Goal: Transaction & Acquisition: Purchase product/service

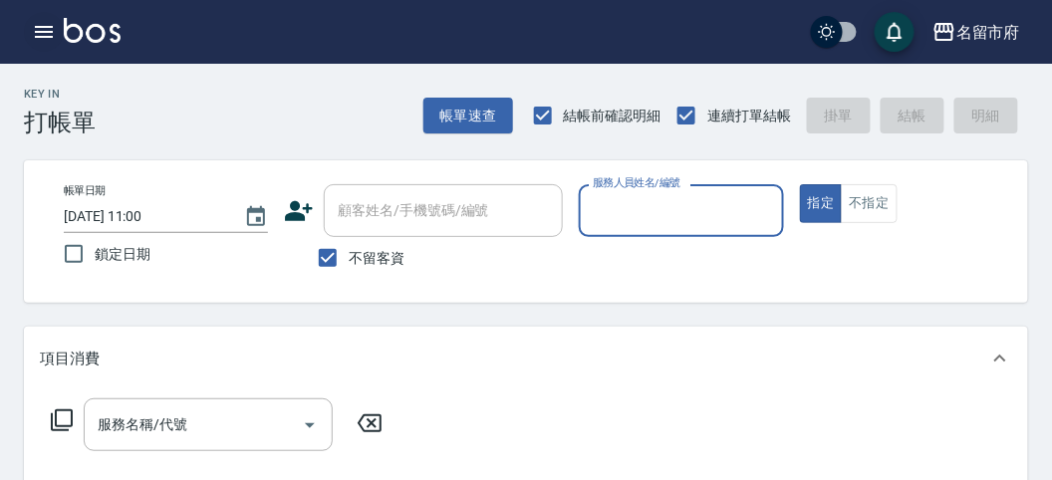
click at [45, 31] on icon "button" at bounding box center [44, 32] width 18 height 12
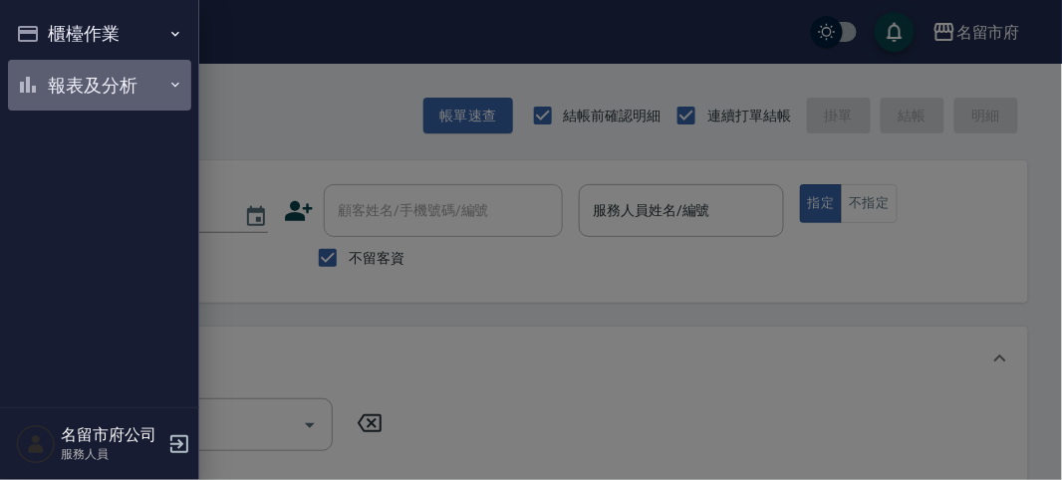
click at [72, 84] on button "報表及分析" at bounding box center [99, 86] width 183 height 52
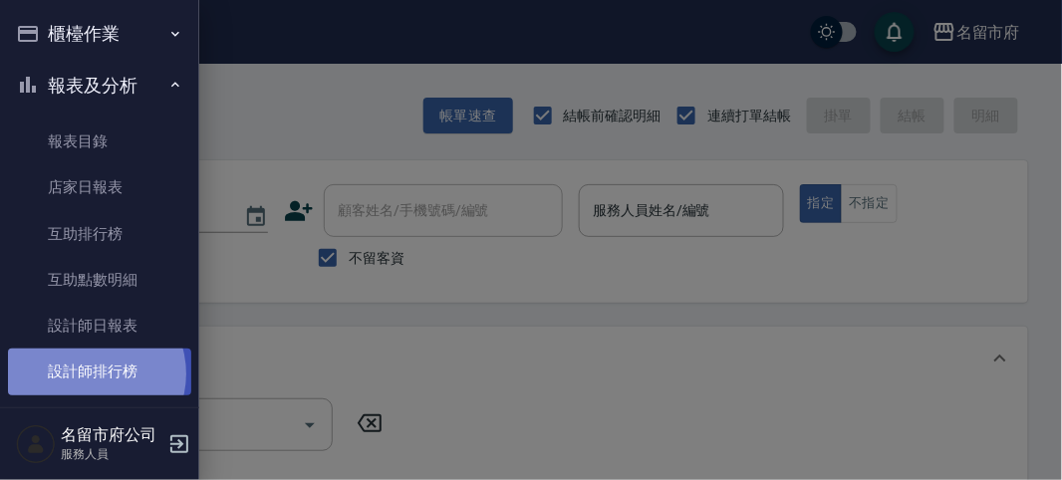
click at [89, 374] on link "設計師排行榜" at bounding box center [99, 372] width 183 height 46
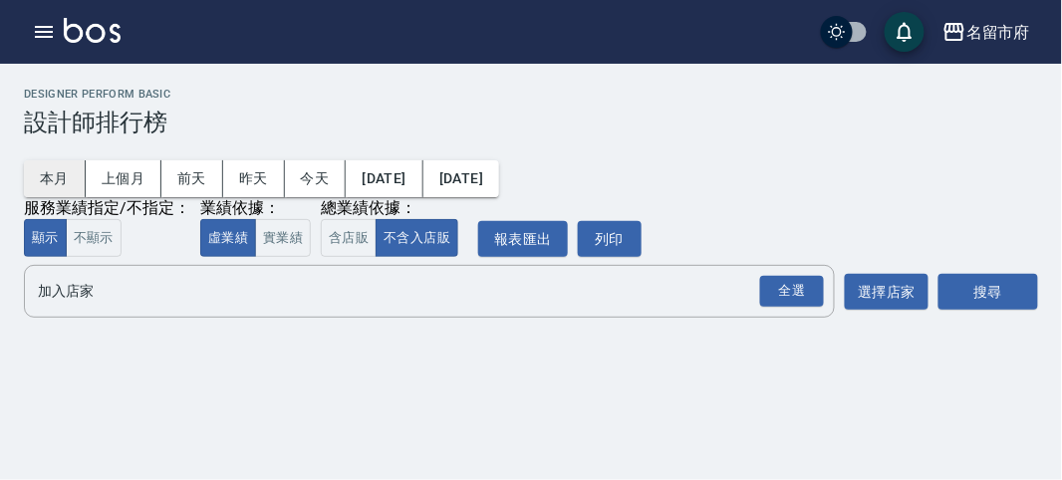
click at [61, 182] on button "本月" at bounding box center [55, 178] width 62 height 37
click at [769, 303] on div "全選" at bounding box center [792, 291] width 64 height 31
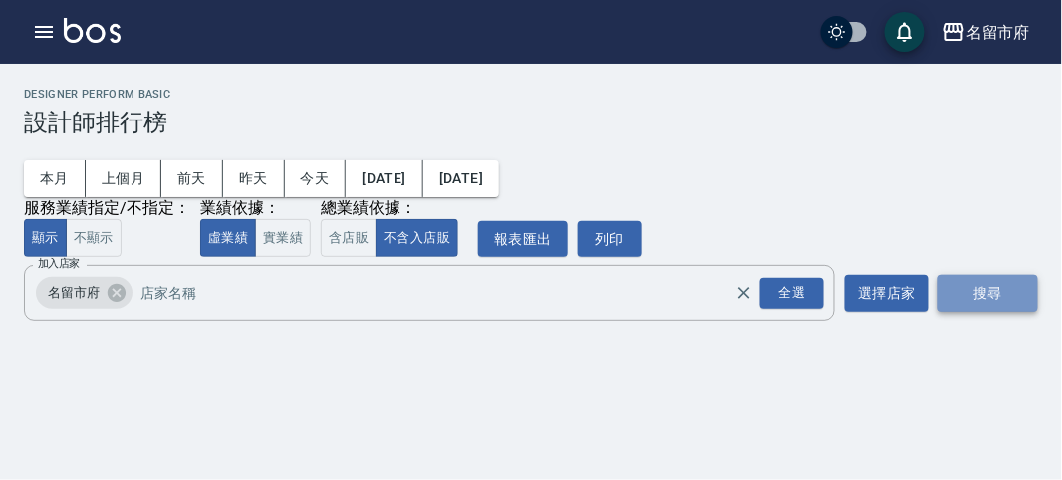
click at [948, 286] on button "搜尋" at bounding box center [989, 293] width 100 height 37
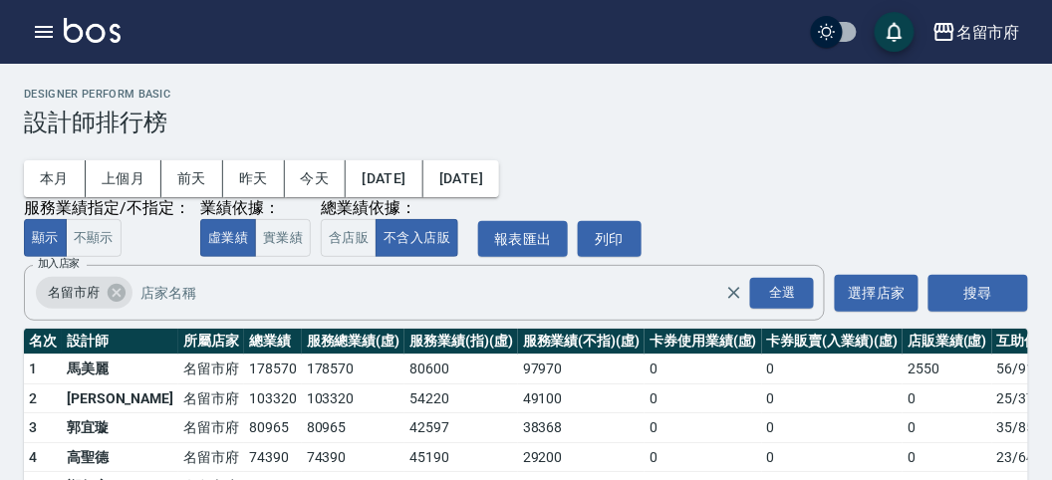
scroll to position [174, 0]
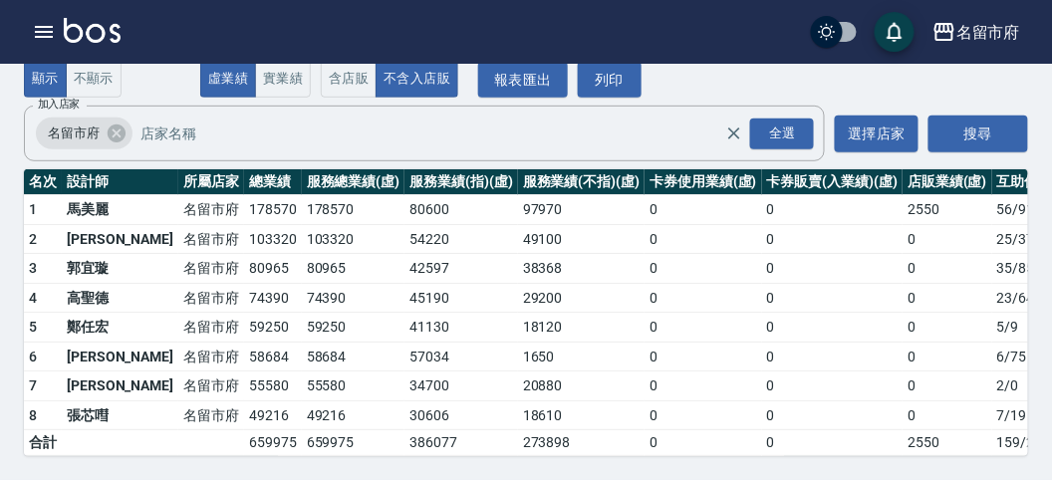
click at [244, 254] on td "80965" at bounding box center [273, 269] width 58 height 30
click at [244, 313] on td "59250" at bounding box center [273, 328] width 58 height 30
click at [244, 346] on td "58684" at bounding box center [273, 357] width 58 height 30
click at [244, 372] on td "55580" at bounding box center [273, 387] width 58 height 30
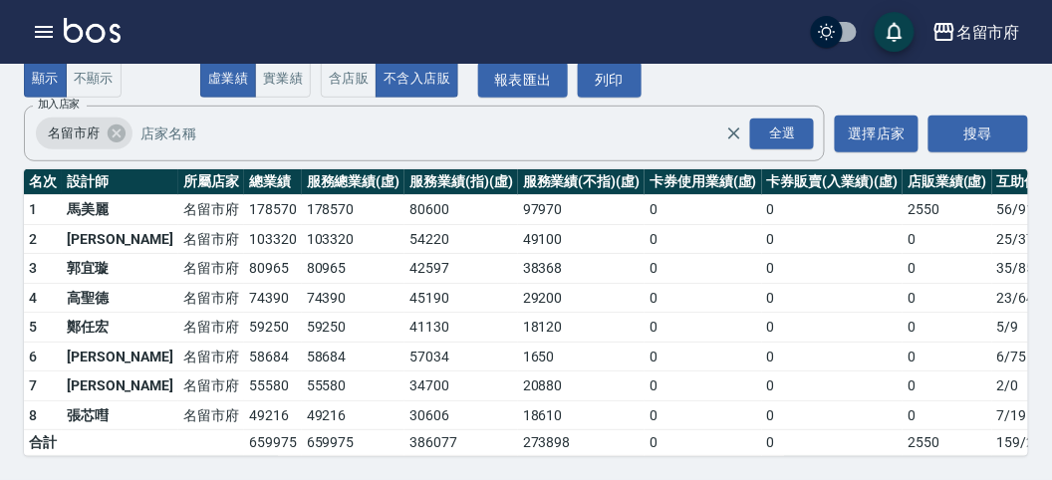
click at [244, 401] on td "49216" at bounding box center [273, 416] width 58 height 30
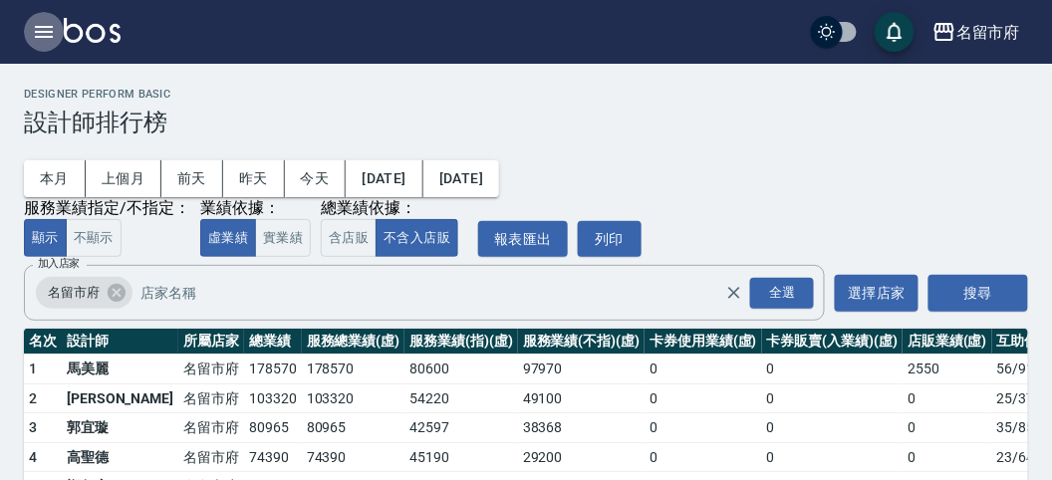
click at [52, 36] on icon "button" at bounding box center [44, 32] width 18 height 12
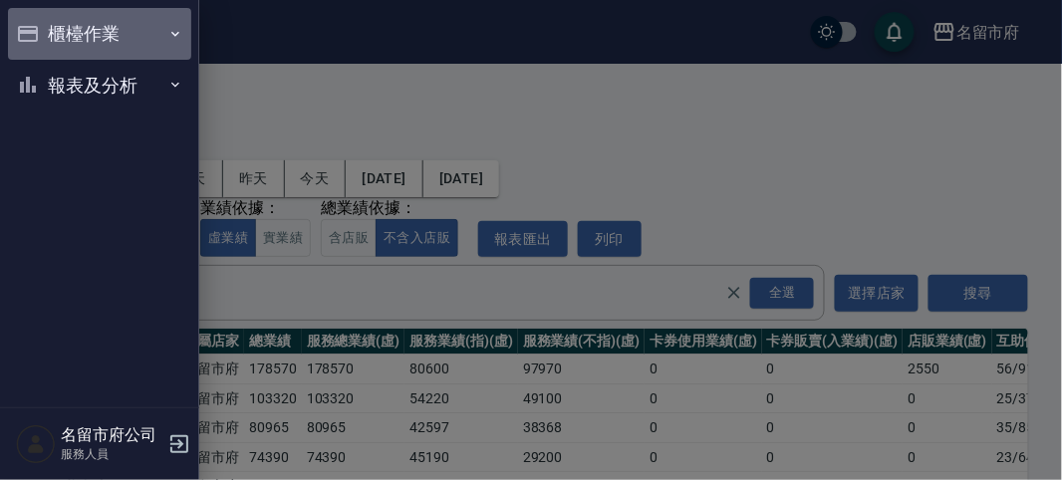
click at [58, 23] on button "櫃檯作業" at bounding box center [99, 34] width 183 height 52
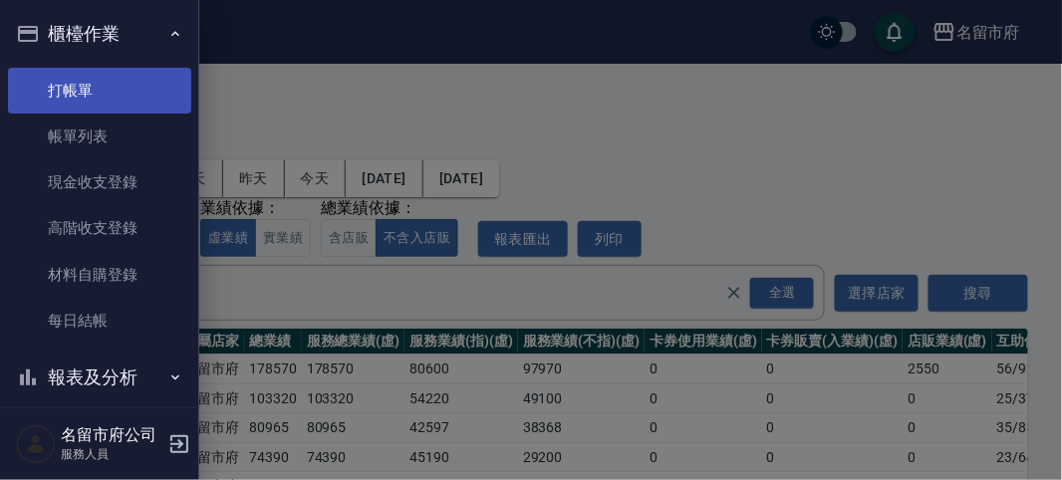
click at [80, 81] on link "打帳單" at bounding box center [99, 91] width 183 height 46
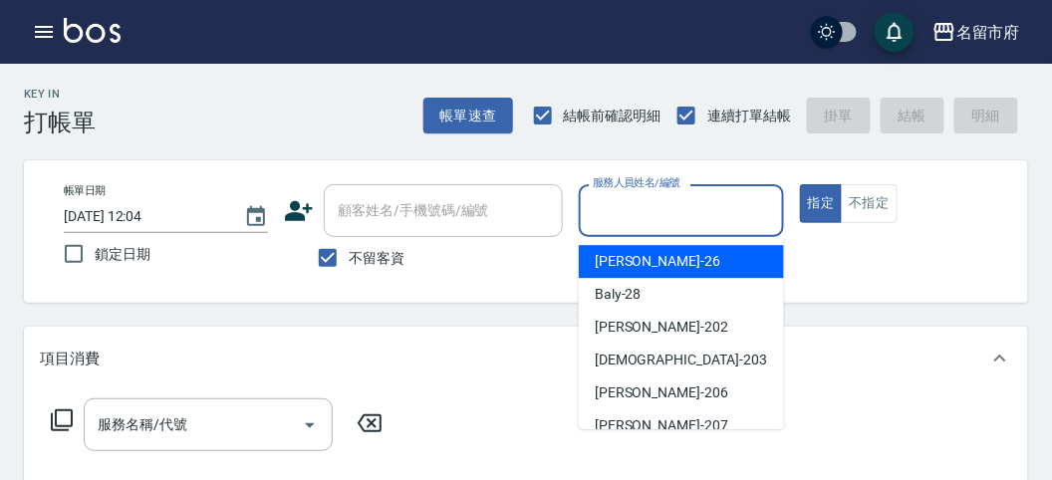
click at [651, 200] on input "服務人員姓名/編號" at bounding box center [681, 210] width 186 height 35
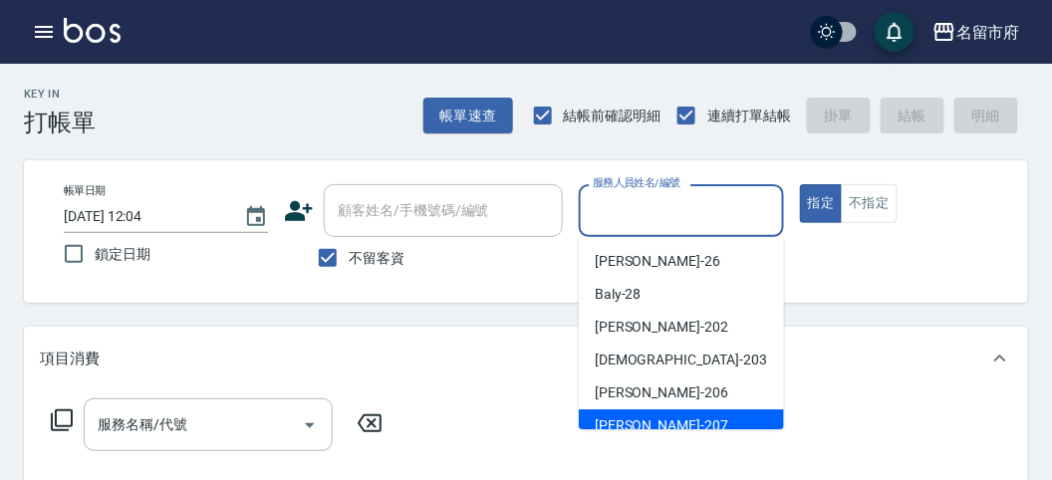
click at [634, 410] on div "[PERSON_NAME] -207" at bounding box center [681, 425] width 205 height 33
type input "[PERSON_NAME]-207"
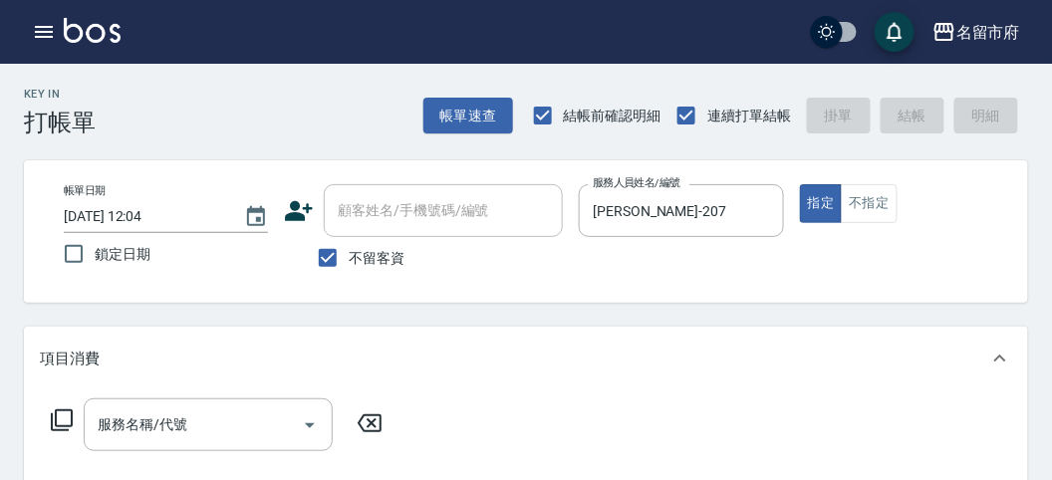
click at [69, 423] on icon at bounding box center [62, 420] width 24 height 24
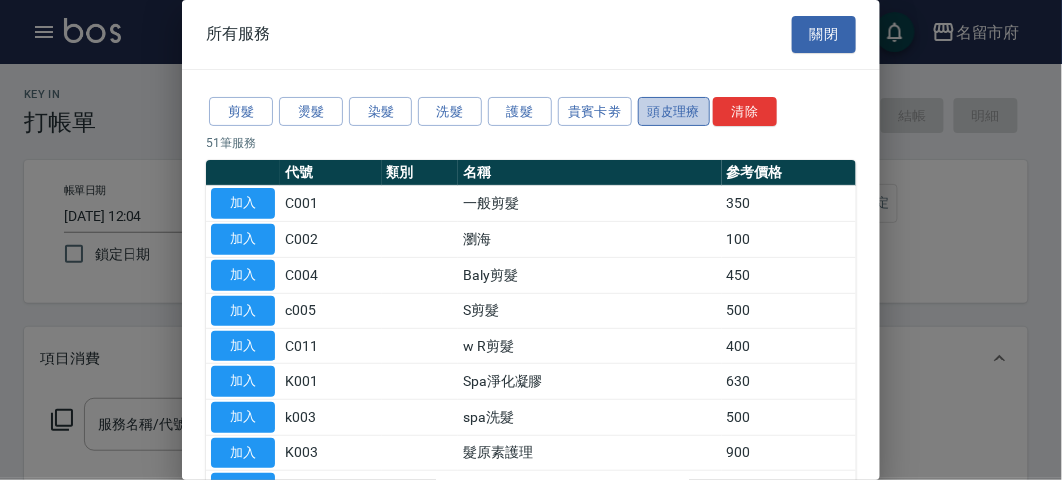
click at [647, 108] on button "頭皮理療" at bounding box center [675, 112] width 74 height 31
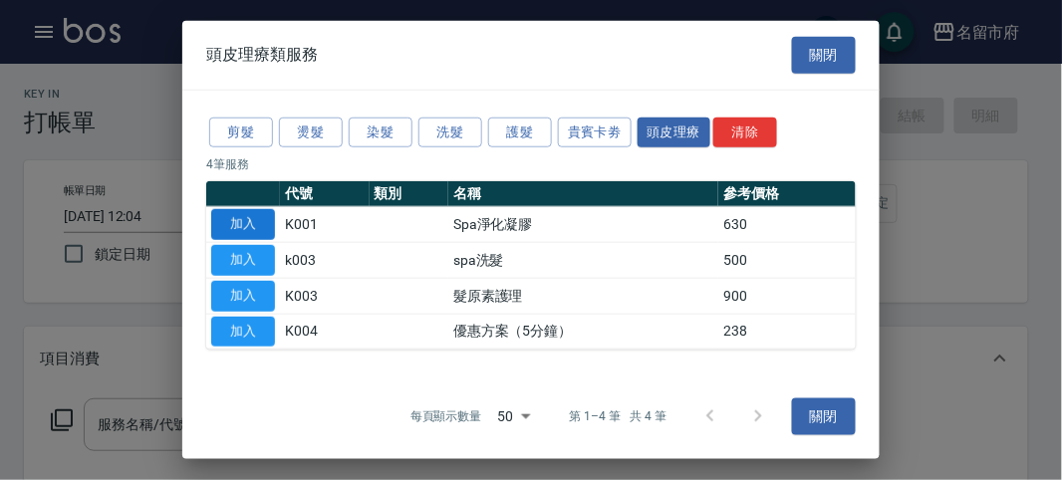
click at [242, 229] on button "加入" at bounding box center [243, 224] width 64 height 31
type input "Spa淨化凝膠(K001)"
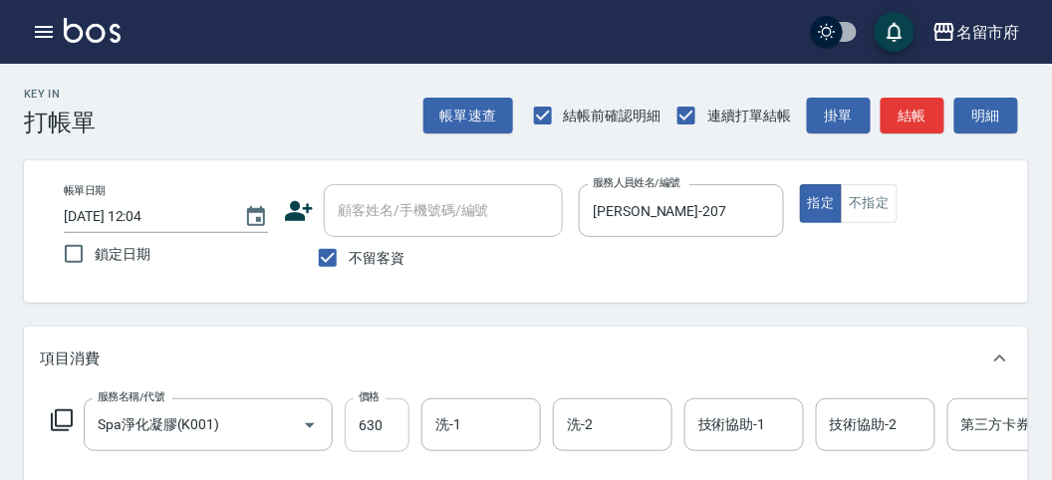
click at [366, 439] on input "630" at bounding box center [377, 426] width 65 height 54
type input "650"
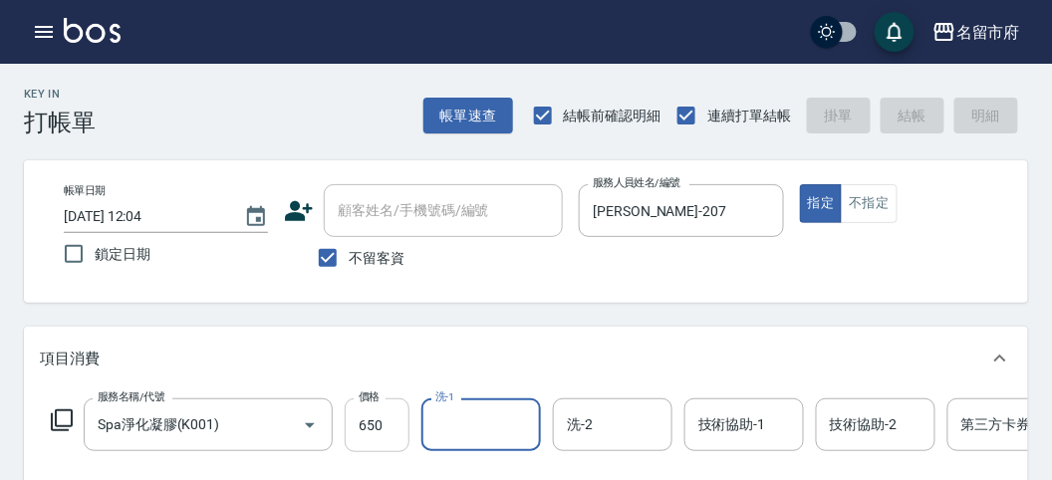
type input "[DATE] 12:06"
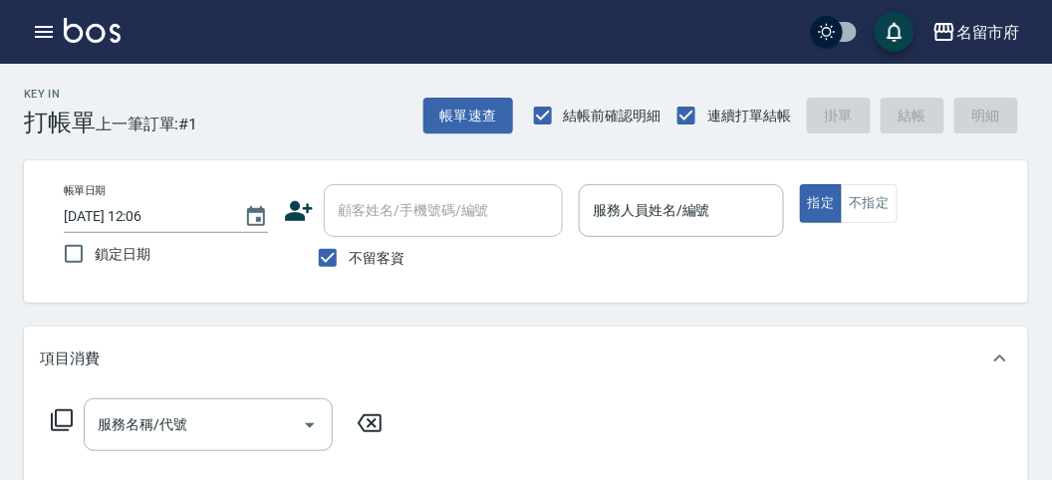
click at [663, 240] on p at bounding box center [681, 247] width 204 height 21
click at [709, 204] on input "服務人員姓名/編號" at bounding box center [681, 210] width 186 height 35
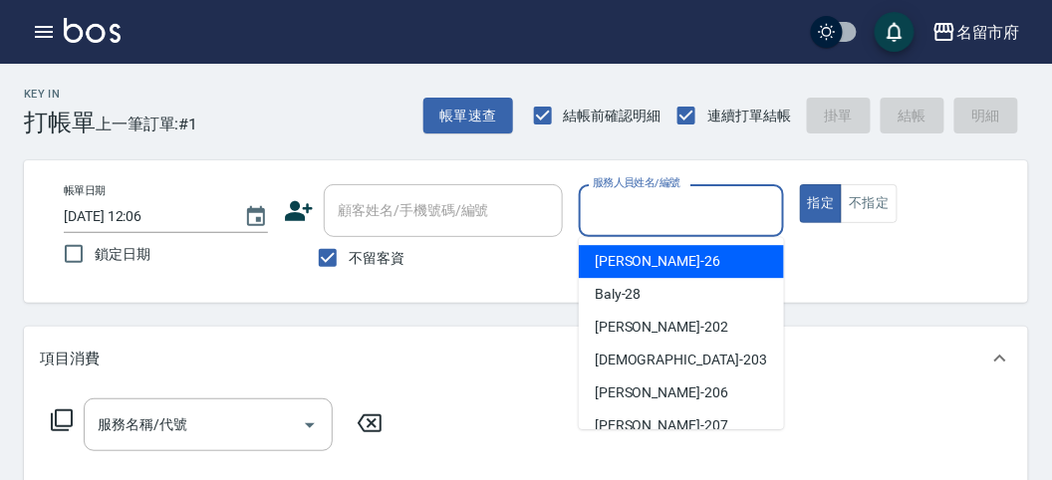
click at [635, 253] on span "[PERSON_NAME] -26" at bounding box center [658, 261] width 126 height 21
type input "[PERSON_NAME]-26"
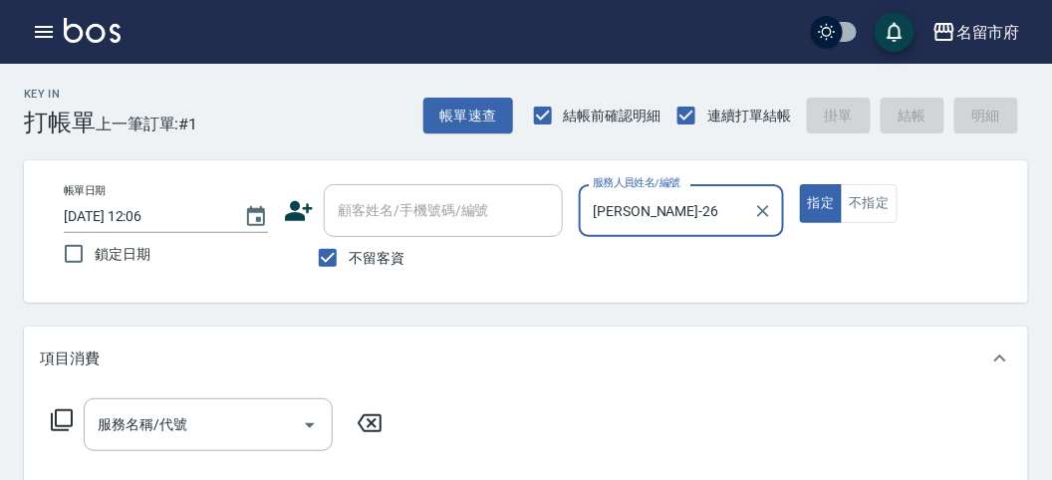
click at [69, 414] on icon at bounding box center [62, 420] width 24 height 24
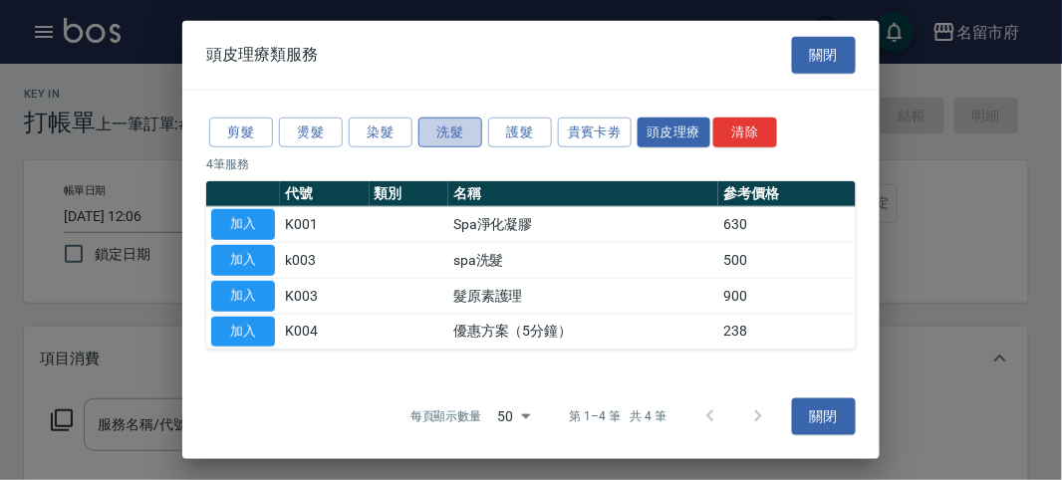
click at [436, 131] on button "洗髮" at bounding box center [450, 132] width 64 height 31
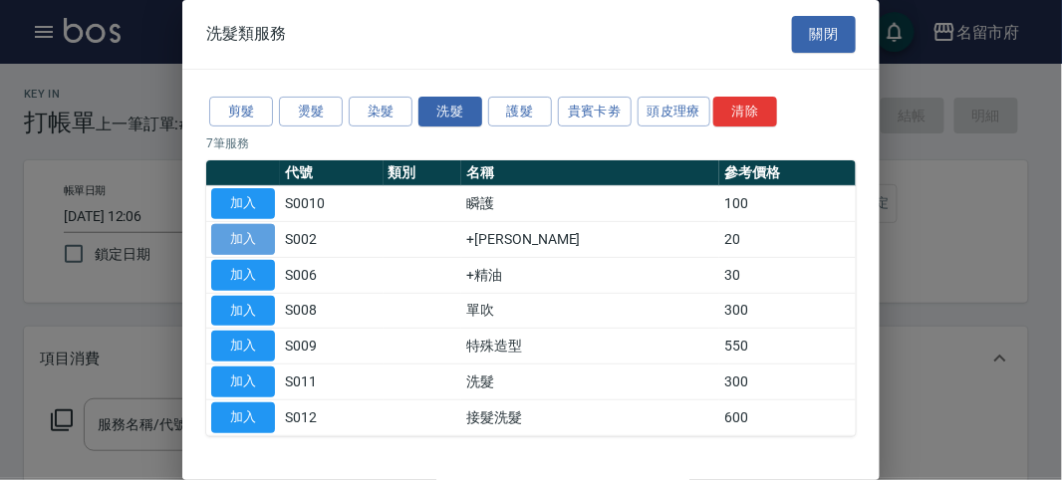
click at [231, 236] on button "加入" at bounding box center [243, 239] width 64 height 31
type input "+[PERSON_NAME](S002)"
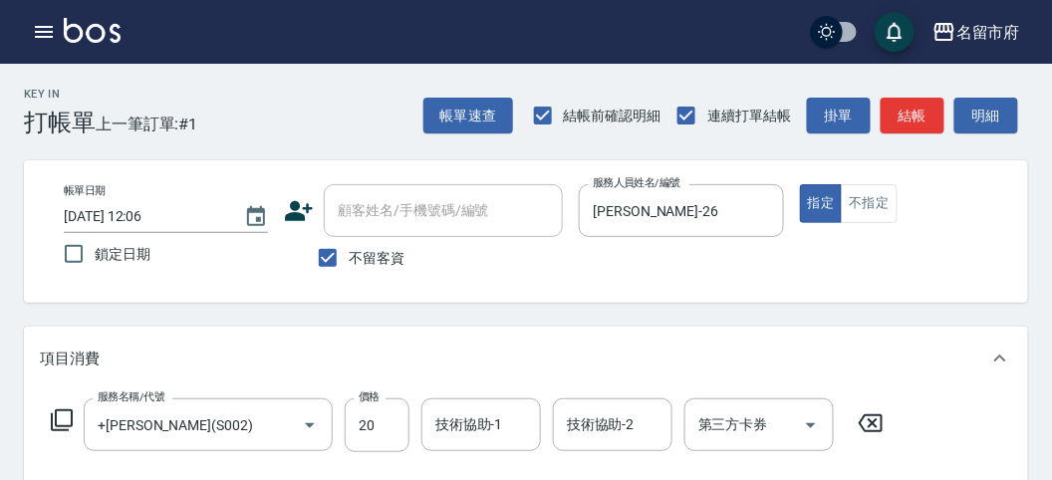
click at [435, 206] on input "顧客姓名/手機號碼/編號" at bounding box center [443, 210] width 221 height 35
click at [468, 211] on input "顧客姓名/手機號碼/編號" at bounding box center [443, 210] width 221 height 35
click at [414, 209] on input "顧客姓名/手機號碼/編號" at bounding box center [443, 210] width 221 height 35
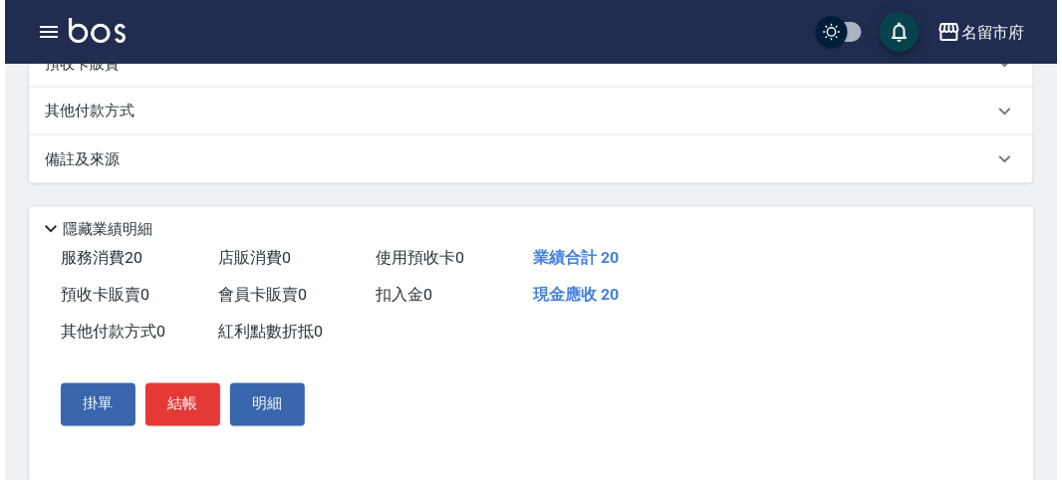
scroll to position [583, 0]
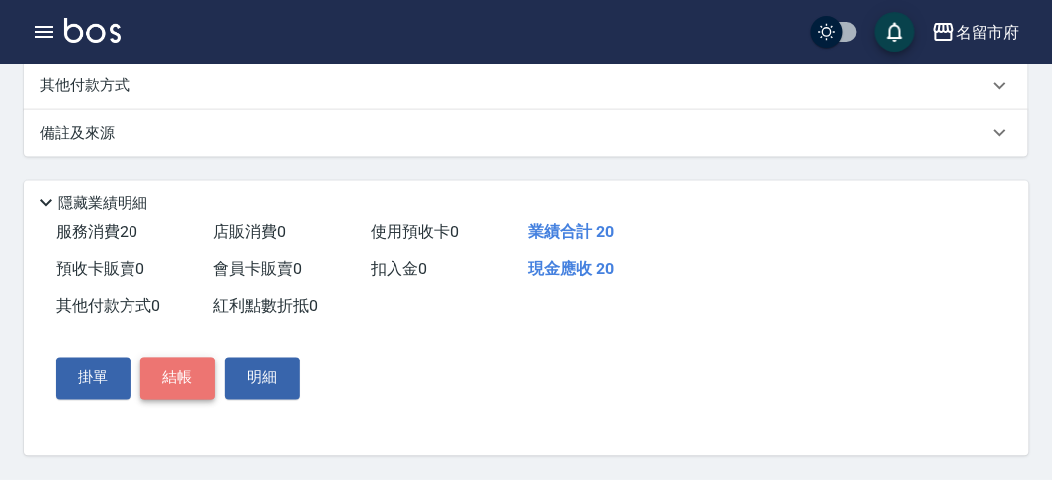
click at [174, 375] on button "結帳" at bounding box center [177, 379] width 75 height 42
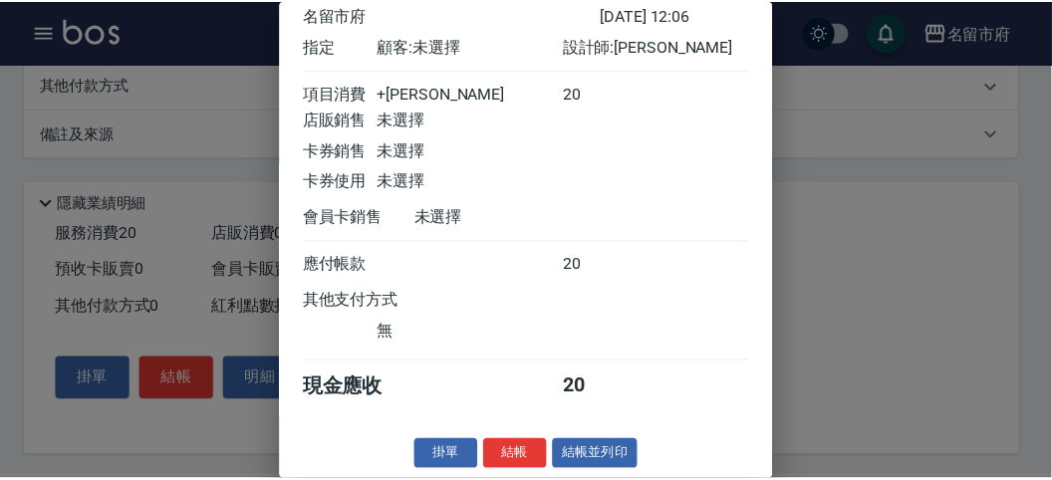
scroll to position [0, 0]
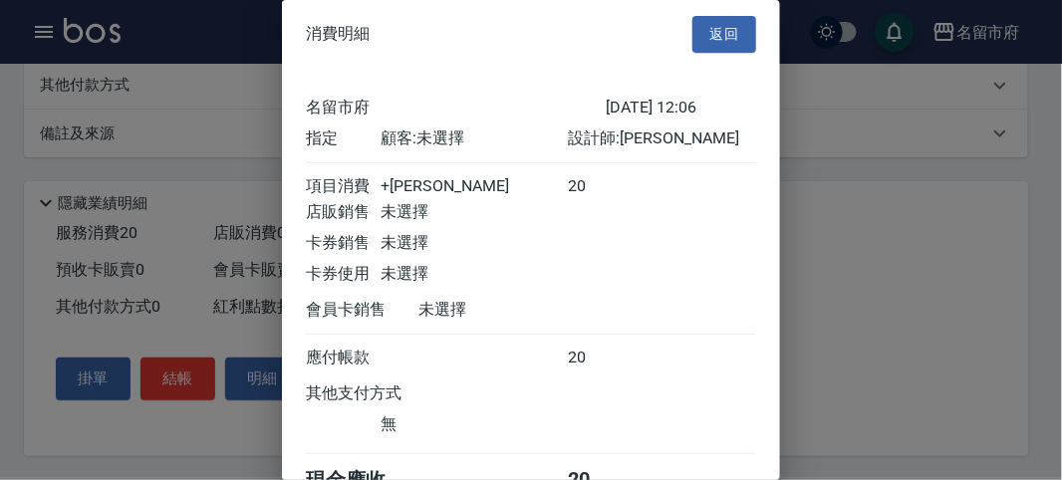
click at [194, 97] on div at bounding box center [531, 240] width 1062 height 480
click at [694, 38] on button "返回" at bounding box center [724, 34] width 64 height 37
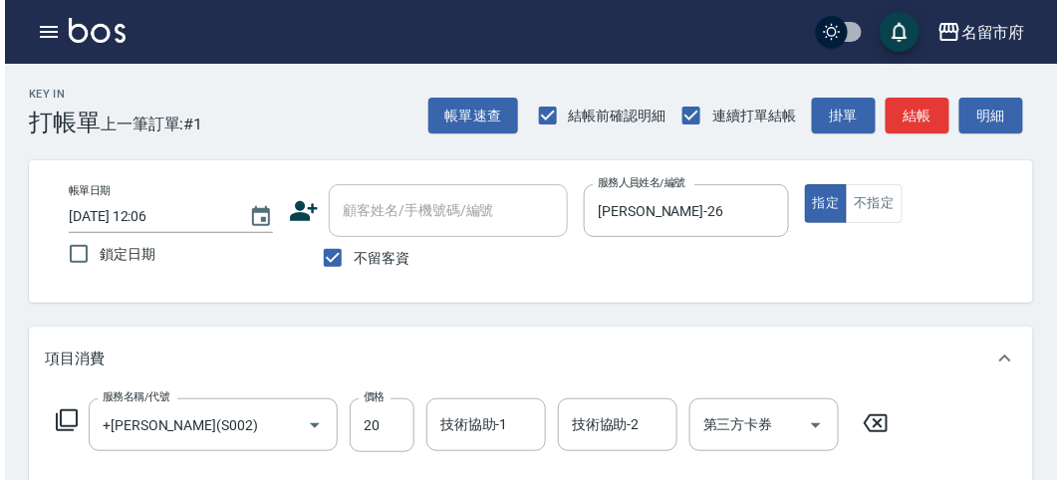
scroll to position [221, 0]
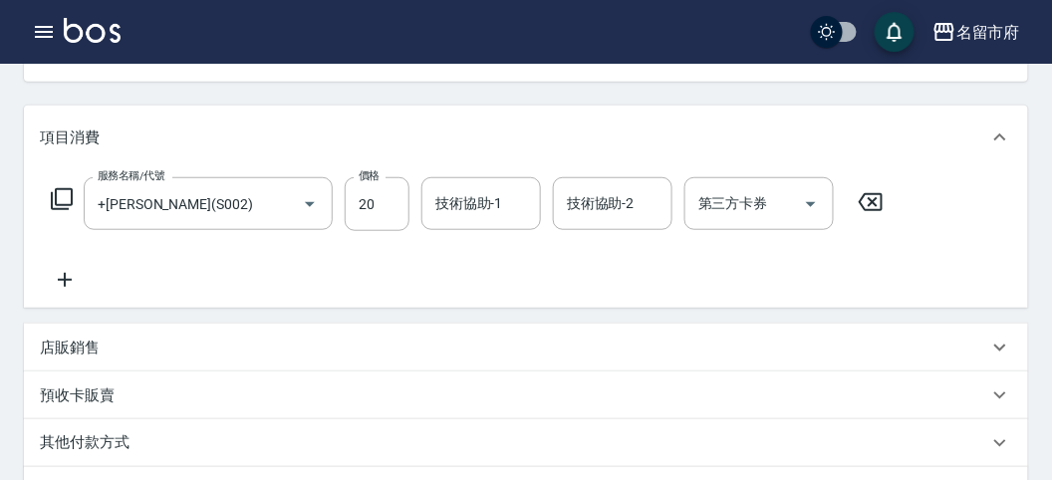
click at [72, 195] on icon at bounding box center [62, 199] width 22 height 22
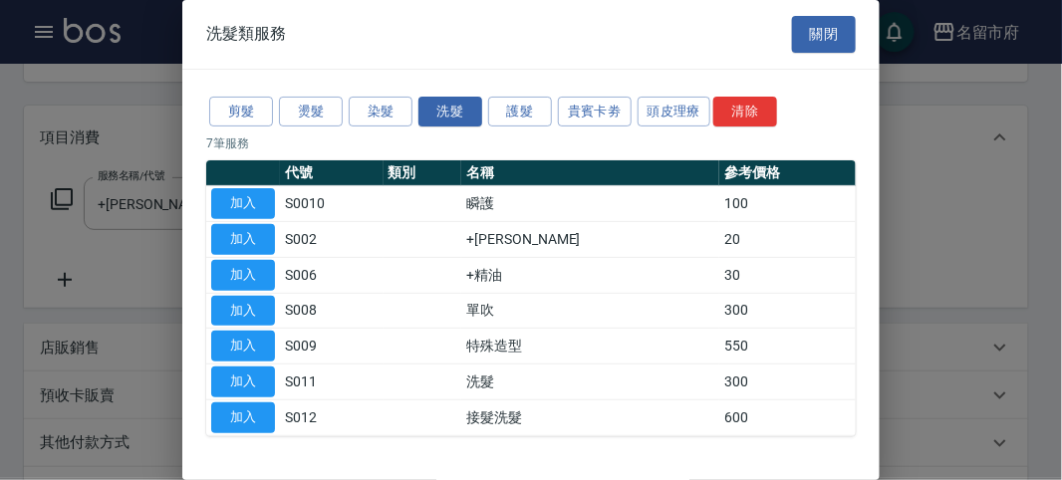
click at [111, 199] on div at bounding box center [531, 240] width 1062 height 480
drag, startPoint x: 948, startPoint y: 241, endPoint x: 141, endPoint y: 263, distance: 807.3
click at [141, 263] on div at bounding box center [531, 240] width 1062 height 480
click at [140, 262] on div at bounding box center [531, 240] width 1062 height 480
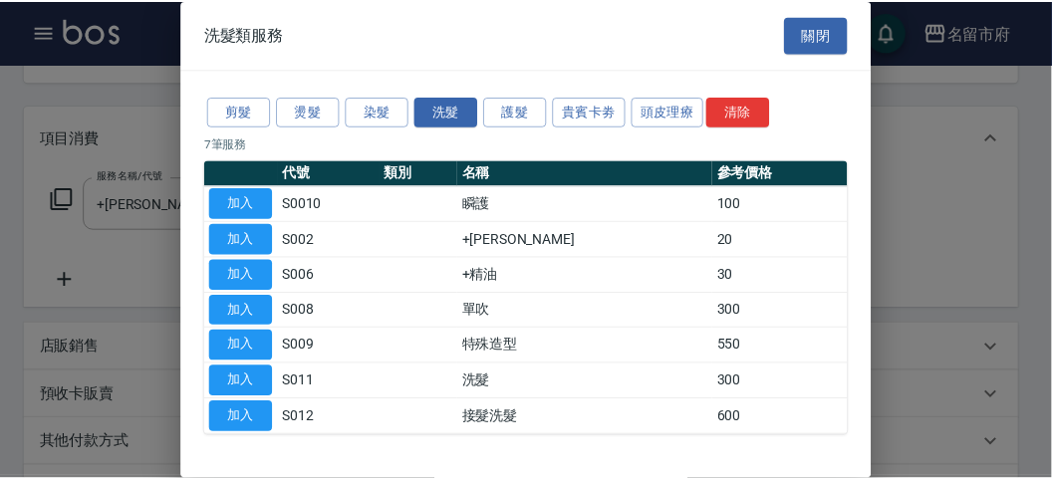
scroll to position [61, 0]
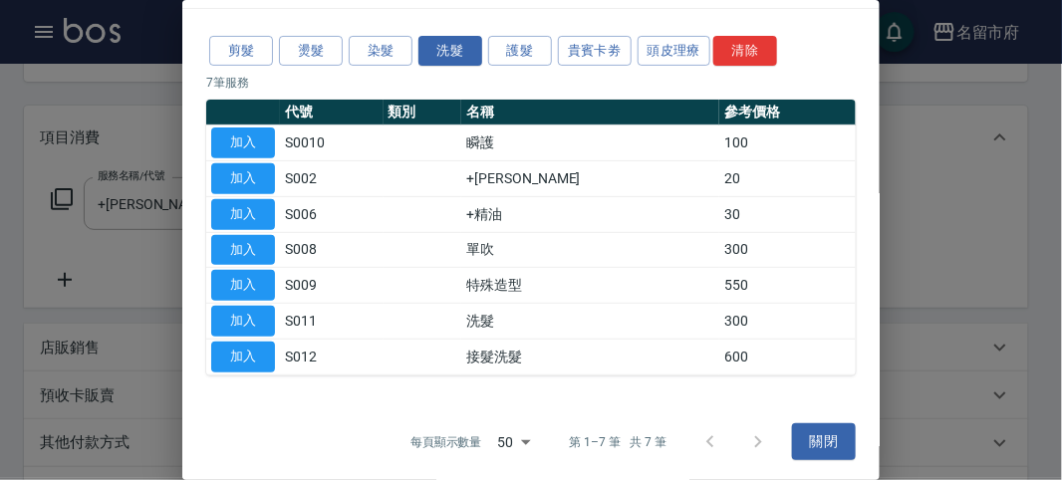
drag, startPoint x: 812, startPoint y: 439, endPoint x: 805, endPoint y: 427, distance: 13.8
click at [809, 436] on button "關閉" at bounding box center [824, 441] width 64 height 37
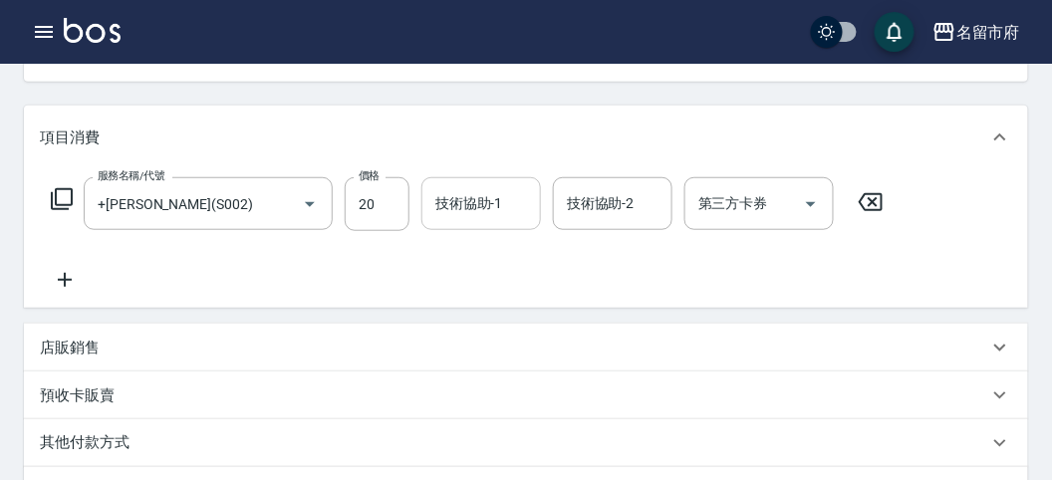
click at [508, 209] on input "技術協助-1" at bounding box center [481, 203] width 102 height 35
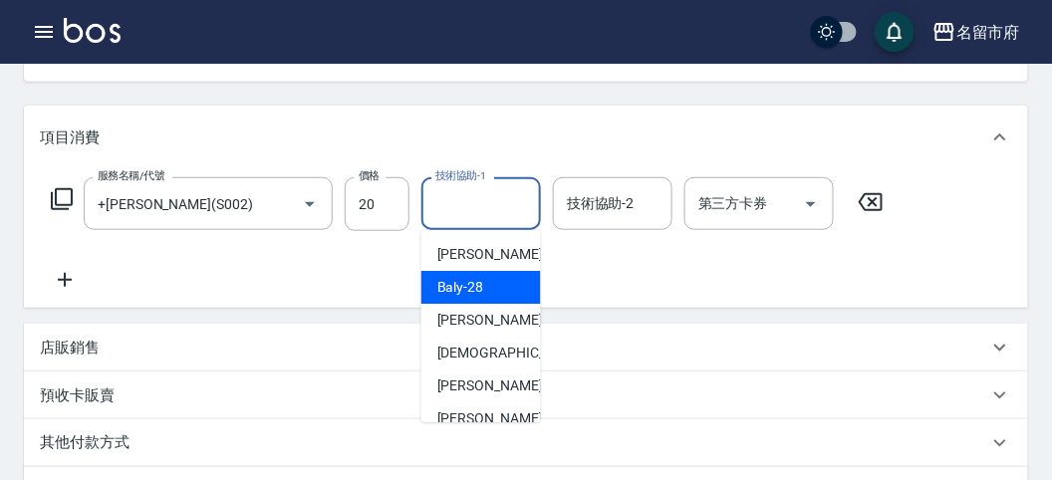
scroll to position [217, 0]
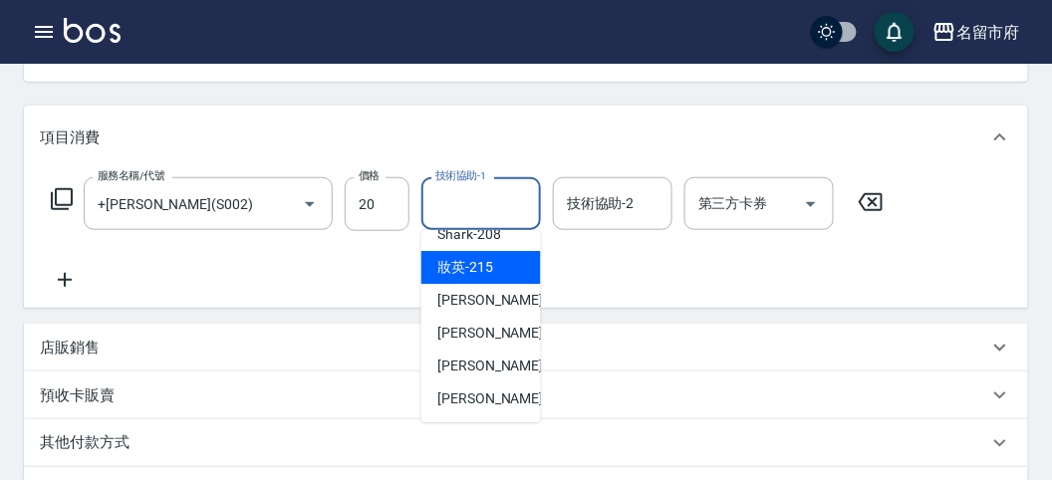
click at [479, 268] on span "妝英 -215" at bounding box center [465, 267] width 56 height 21
type input "妝英-215"
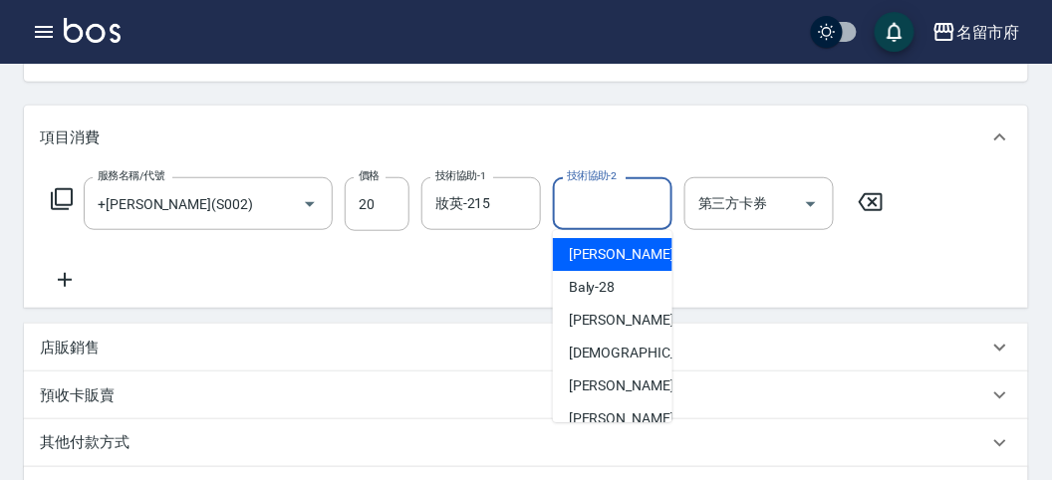
click at [589, 209] on input "技術協助-2" at bounding box center [613, 203] width 102 height 35
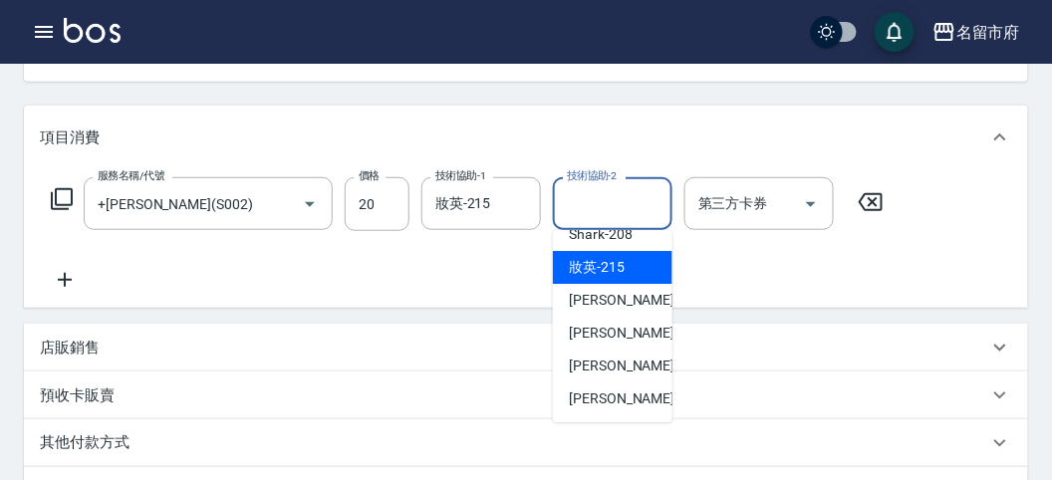
click at [603, 269] on span "妝英 -215" at bounding box center [597, 267] width 56 height 21
type input "妝英-215"
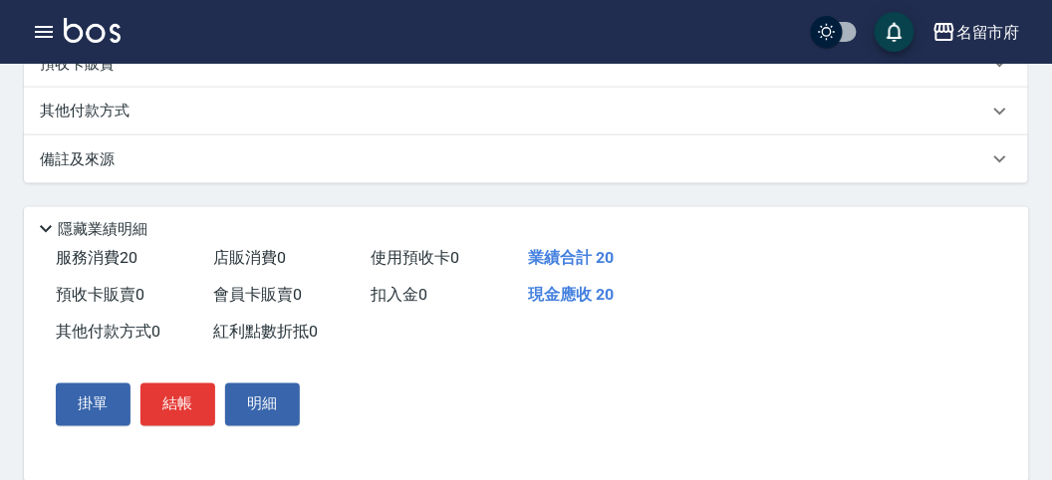
scroll to position [221, 0]
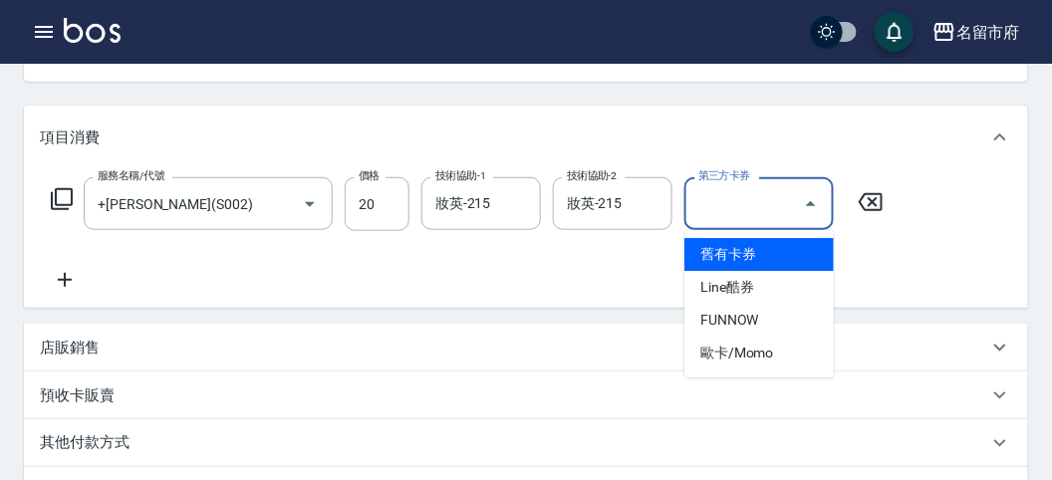
click at [719, 210] on input "第三方卡券" at bounding box center [744, 203] width 102 height 35
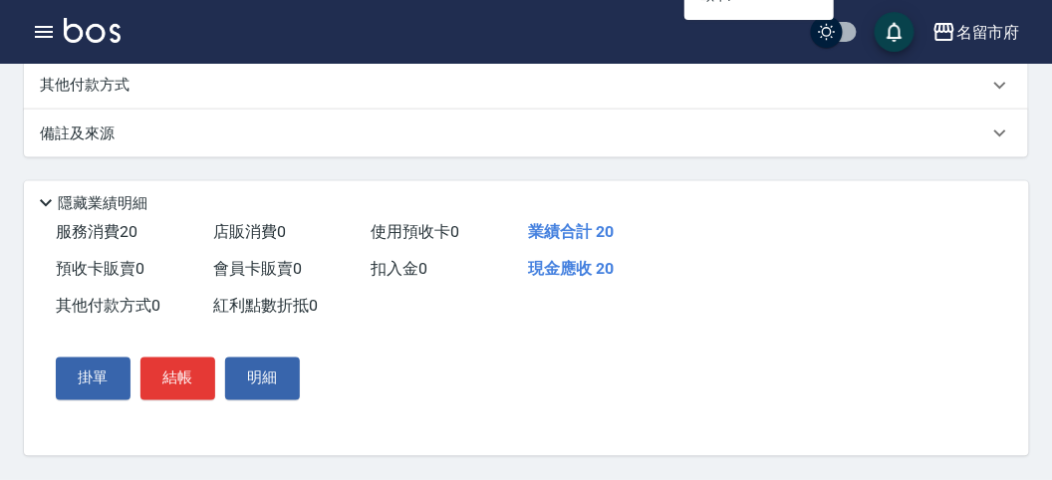
scroll to position [251, 0]
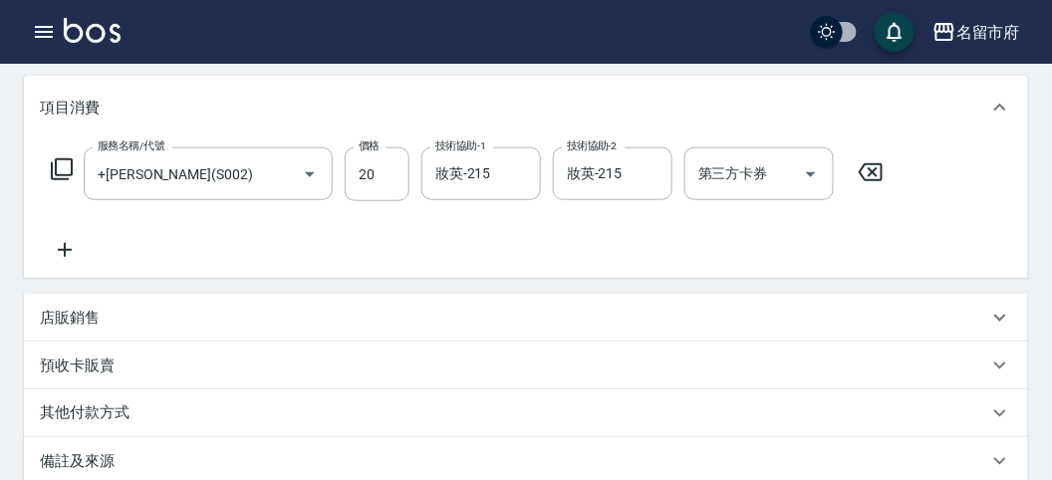
click at [404, 266] on div "服務名稱/代號 +潤絲(S002) 服務名稱/代號 價格 20 價格 技術協助-1 妝英-215 技術協助-1 技術協助-2 妝英-215 技術協助-2 第三…" at bounding box center [526, 208] width 1004 height 138
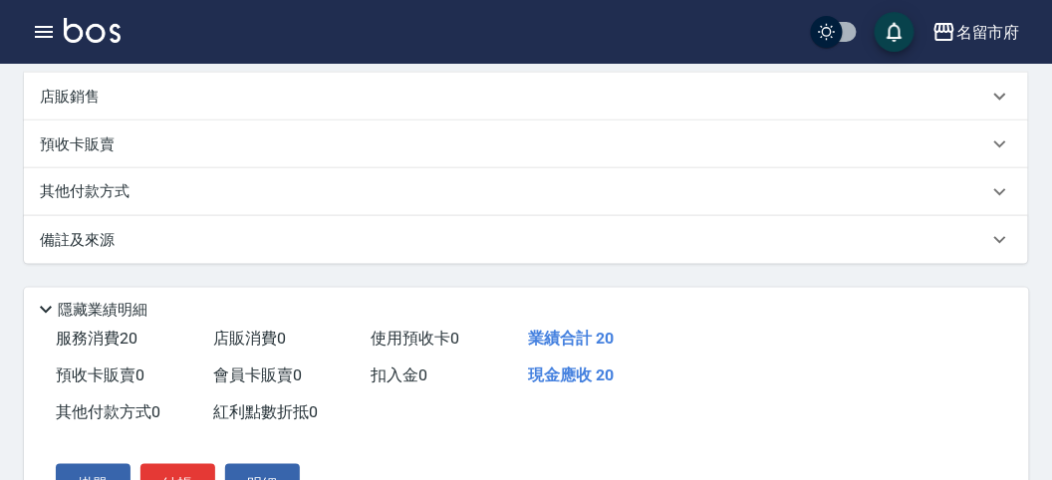
scroll to position [583, 0]
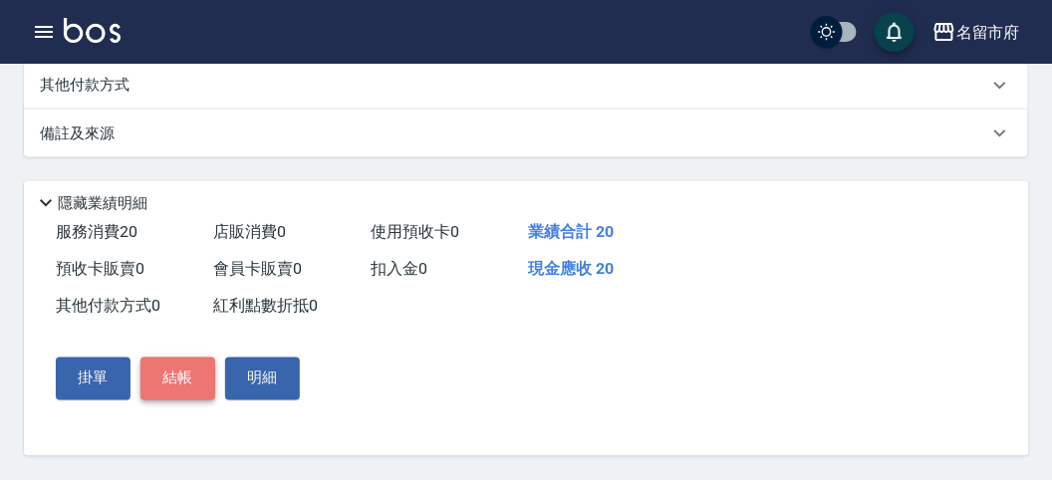
click at [167, 386] on button "結帳" at bounding box center [177, 379] width 75 height 42
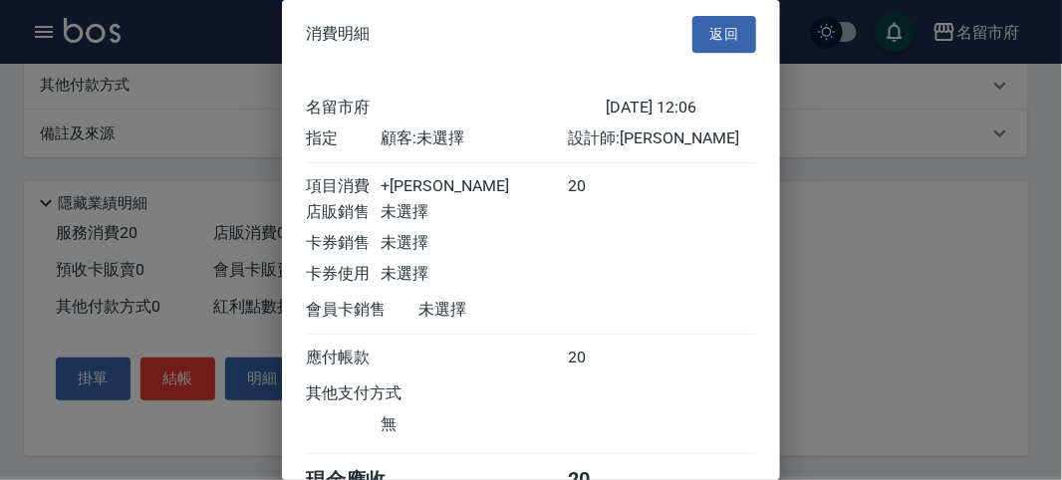
click at [860, 109] on div at bounding box center [531, 240] width 1062 height 480
drag, startPoint x: 839, startPoint y: 121, endPoint x: 822, endPoint y: 121, distance: 16.9
drag, startPoint x: 822, startPoint y: 121, endPoint x: 98, endPoint y: 223, distance: 731.5
click at [98, 223] on div at bounding box center [531, 240] width 1062 height 480
click at [685, 46] on div "消費明細 返回" at bounding box center [531, 34] width 498 height 69
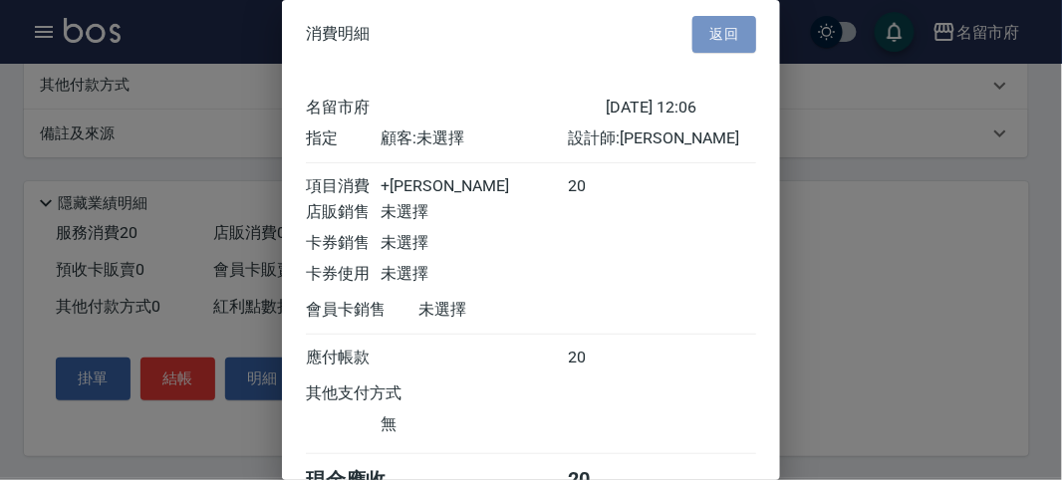
click at [714, 30] on button "返回" at bounding box center [724, 34] width 64 height 37
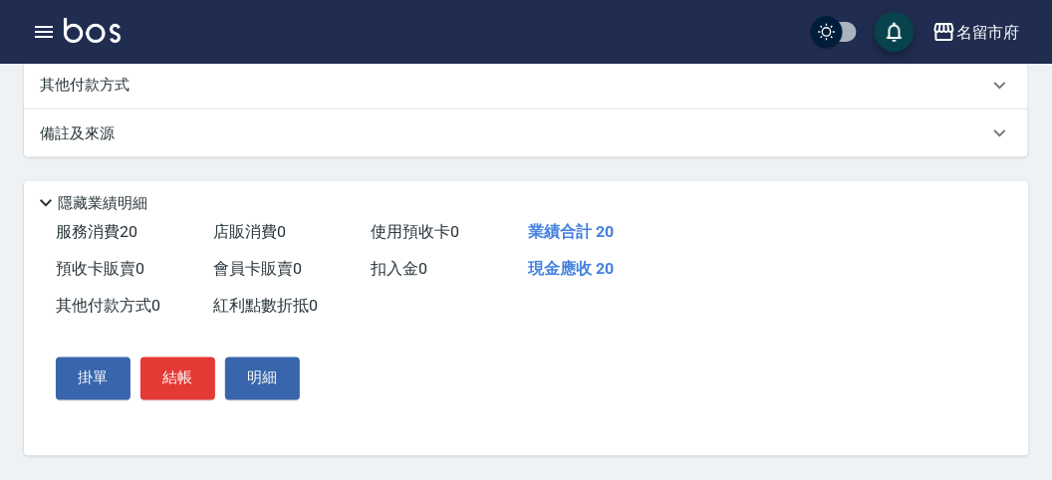
scroll to position [251, 0]
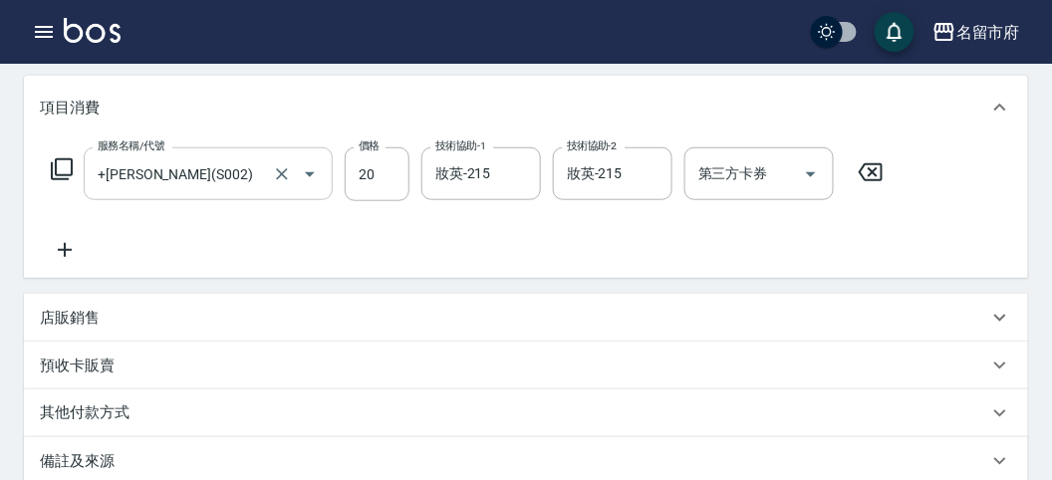
click at [171, 191] on div "+[PERSON_NAME](S002) 服務名稱/代號" at bounding box center [208, 173] width 249 height 53
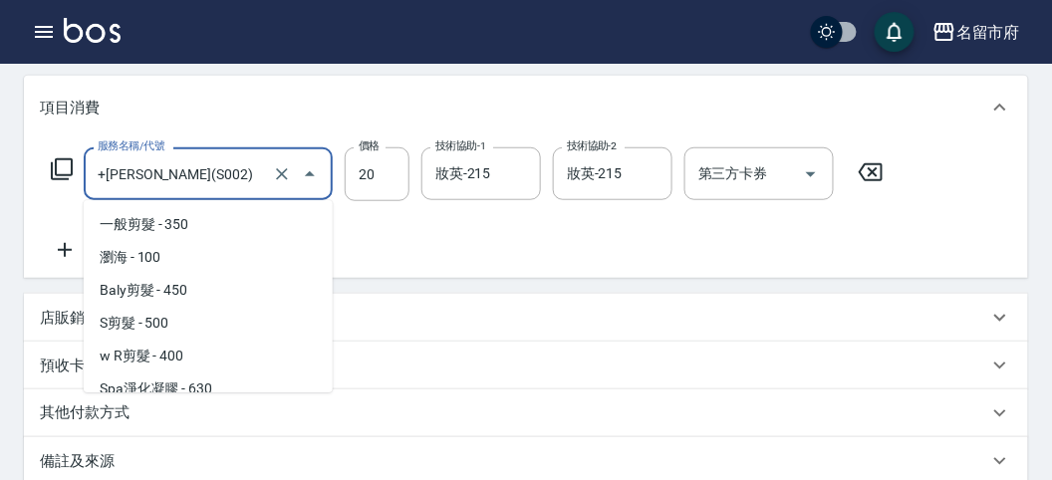
scroll to position [966, 0]
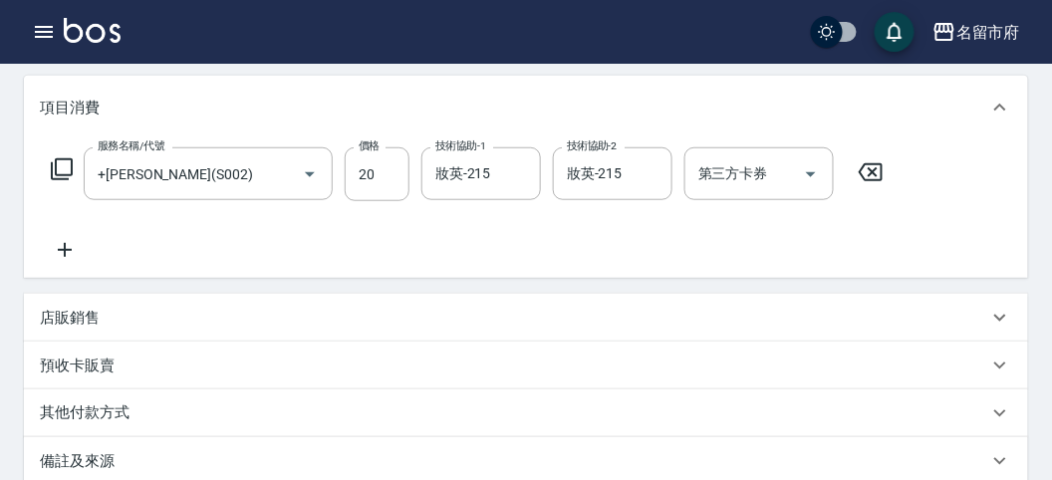
click at [72, 164] on icon at bounding box center [62, 169] width 22 height 22
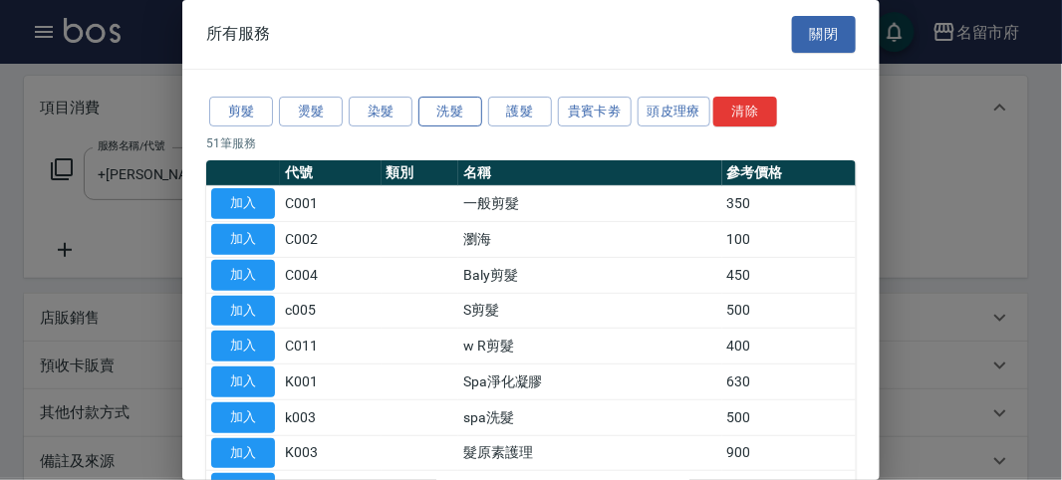
click at [449, 110] on button "洗髮" at bounding box center [450, 112] width 64 height 31
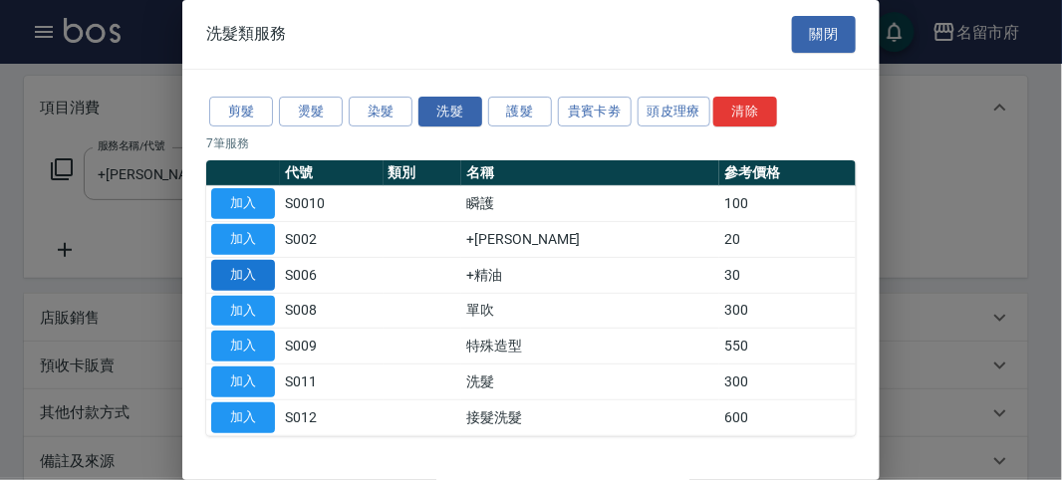
click at [255, 269] on button "加入" at bounding box center [243, 275] width 64 height 31
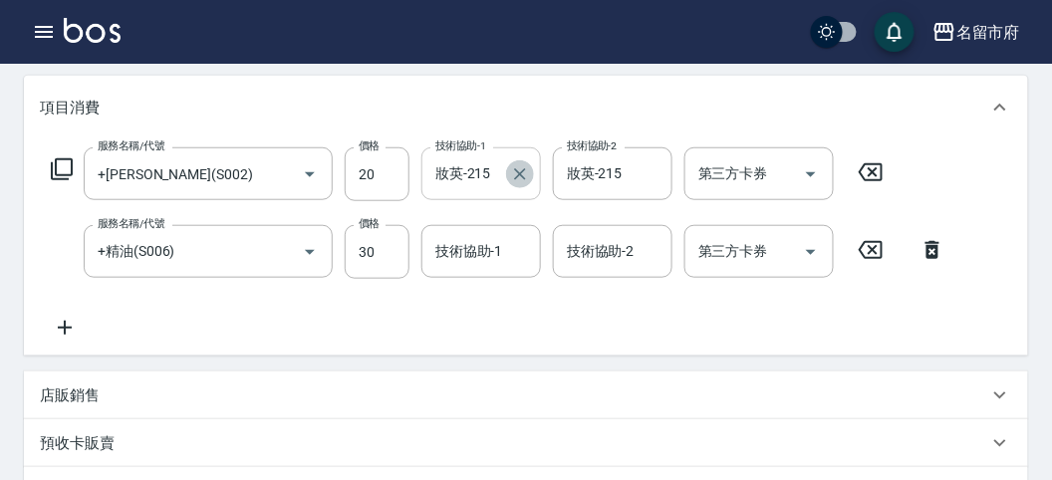
click at [521, 174] on icon "Clear" at bounding box center [520, 174] width 12 height 12
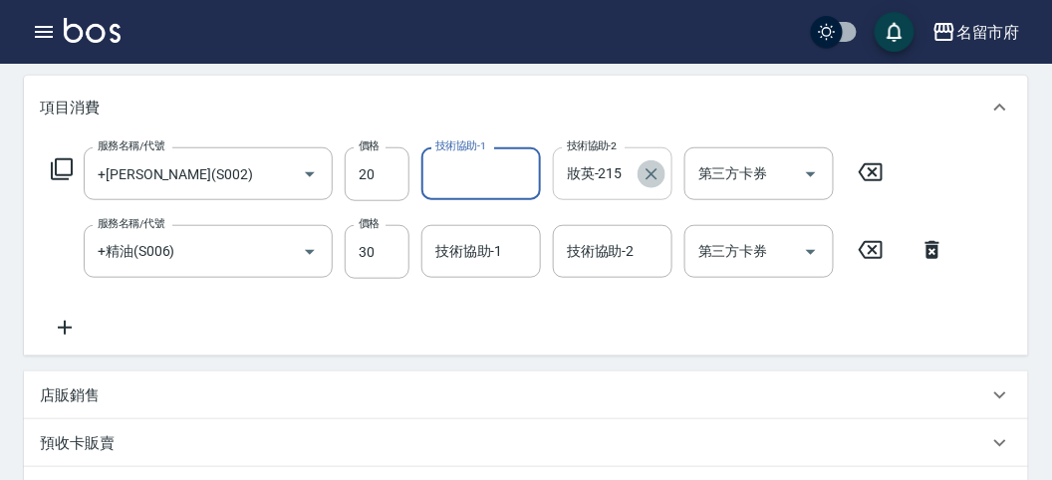
click at [648, 174] on icon "Clear" at bounding box center [652, 174] width 20 height 20
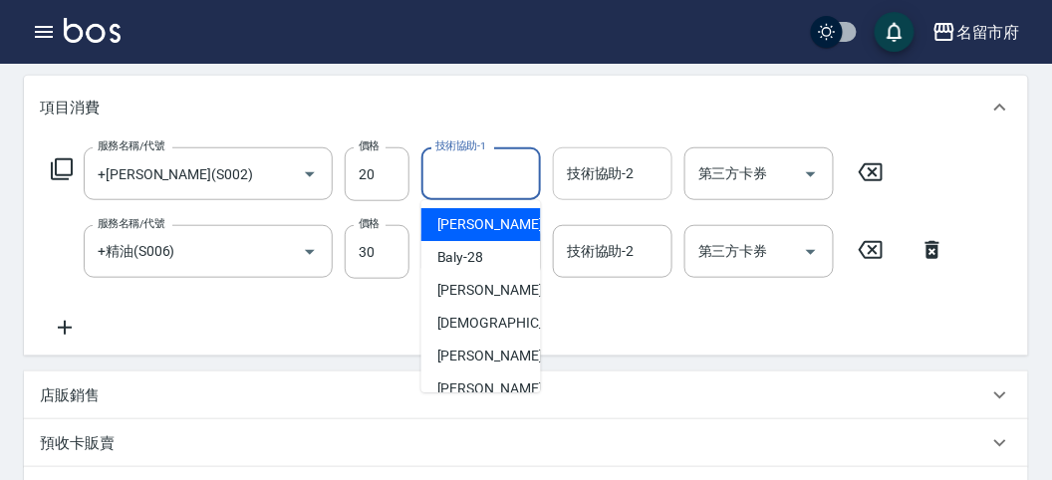
click at [478, 171] on input "技術協助-1" at bounding box center [481, 173] width 102 height 35
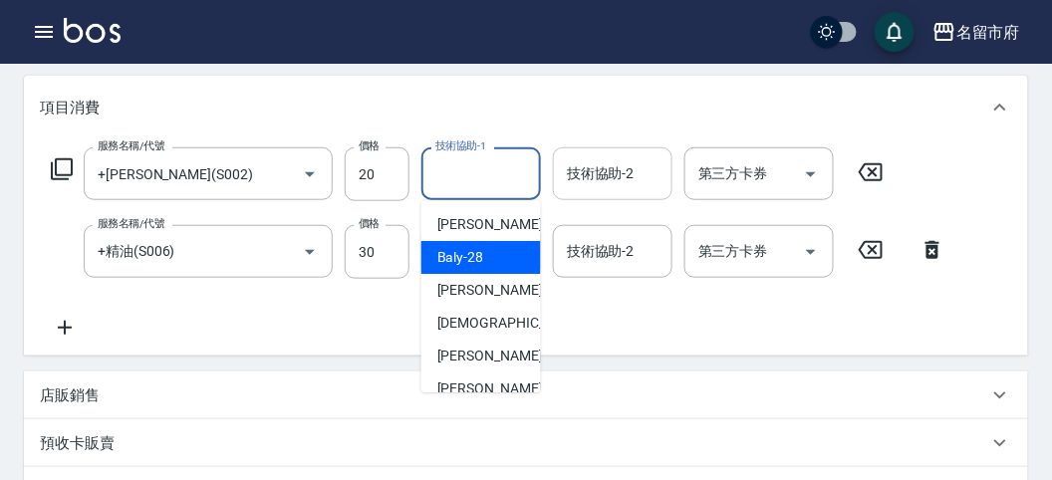
scroll to position [217, 0]
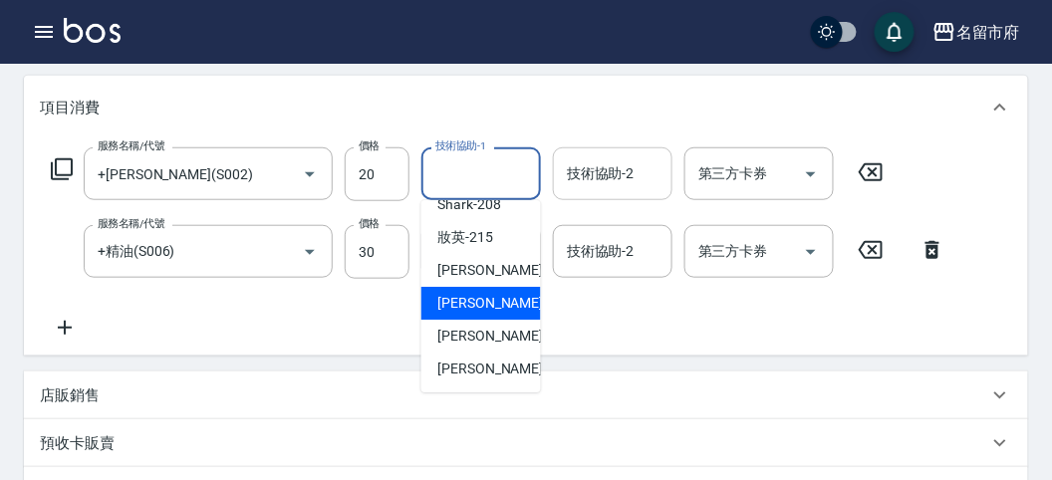
click at [488, 294] on span "Min Min -218" at bounding box center [504, 303] width 134 height 21
type input "Min Min-218"
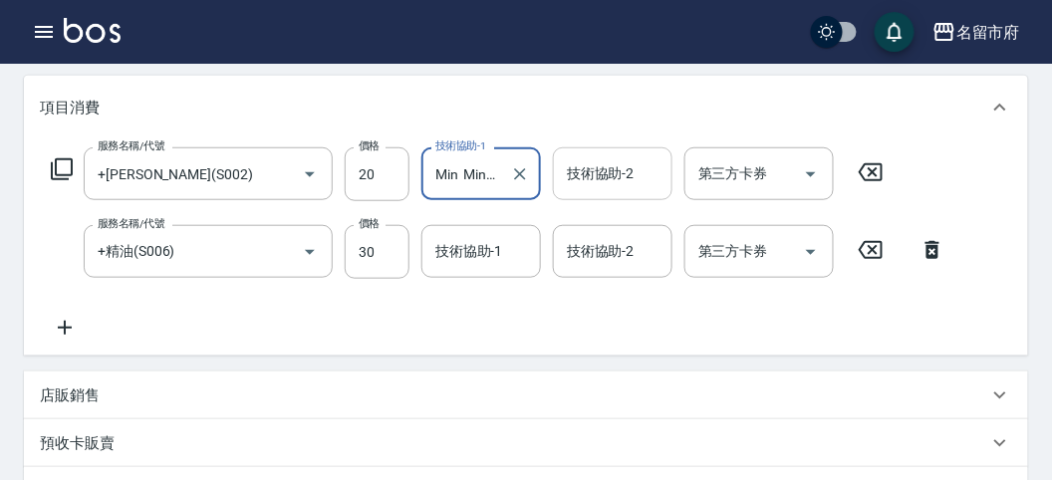
click at [596, 187] on input "技術協助-2" at bounding box center [613, 173] width 102 height 35
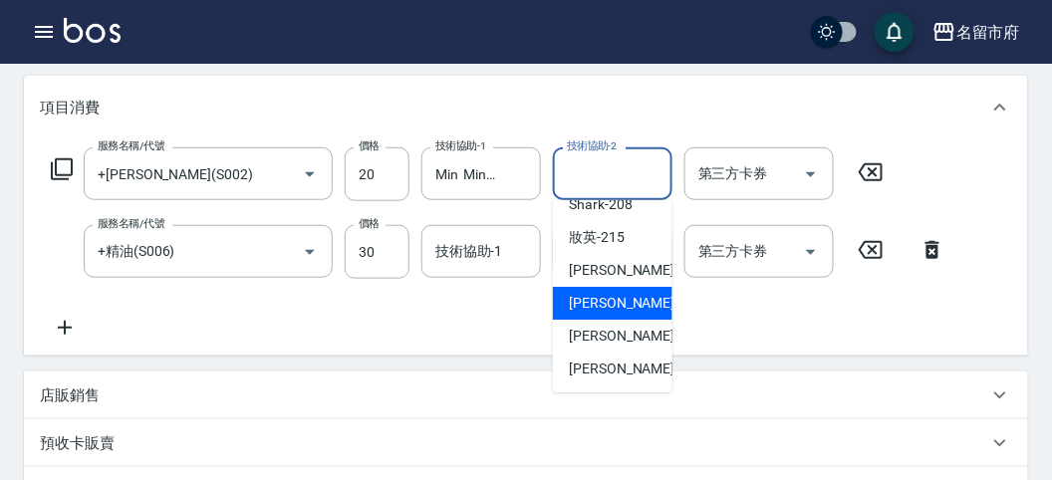
click at [591, 301] on span "Min Min -218" at bounding box center [636, 303] width 134 height 21
type input "Min Min-218"
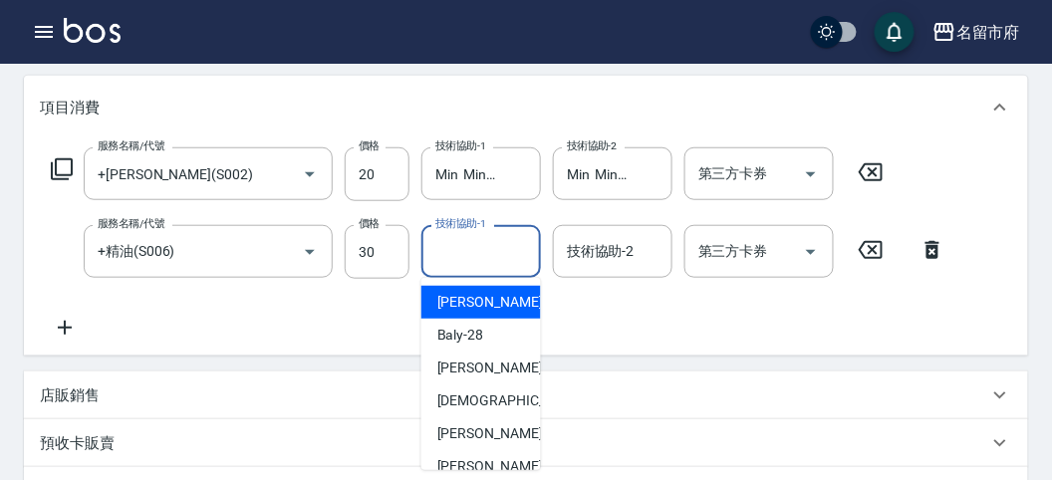
click at [518, 255] on input "技術協助-1" at bounding box center [481, 251] width 102 height 35
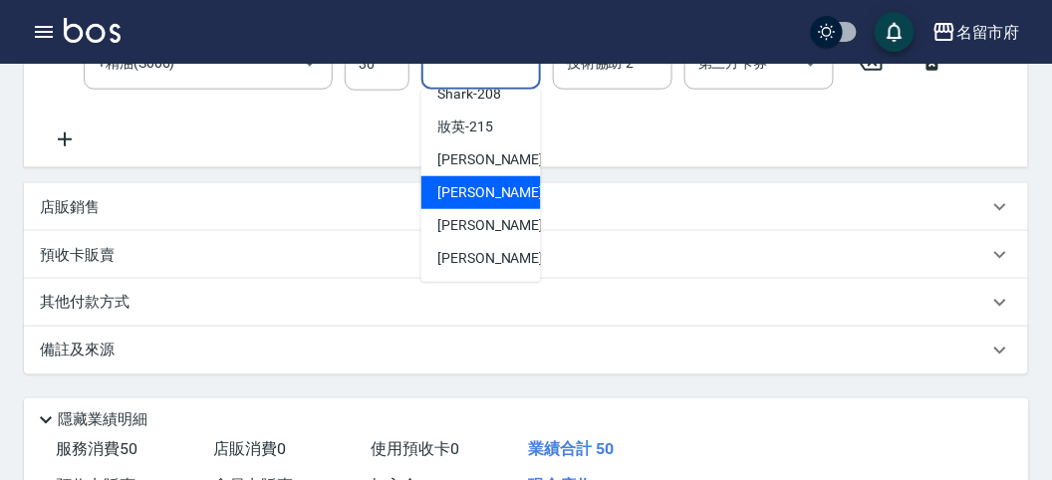
click at [466, 184] on span "Min Min -218" at bounding box center [504, 192] width 134 height 21
type input "Min Min-218"
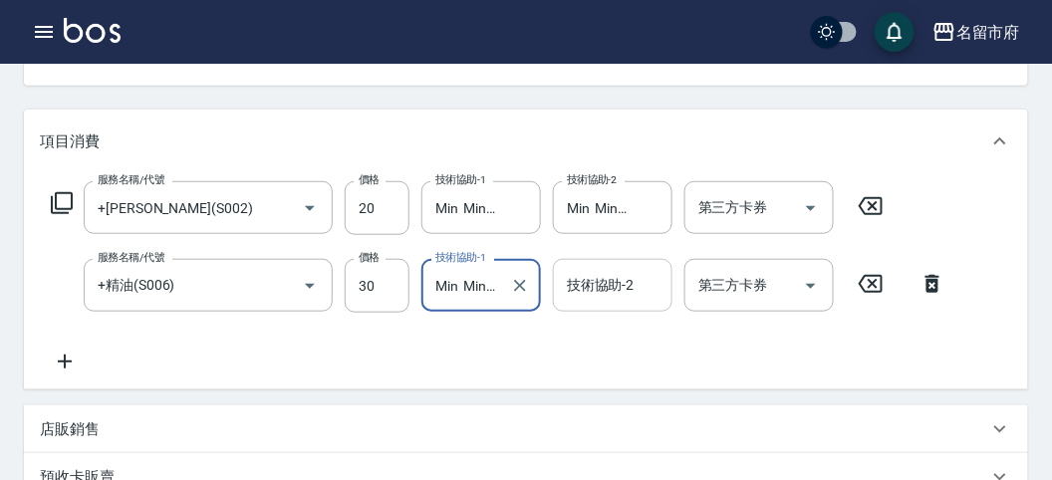
click at [631, 282] on input "技術協助-2" at bounding box center [613, 285] width 102 height 35
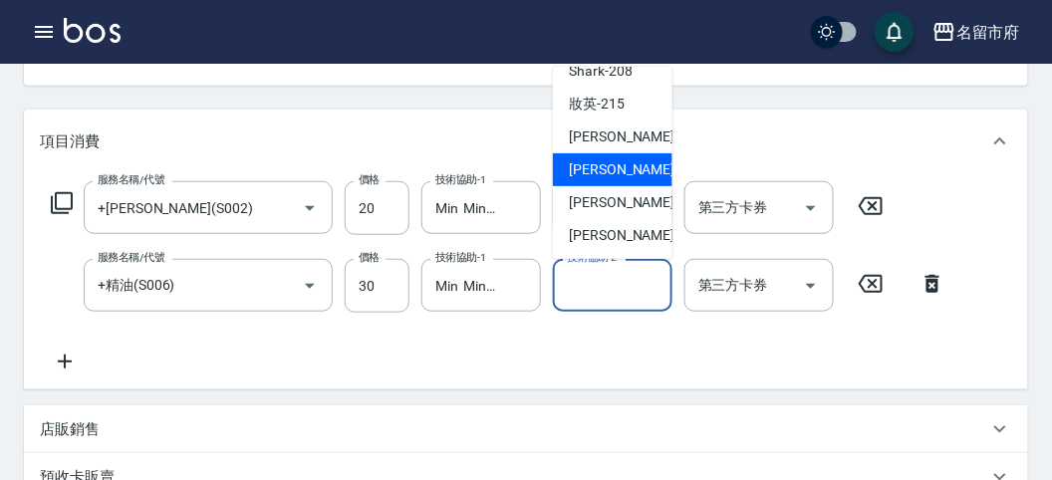
click at [613, 173] on span "Min Min -218" at bounding box center [636, 169] width 134 height 21
type input "Min Min-218"
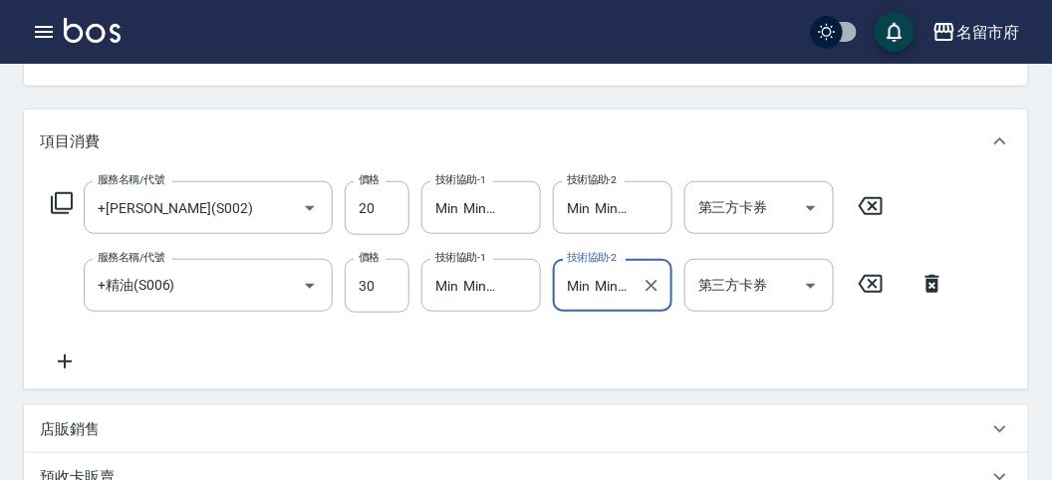
scroll to position [0, 0]
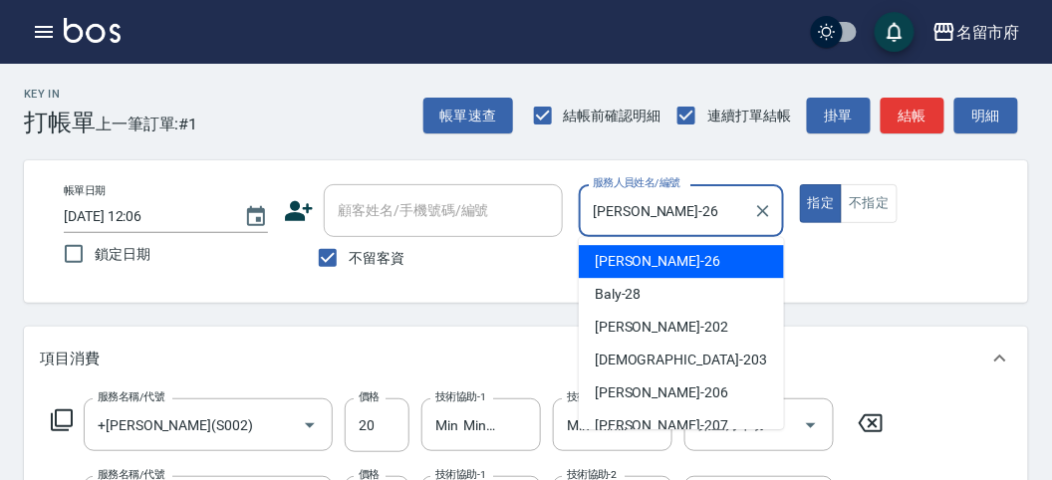
click at [697, 211] on input "[PERSON_NAME]-26" at bounding box center [666, 210] width 156 height 35
click at [820, 332] on div "項目消費" at bounding box center [526, 359] width 1004 height 64
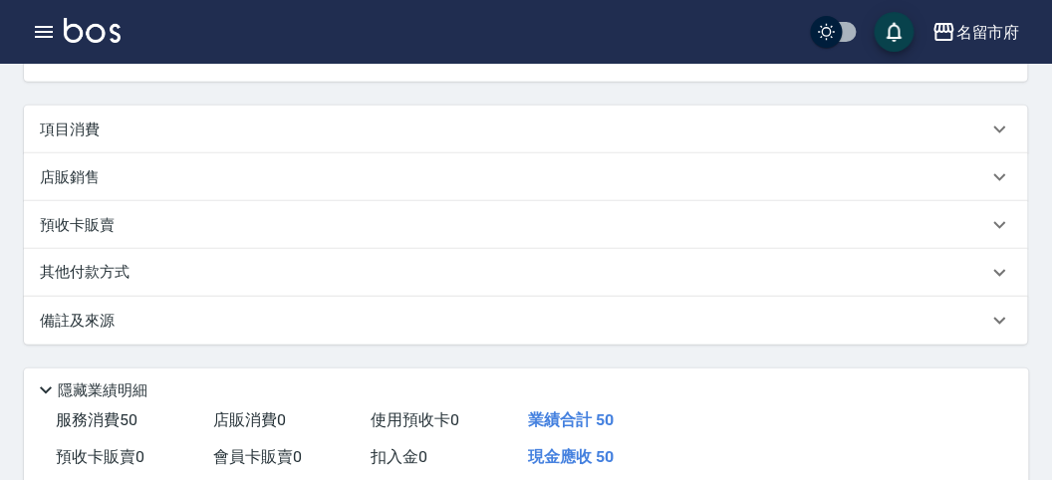
scroll to position [111, 0]
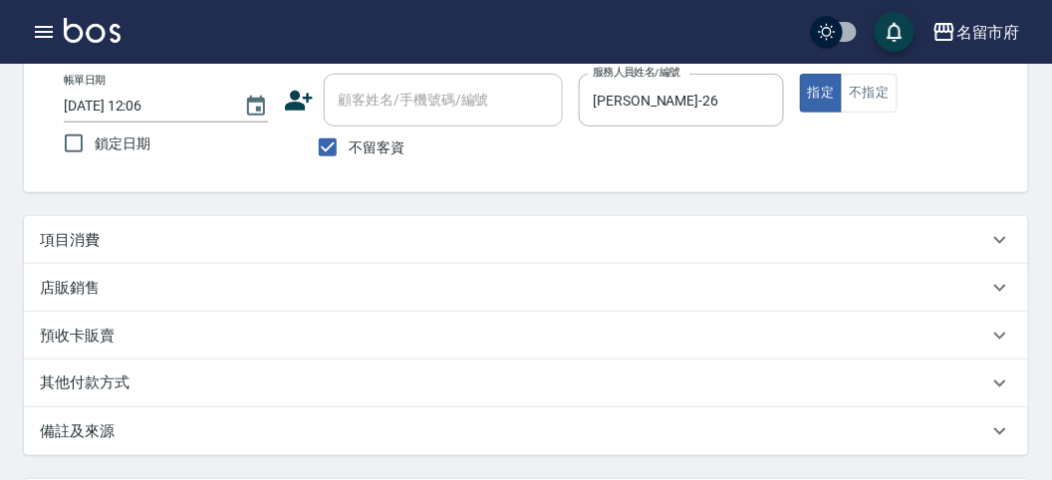
click at [760, 253] on div "項目消費" at bounding box center [526, 240] width 1004 height 48
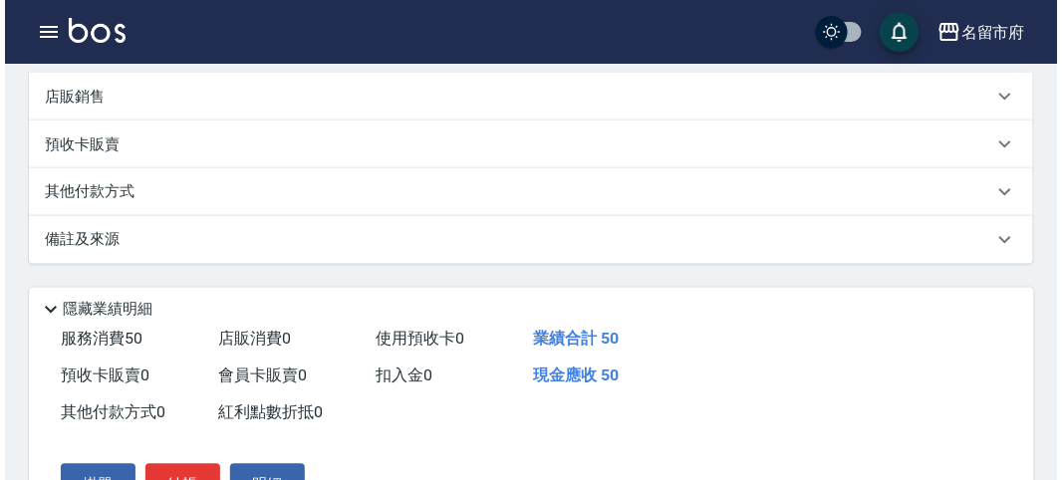
scroll to position [661, 0]
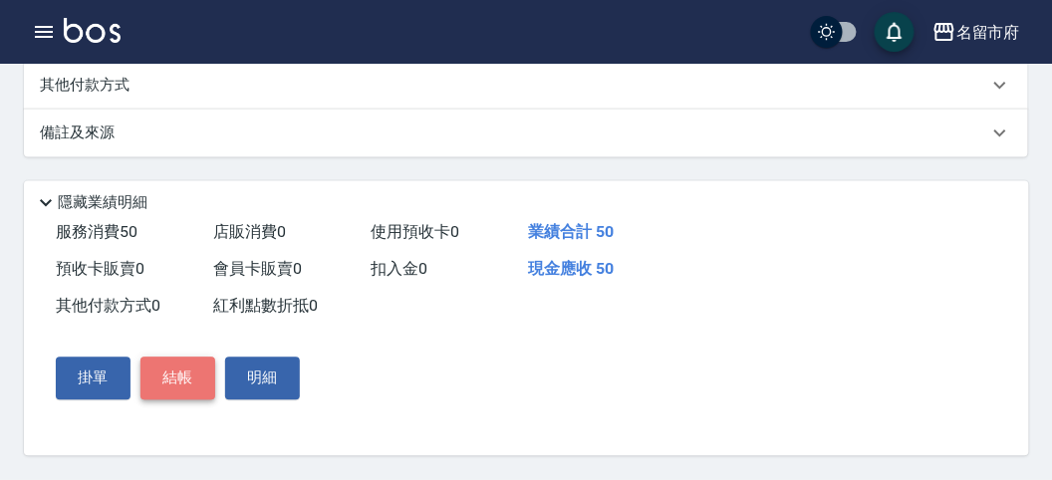
click at [197, 383] on button "結帳" at bounding box center [177, 379] width 75 height 42
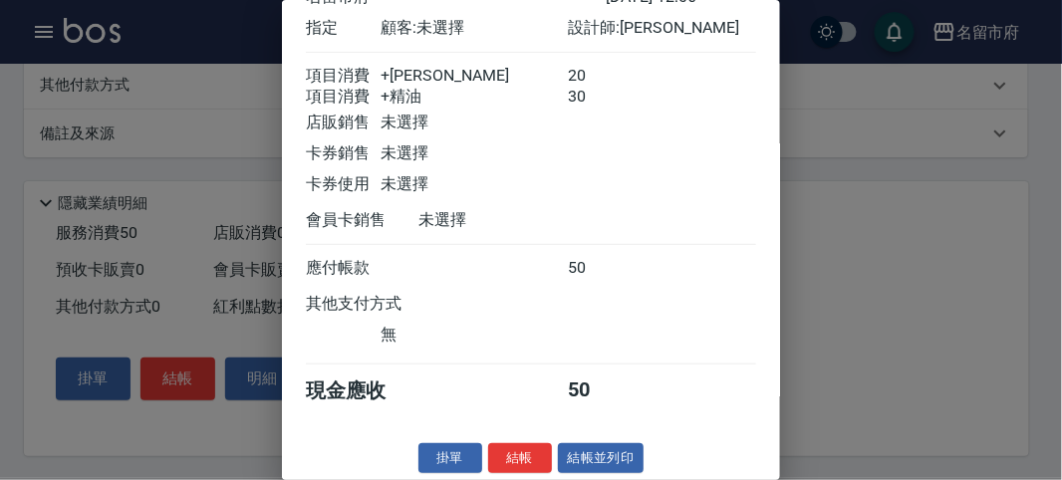
scroll to position [133, 0]
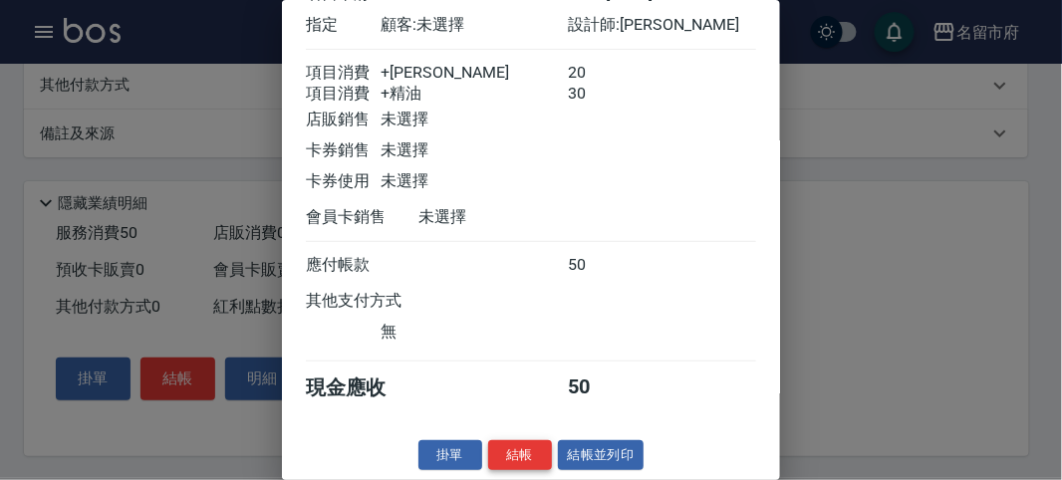
click at [502, 450] on button "結帳" at bounding box center [520, 455] width 64 height 31
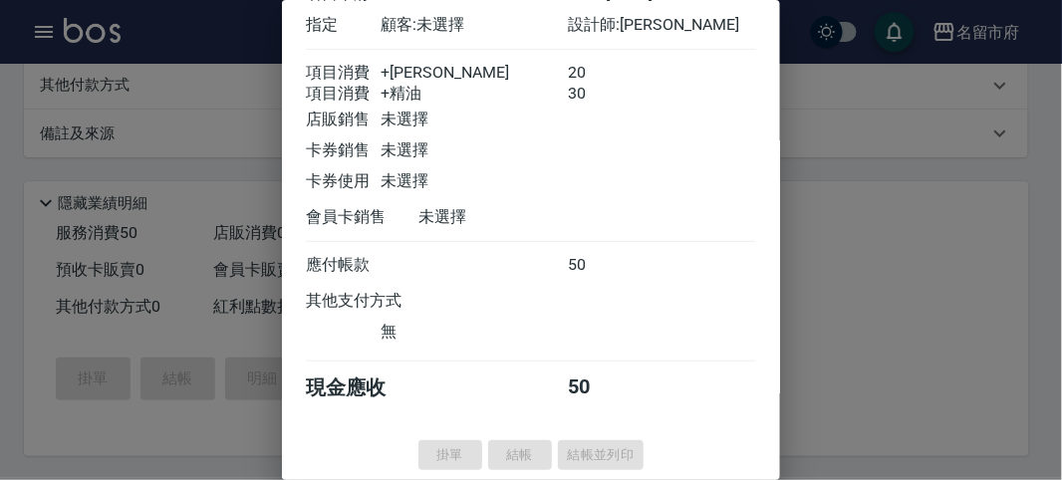
type input "[DATE] 12:38"
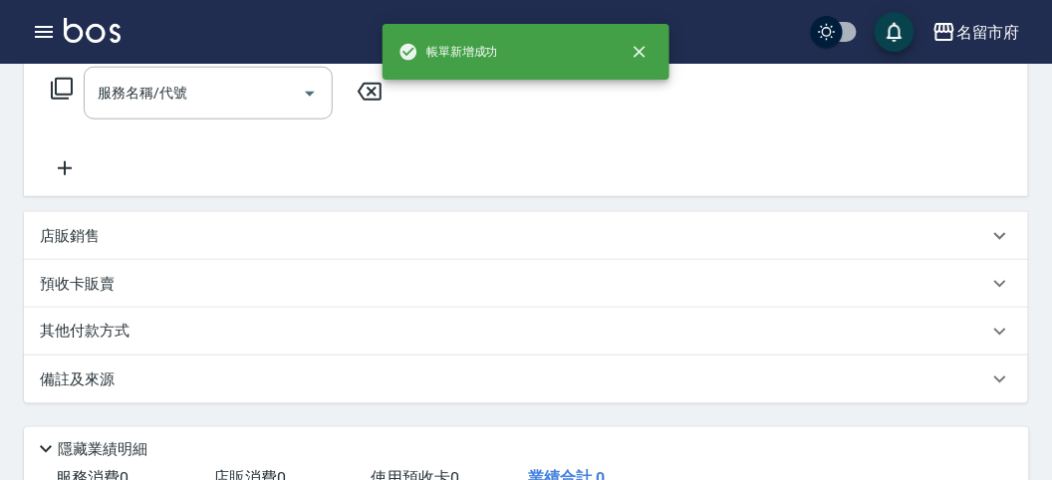
scroll to position [0, 0]
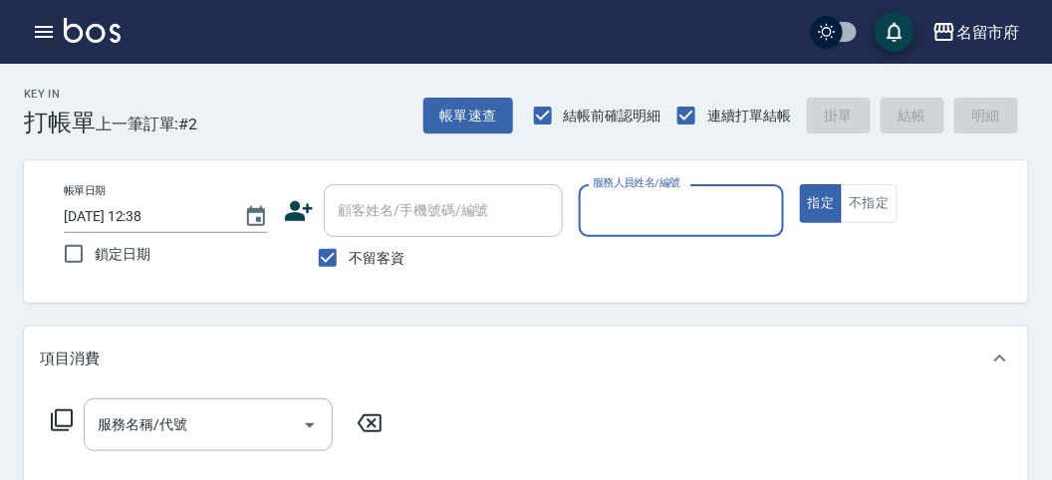
click at [46, 20] on button "button" at bounding box center [44, 32] width 40 height 40
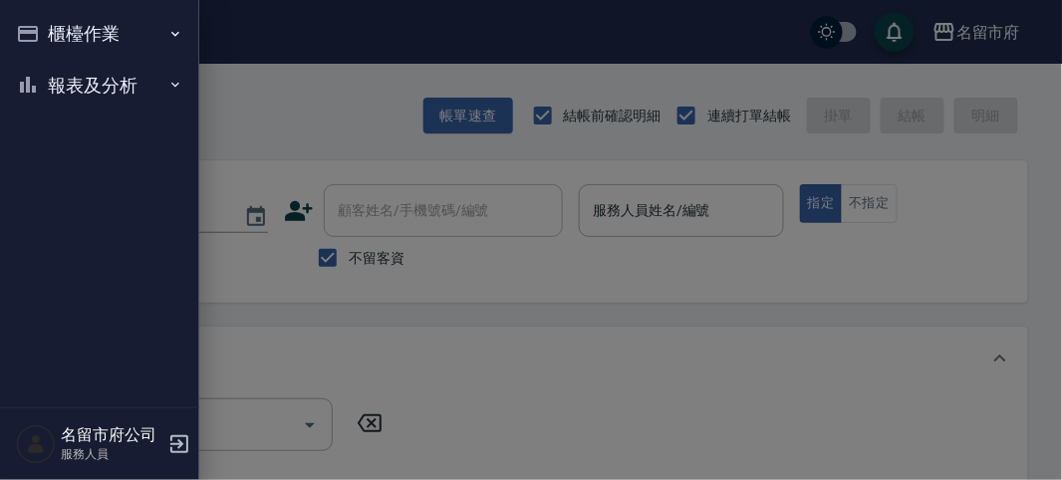
click at [70, 30] on button "櫃檯作業" at bounding box center [99, 34] width 183 height 52
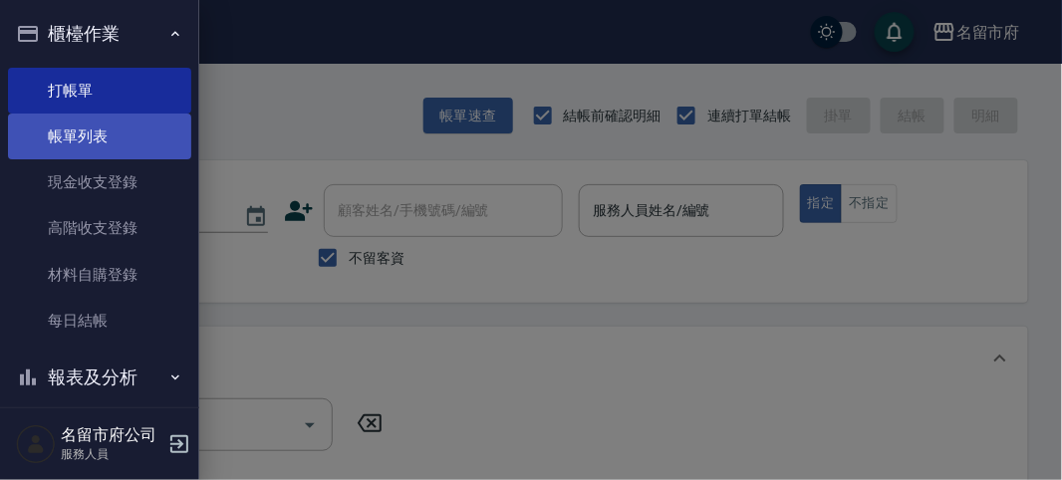
click at [103, 140] on link "帳單列表" at bounding box center [99, 137] width 183 height 46
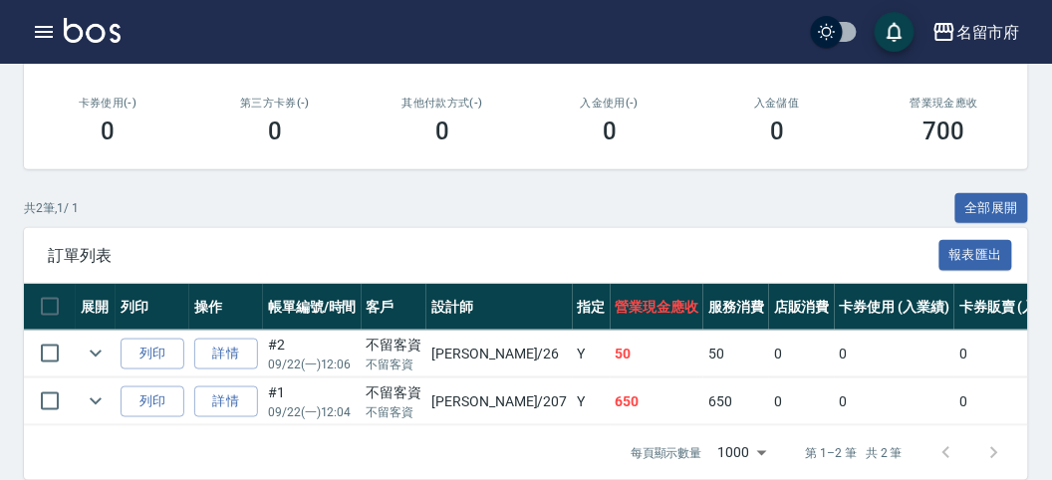
scroll to position [371, 0]
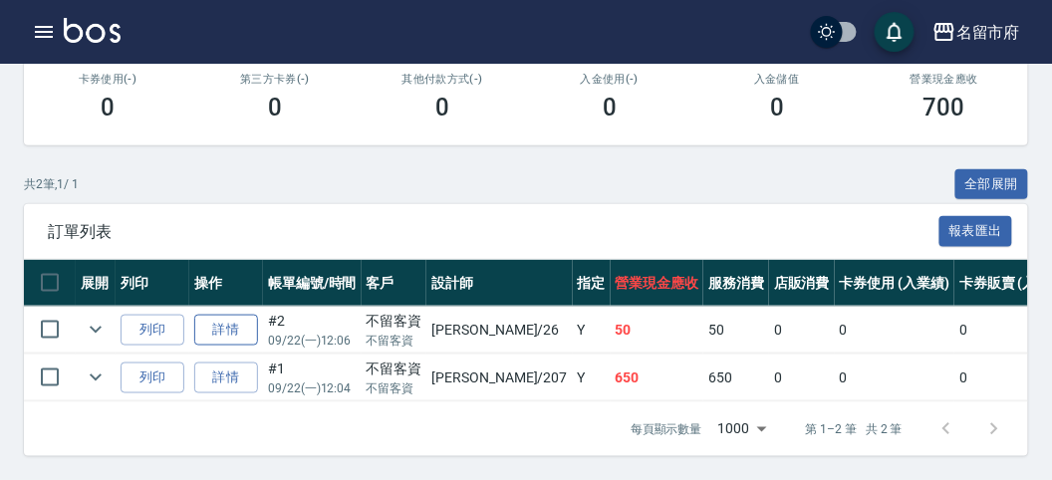
click at [214, 315] on link "詳情" at bounding box center [226, 330] width 64 height 31
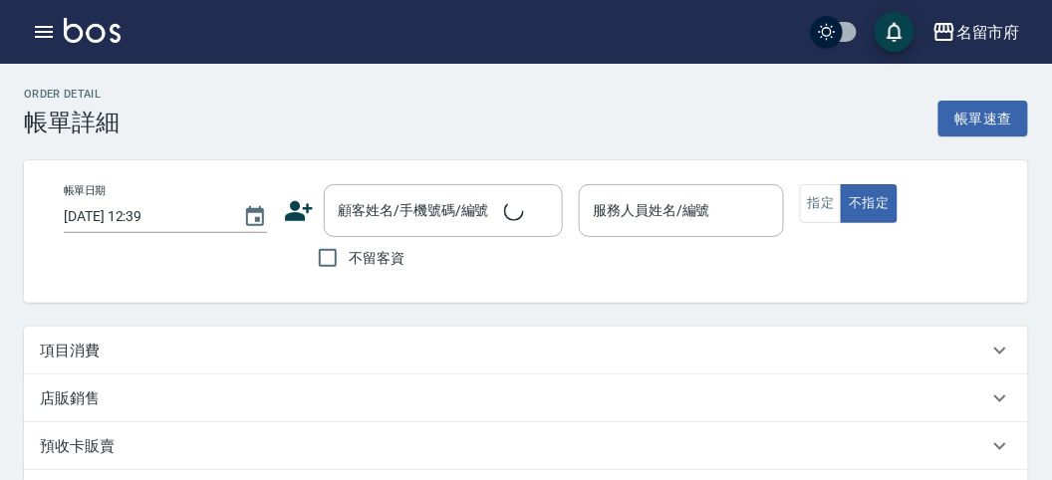
type input "[DATE] 12:06"
checkbox input "true"
type input "[PERSON_NAME]-26"
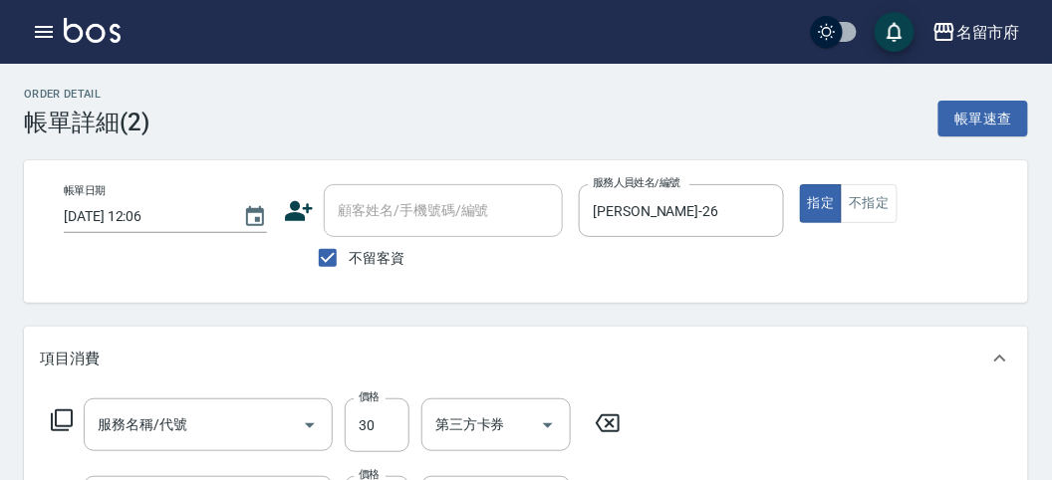
type input "+精油(S006)"
type input "+[PERSON_NAME](S002)"
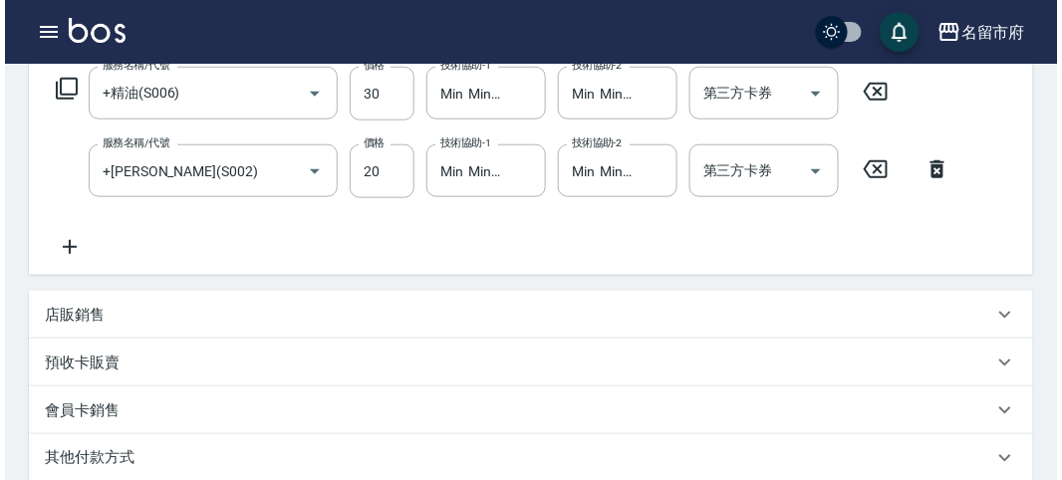
scroll to position [221, 0]
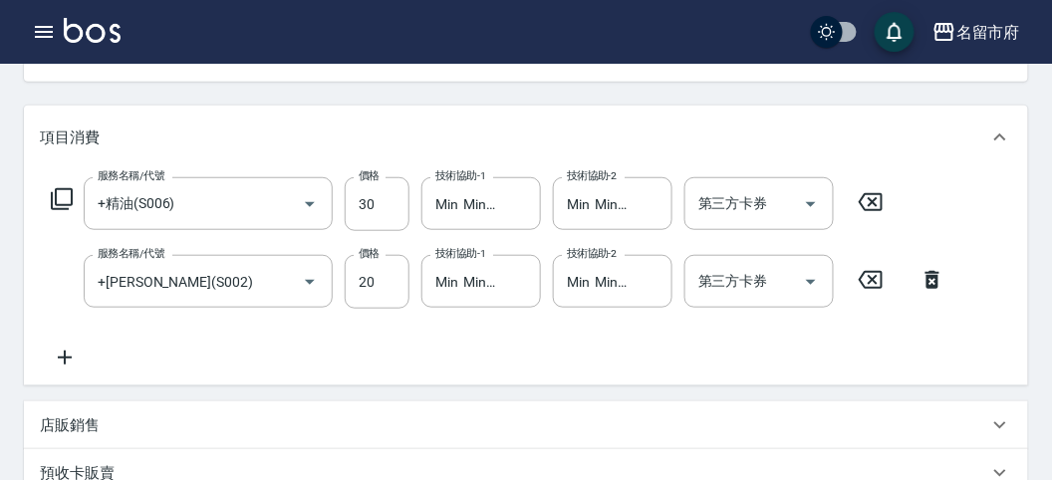
click at [57, 192] on icon at bounding box center [62, 199] width 24 height 24
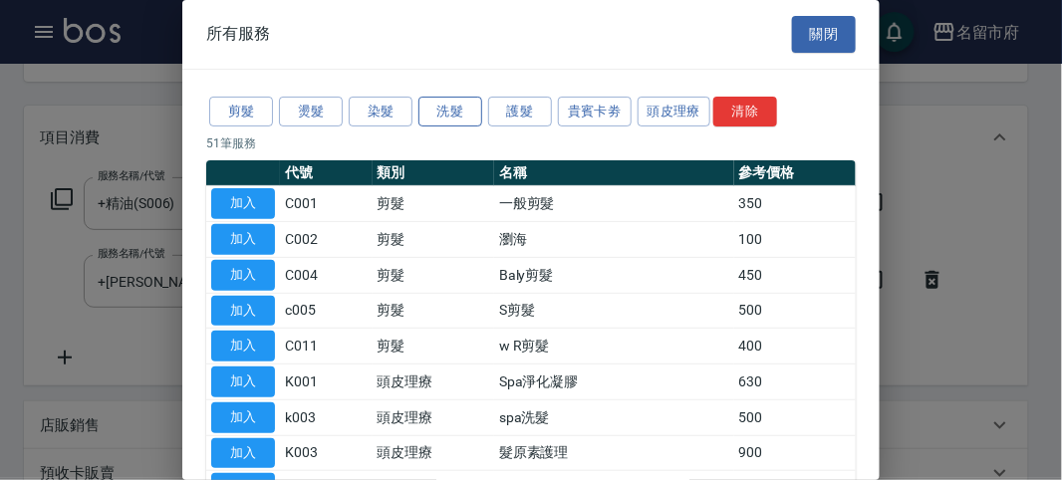
click at [448, 106] on button "洗髮" at bounding box center [450, 112] width 64 height 31
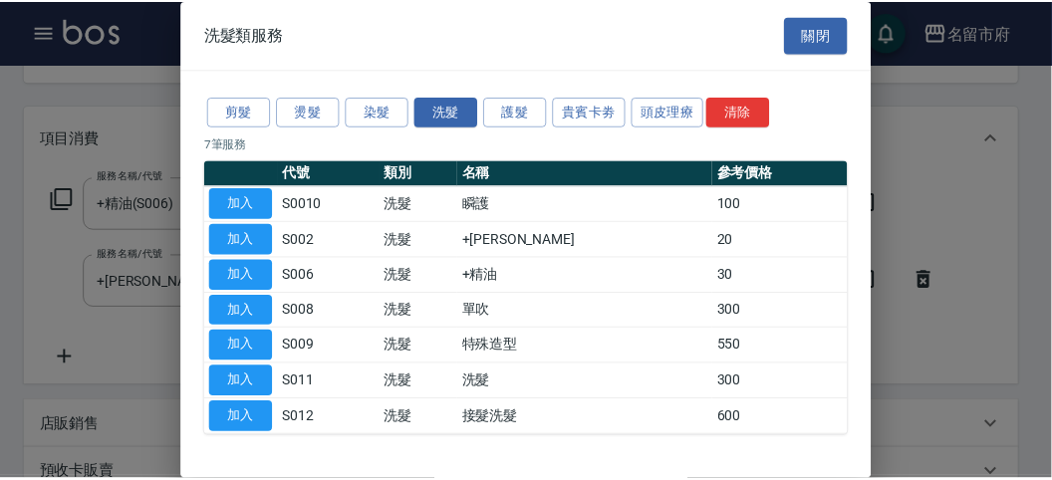
scroll to position [61, 0]
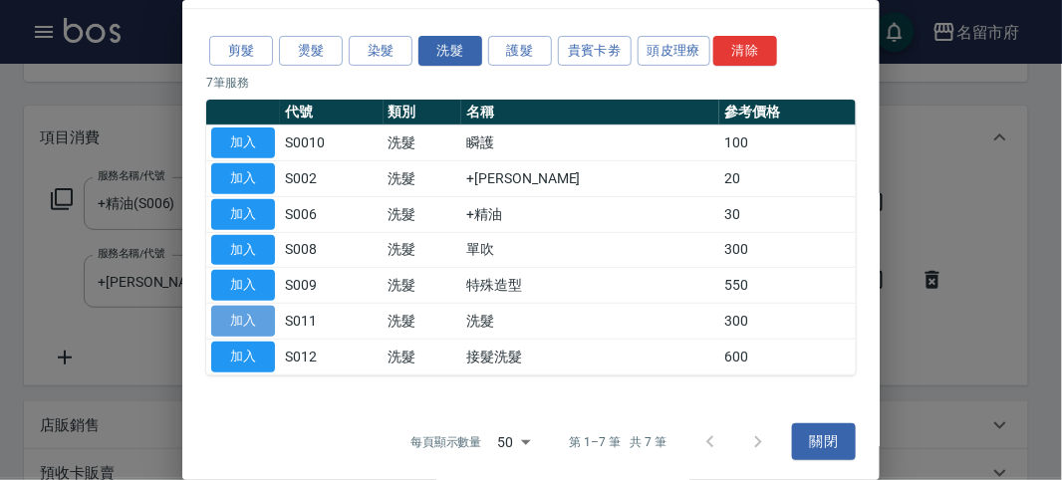
click at [256, 317] on button "加入" at bounding box center [243, 321] width 64 height 31
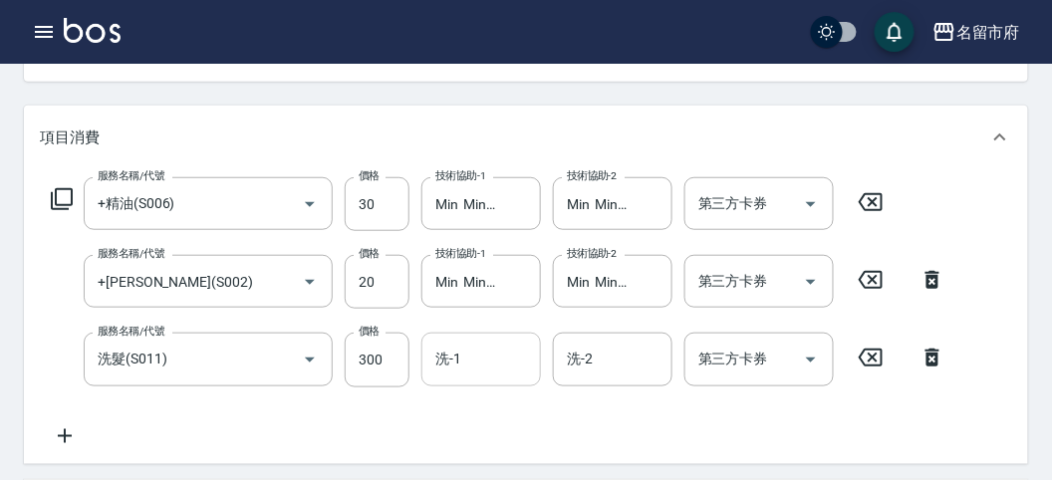
click at [499, 361] on input "洗-1" at bounding box center [481, 359] width 102 height 35
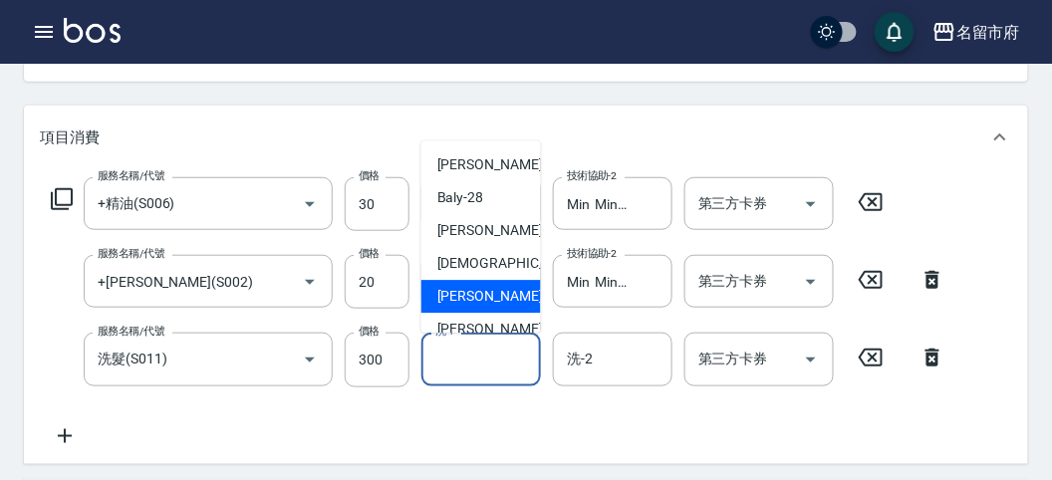
scroll to position [217, 0]
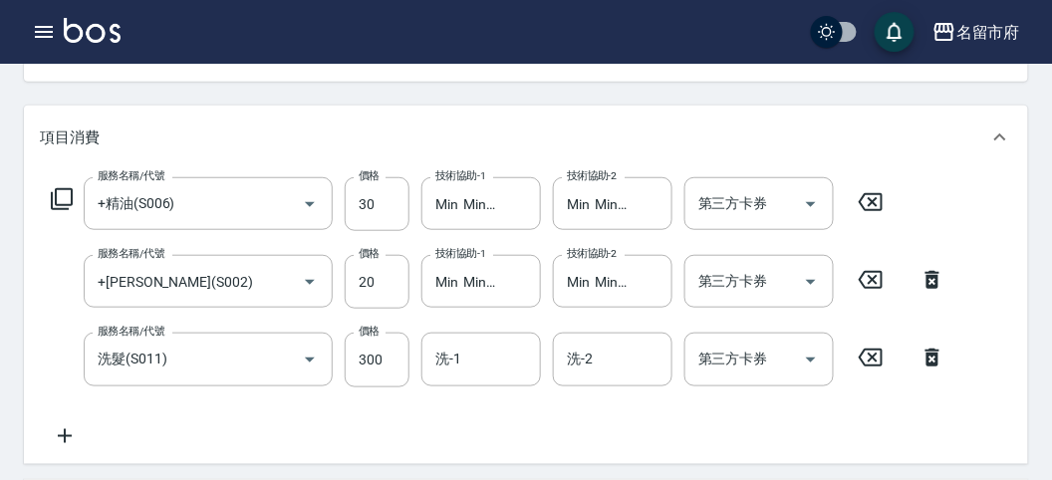
drag, startPoint x: 985, startPoint y: 149, endPoint x: 976, endPoint y: 163, distance: 16.6
click at [983, 149] on div "項目消費" at bounding box center [526, 138] width 1004 height 64
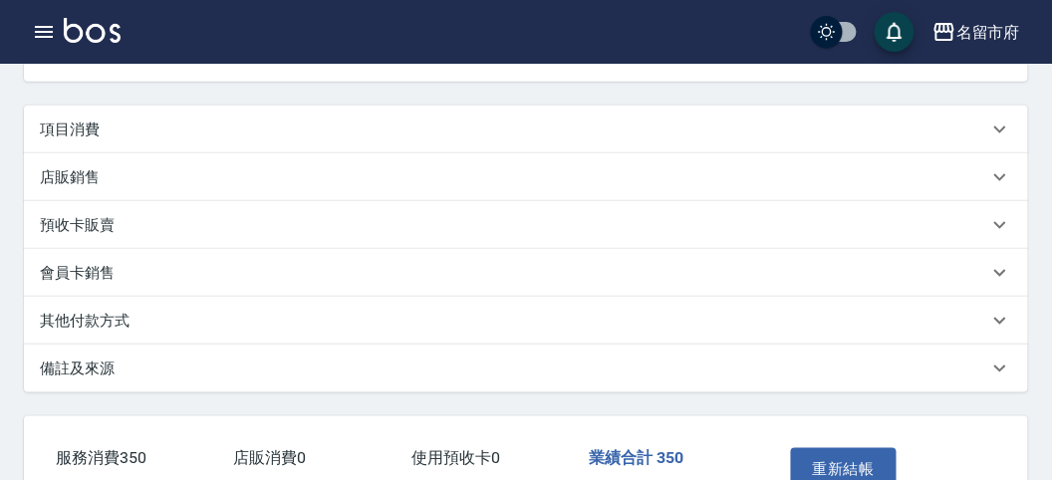
scroll to position [0, 0]
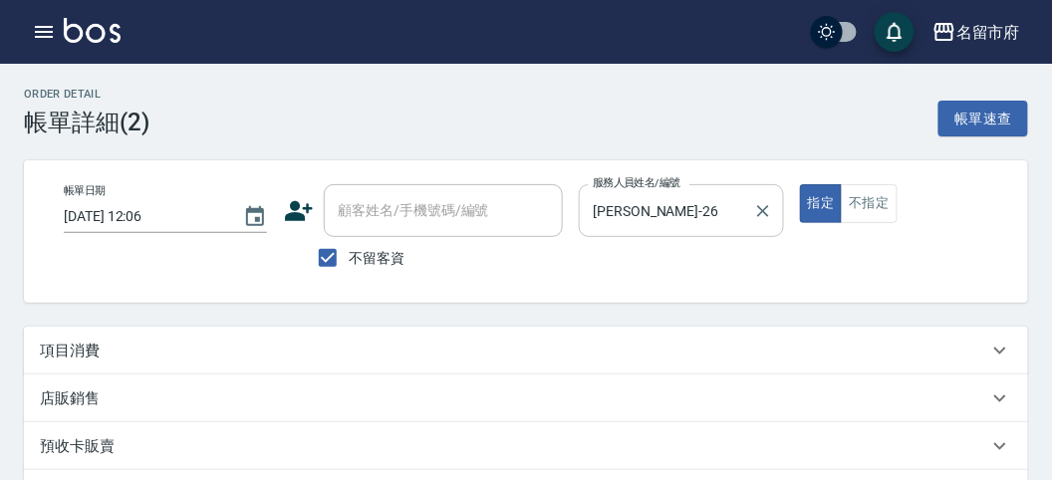
drag, startPoint x: 680, startPoint y: 217, endPoint x: 692, endPoint y: 228, distance: 16.2
click at [683, 216] on input "[PERSON_NAME]-26" at bounding box center [666, 210] width 156 height 35
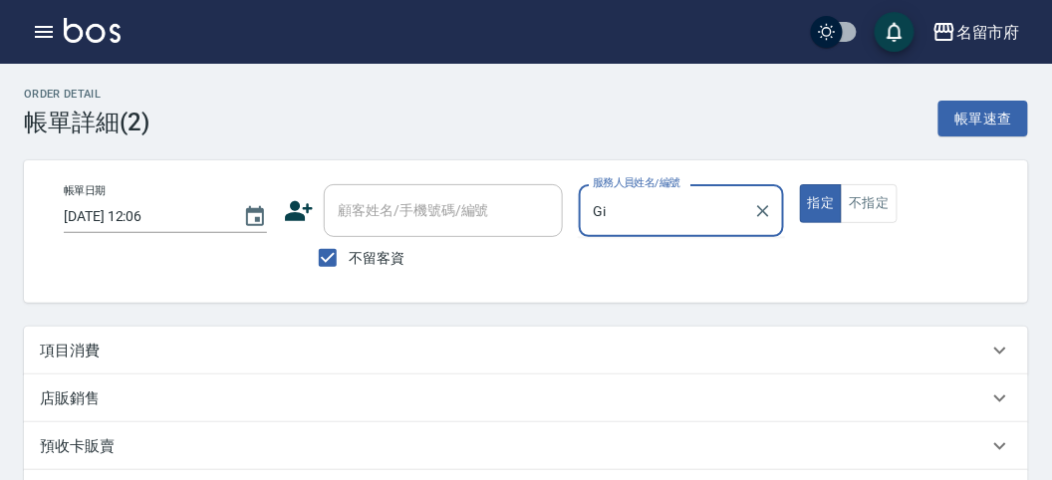
type input "G"
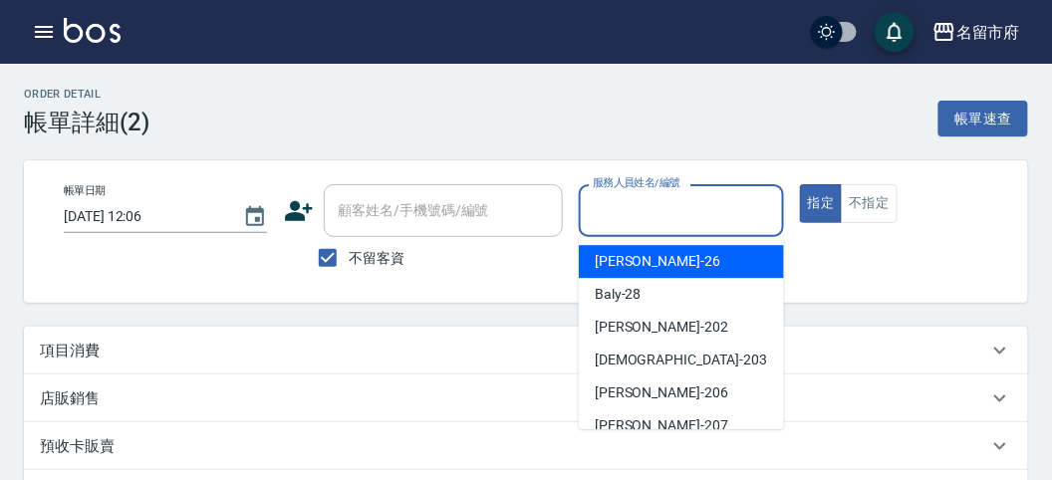
click at [520, 149] on div "Order detail 帳單詳細 (2) 帳單速查 帳單日期 [DATE] 12:06 顧客姓名/手機號碼/編號 顧客姓名/手機號碼/編號 不留客資 服務人…" at bounding box center [526, 442] width 1052 height 756
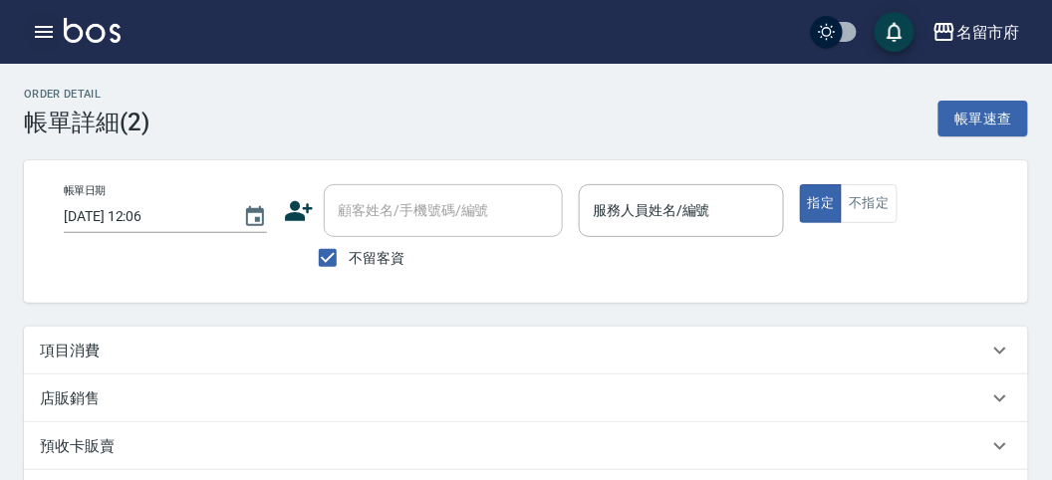
click at [45, 31] on icon "button" at bounding box center [44, 32] width 18 height 12
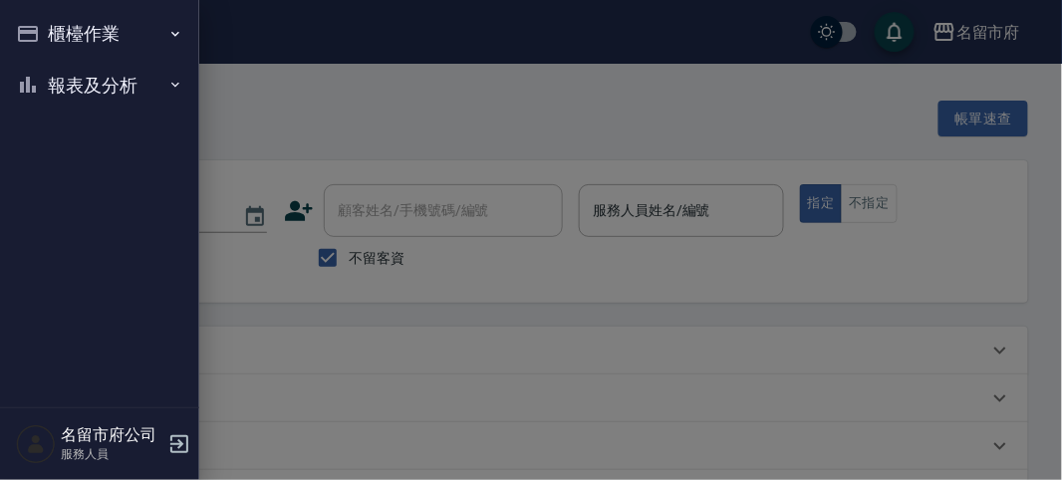
click at [74, 28] on button "櫃檯作業" at bounding box center [99, 34] width 183 height 52
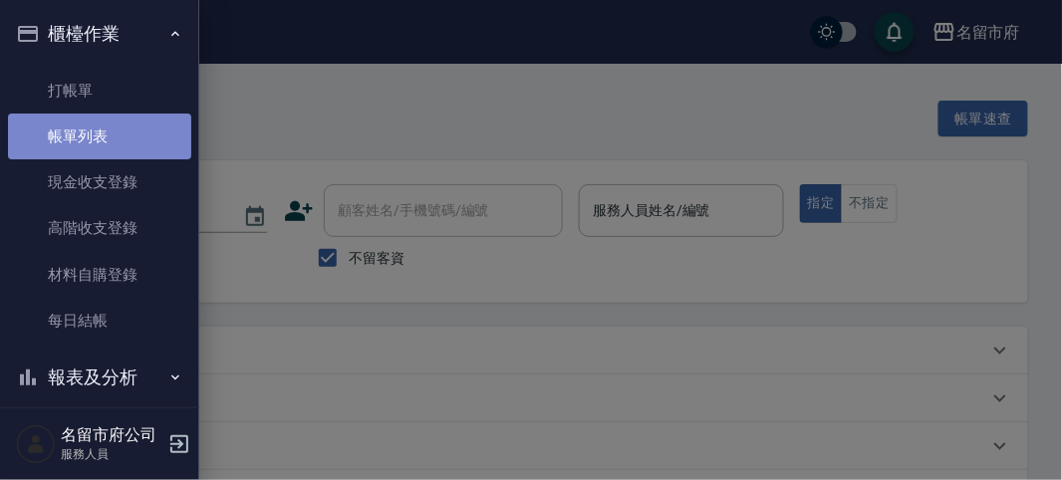
click at [107, 133] on link "帳單列表" at bounding box center [99, 137] width 183 height 46
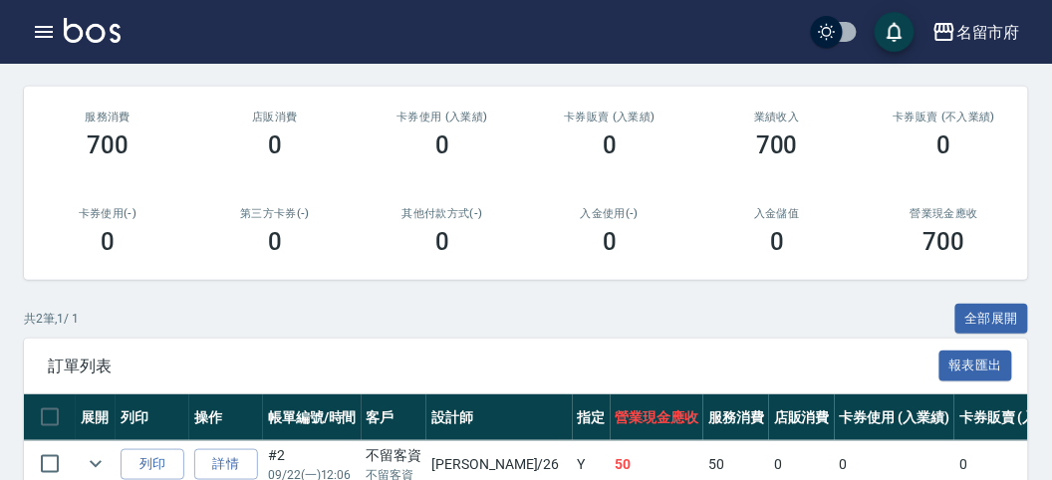
scroll to position [371, 0]
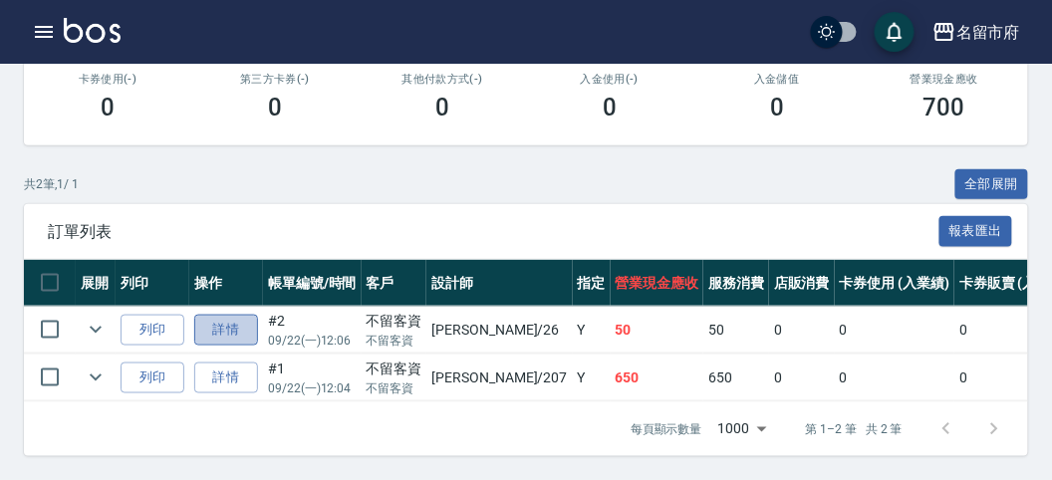
click at [256, 315] on link "詳情" at bounding box center [226, 330] width 64 height 31
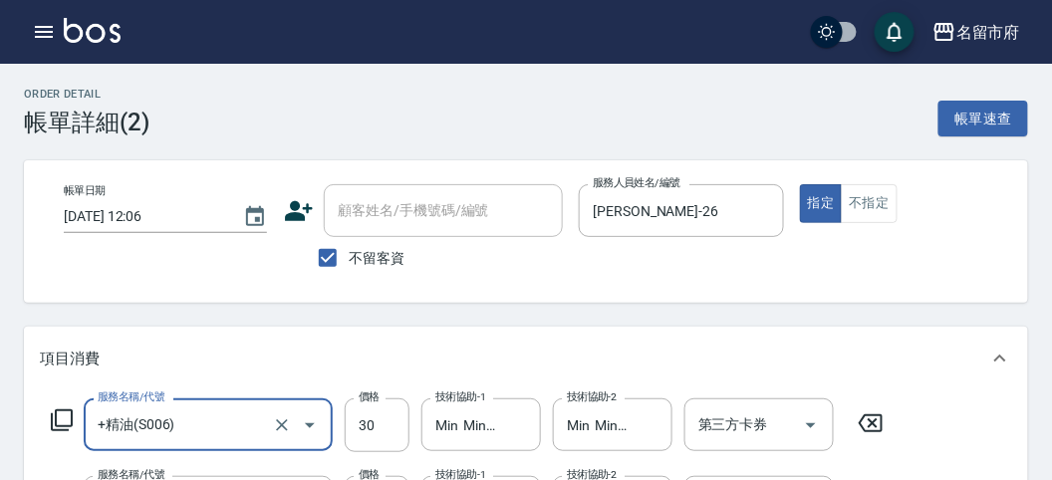
scroll to position [221, 0]
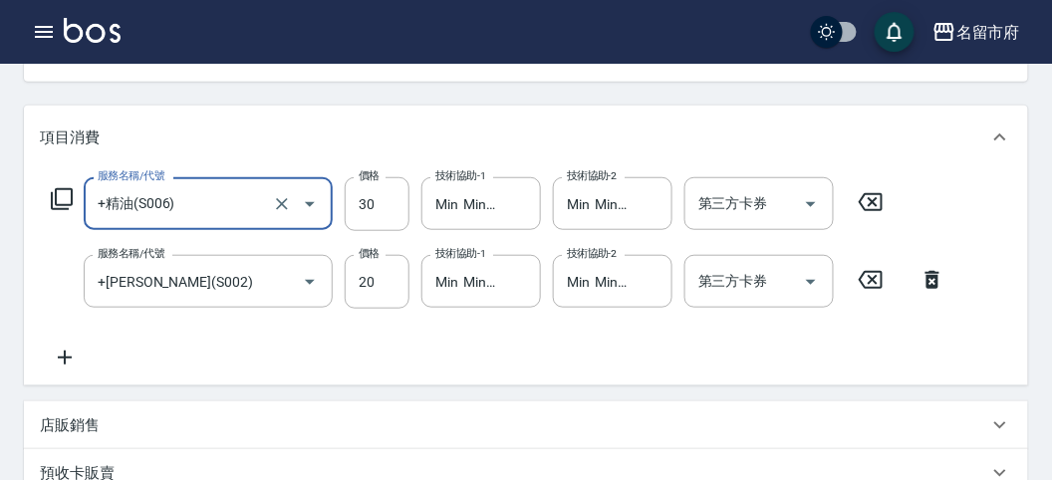
click at [67, 195] on icon at bounding box center [62, 199] width 24 height 24
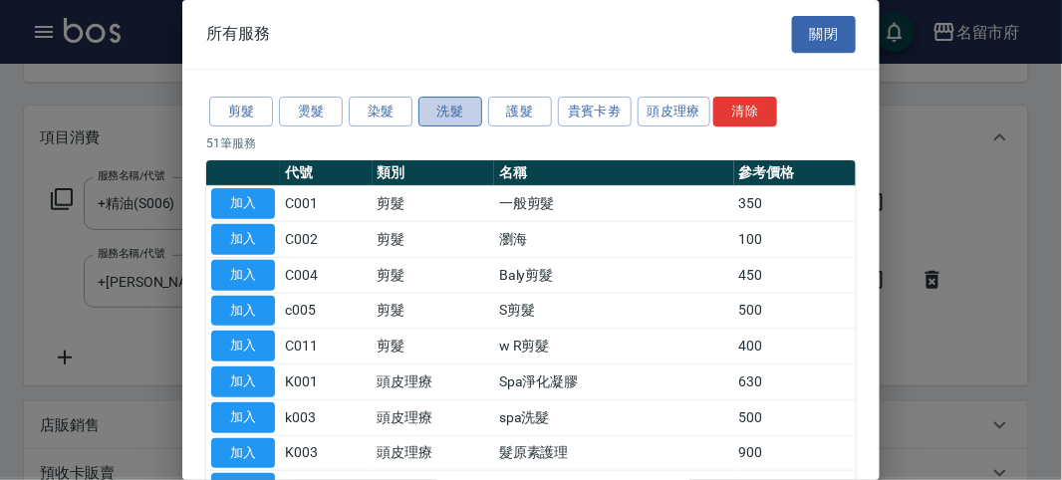
click at [459, 107] on button "洗髮" at bounding box center [450, 112] width 64 height 31
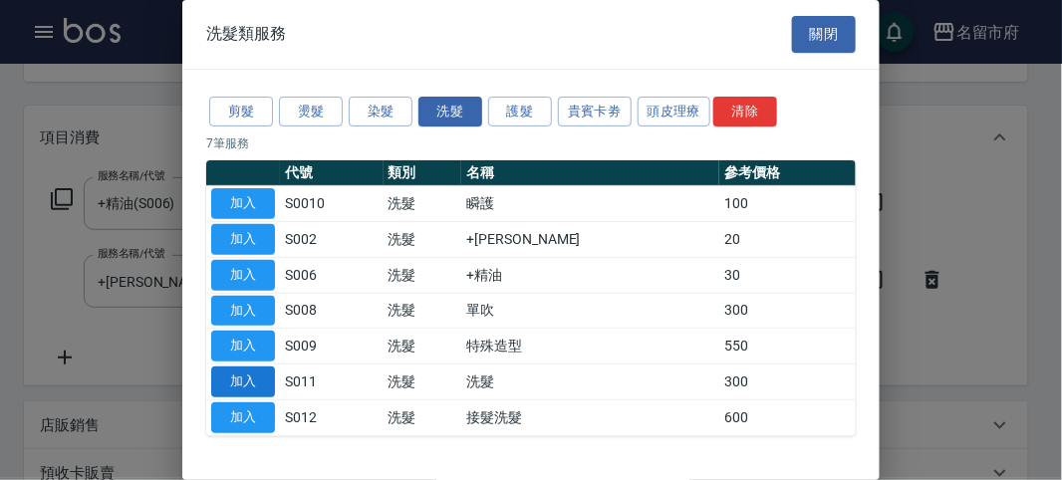
click at [247, 375] on button "加入" at bounding box center [243, 382] width 64 height 31
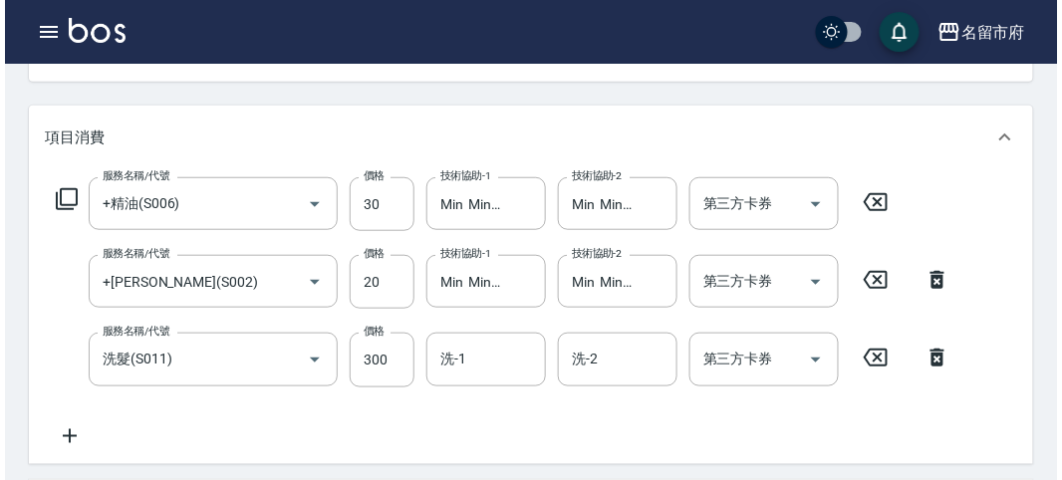
scroll to position [664, 0]
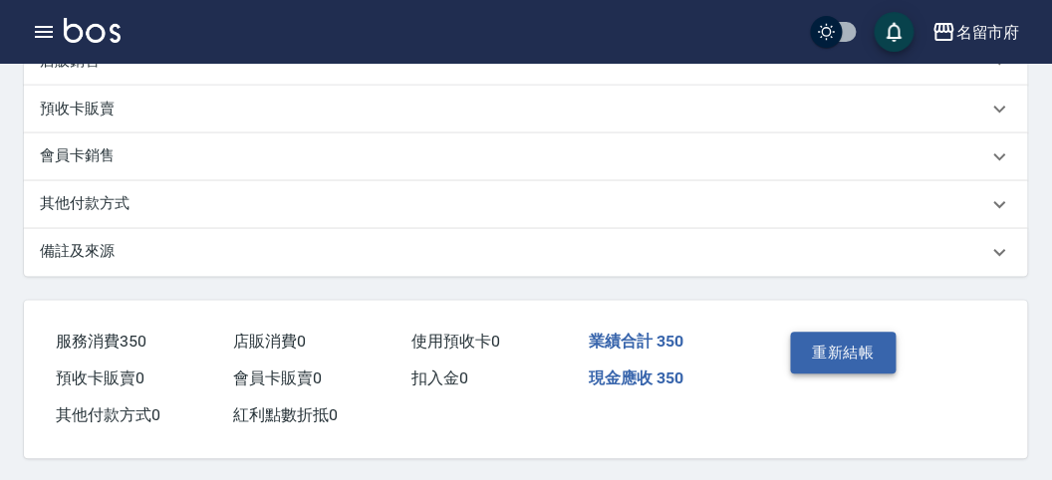
click at [876, 357] on button "重新結帳" at bounding box center [844, 354] width 106 height 42
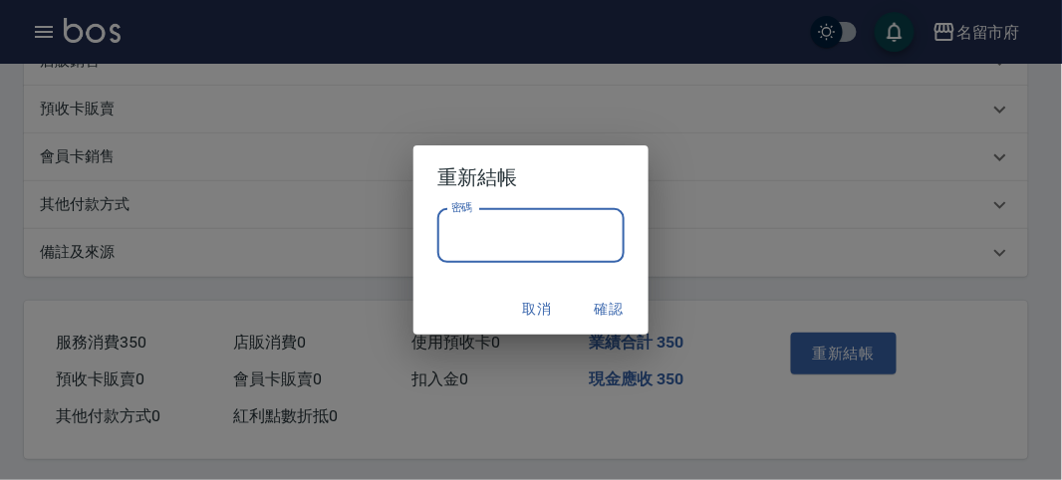
click at [468, 237] on input "密碼" at bounding box center [530, 236] width 187 height 54
type input "*****"
click at [611, 305] on button "確認" at bounding box center [609, 309] width 64 height 37
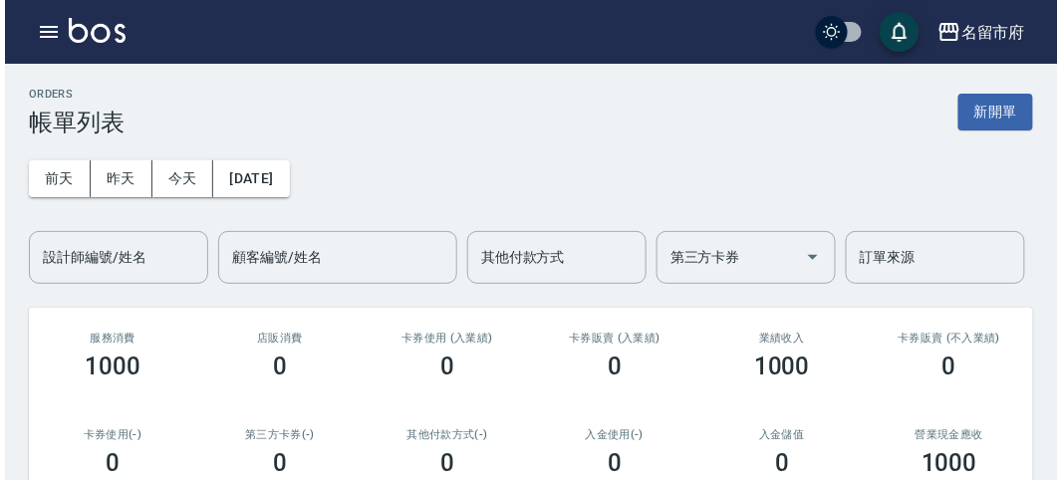
scroll to position [371, 0]
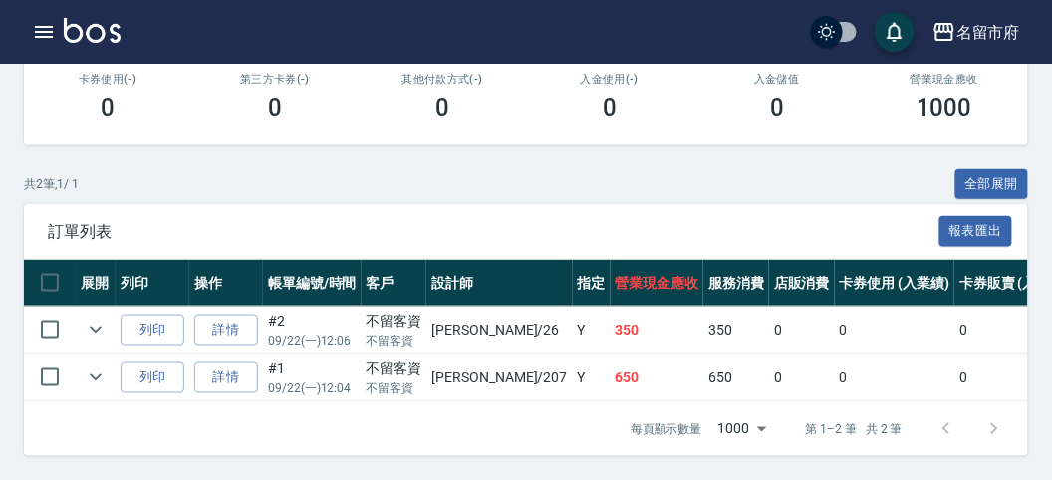
click at [39, 30] on icon "button" at bounding box center [44, 32] width 24 height 24
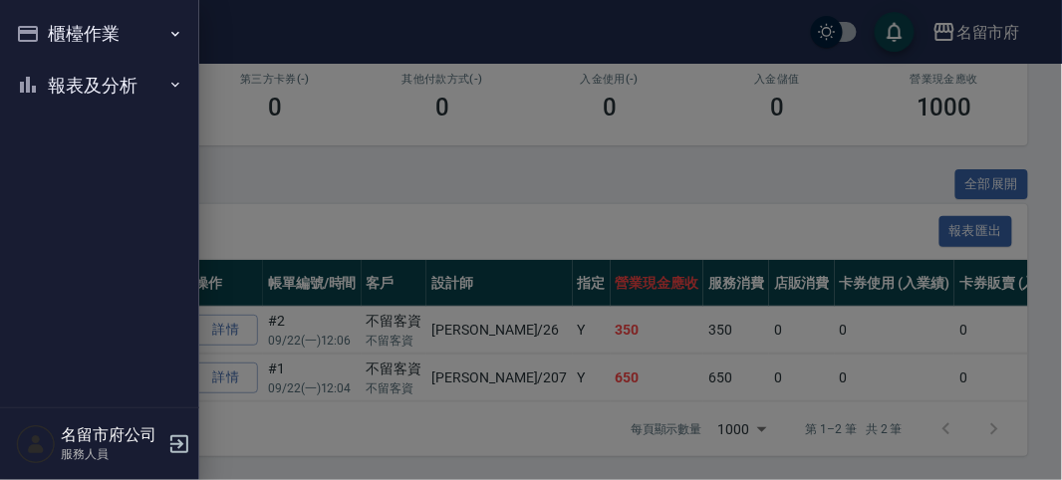
click at [53, 29] on button "櫃檯作業" at bounding box center [99, 34] width 183 height 52
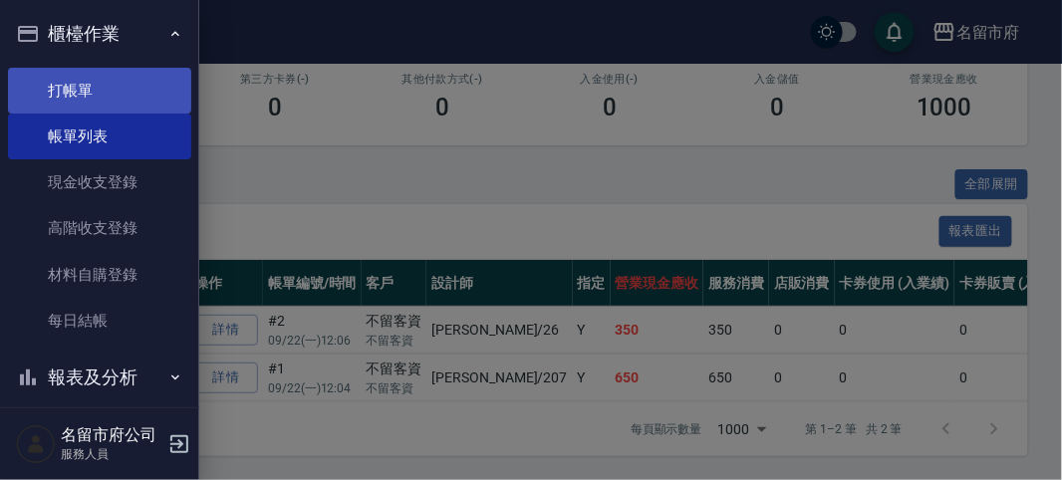
click at [93, 95] on link "打帳單" at bounding box center [99, 91] width 183 height 46
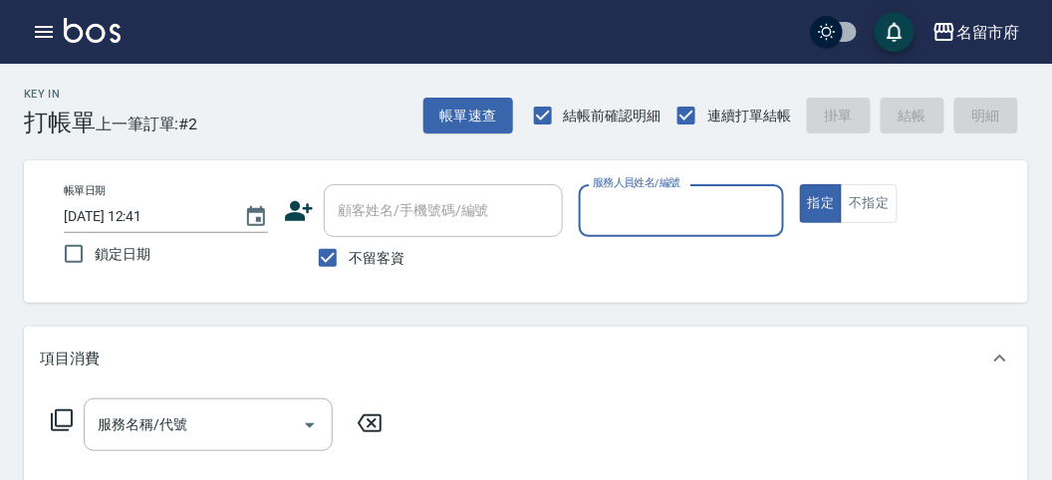
click at [613, 212] on input "服務人員姓名/編號" at bounding box center [681, 210] width 186 height 35
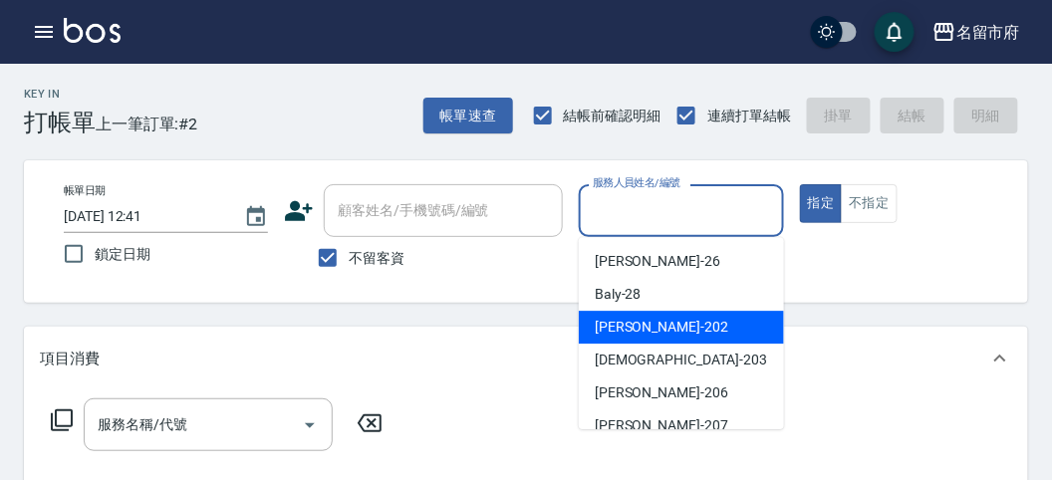
click at [621, 318] on span "[PERSON_NAME] -202" at bounding box center [662, 327] width 134 height 21
type input "[PERSON_NAME]-202"
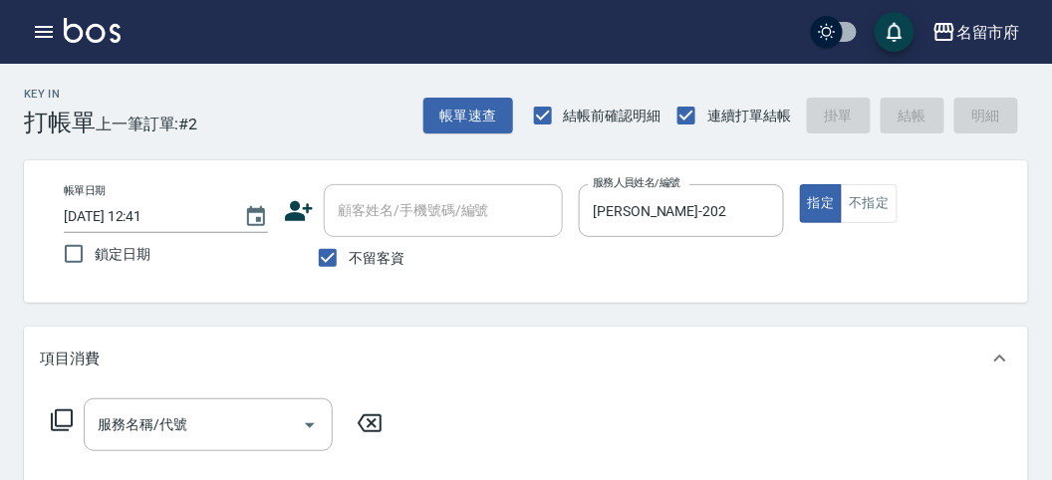
click at [59, 411] on icon at bounding box center [62, 420] width 24 height 24
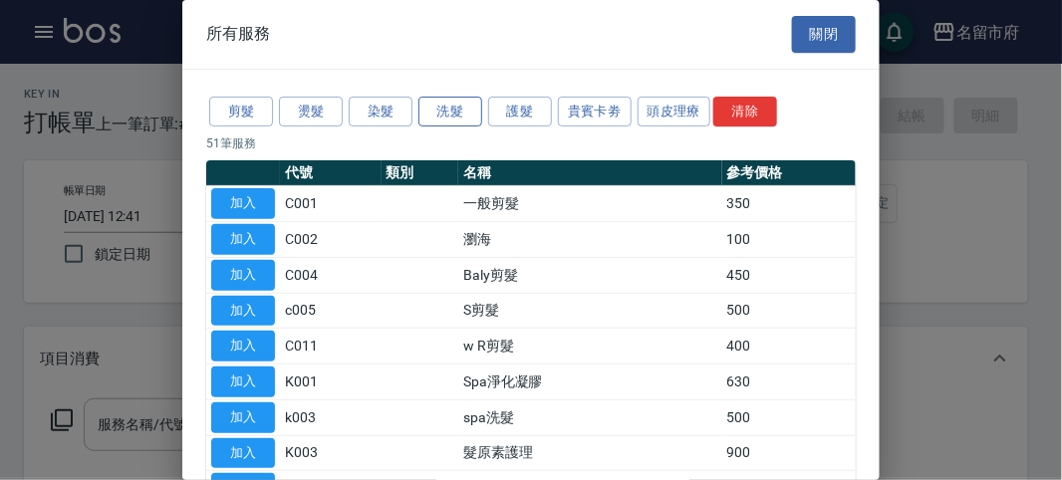
click at [460, 115] on button "洗髮" at bounding box center [450, 112] width 64 height 31
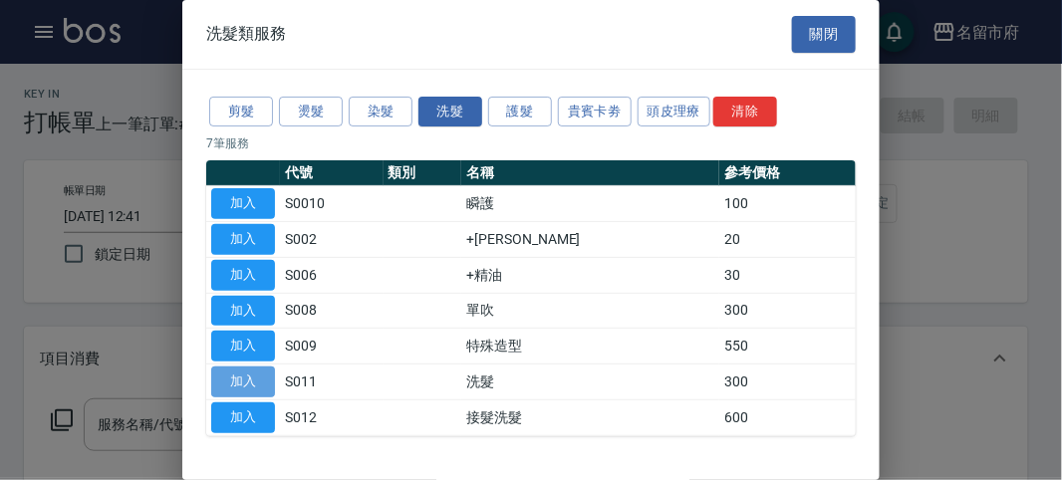
click at [231, 387] on button "加入" at bounding box center [243, 382] width 64 height 31
type input "洗髮(S011)"
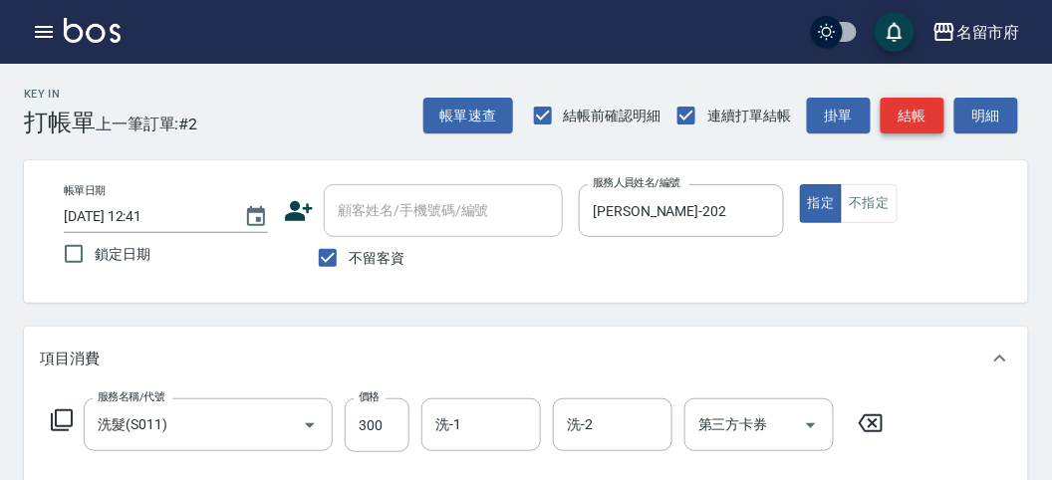
click at [907, 126] on button "結帳" at bounding box center [913, 116] width 64 height 37
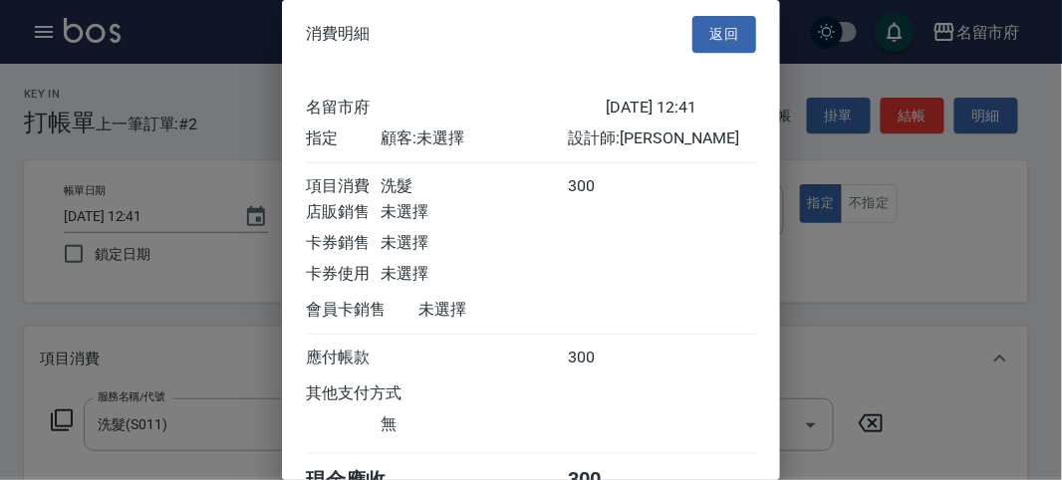
scroll to position [111, 0]
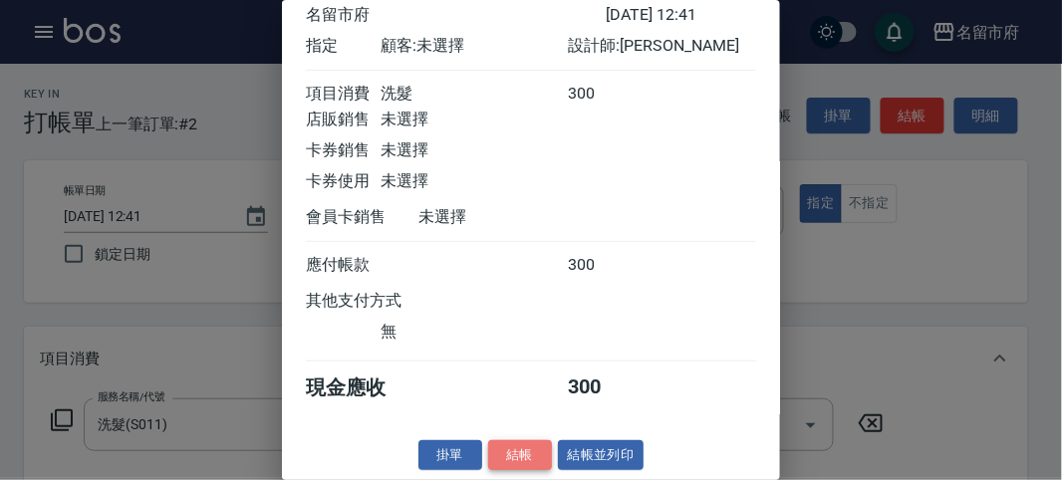
click at [519, 464] on button "結帳" at bounding box center [520, 455] width 64 height 31
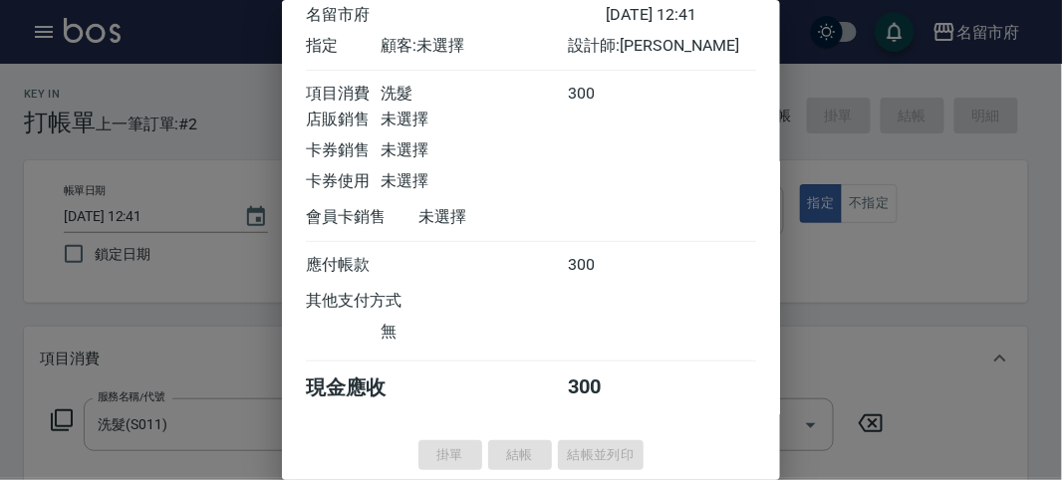
type input "[DATE] 13:04"
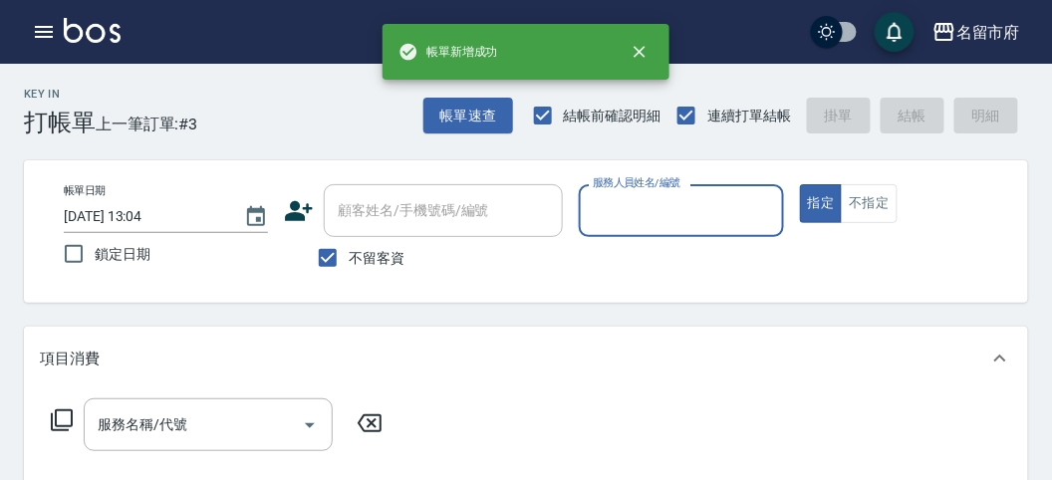
drag, startPoint x: 667, startPoint y: 207, endPoint x: 668, endPoint y: 236, distance: 28.9
click at [666, 209] on input "服務人員姓名/編號" at bounding box center [681, 210] width 186 height 35
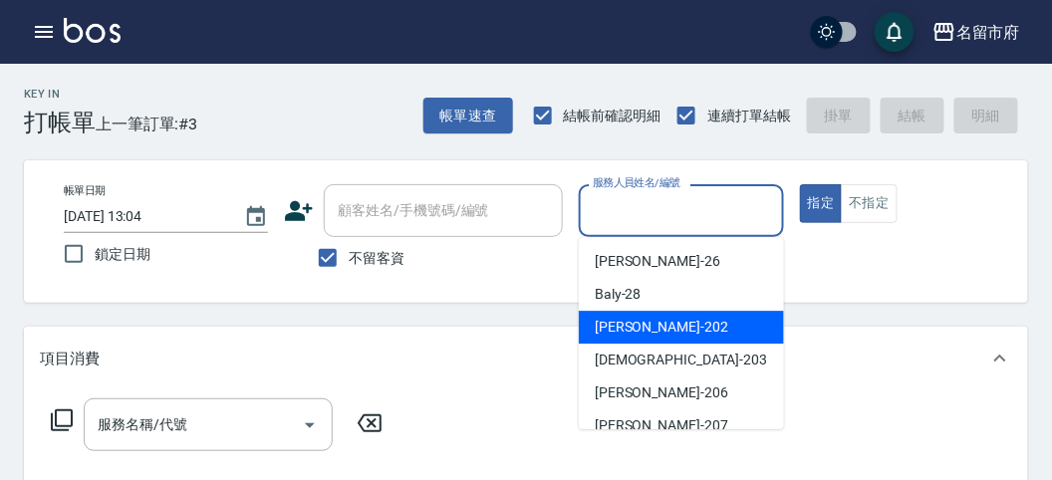
click at [664, 331] on div "[PERSON_NAME] -202" at bounding box center [681, 327] width 205 height 33
type input "[PERSON_NAME]-202"
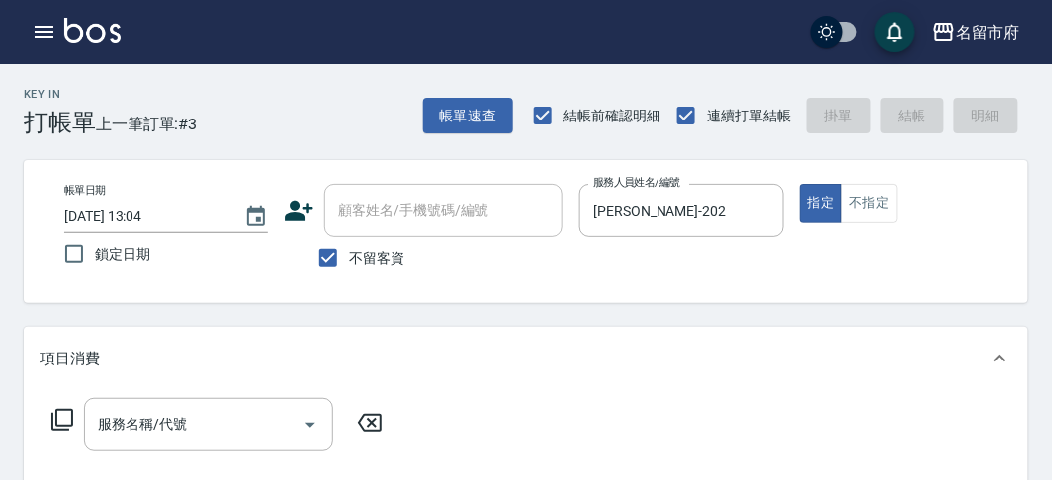
click at [60, 417] on icon at bounding box center [62, 420] width 24 height 24
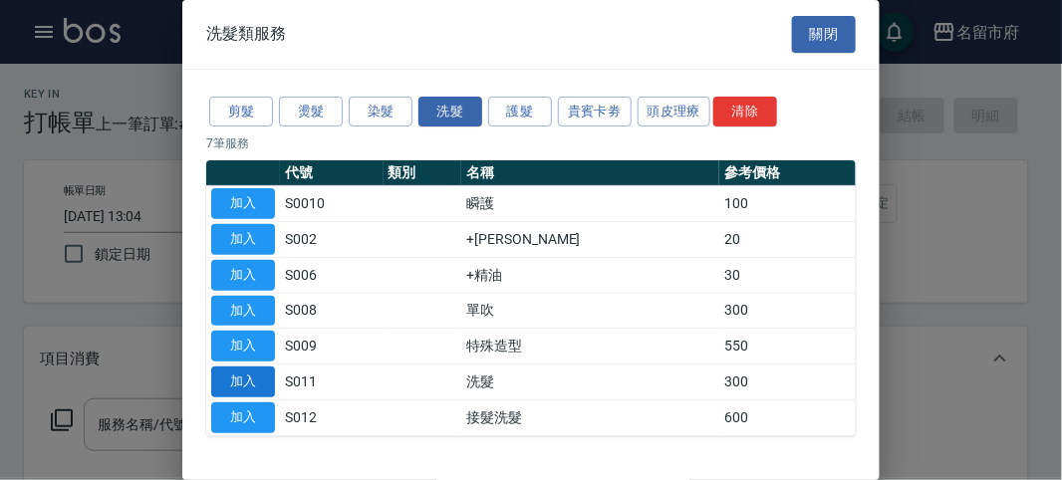
click at [249, 372] on button "加入" at bounding box center [243, 382] width 64 height 31
type input "洗髮(S011)"
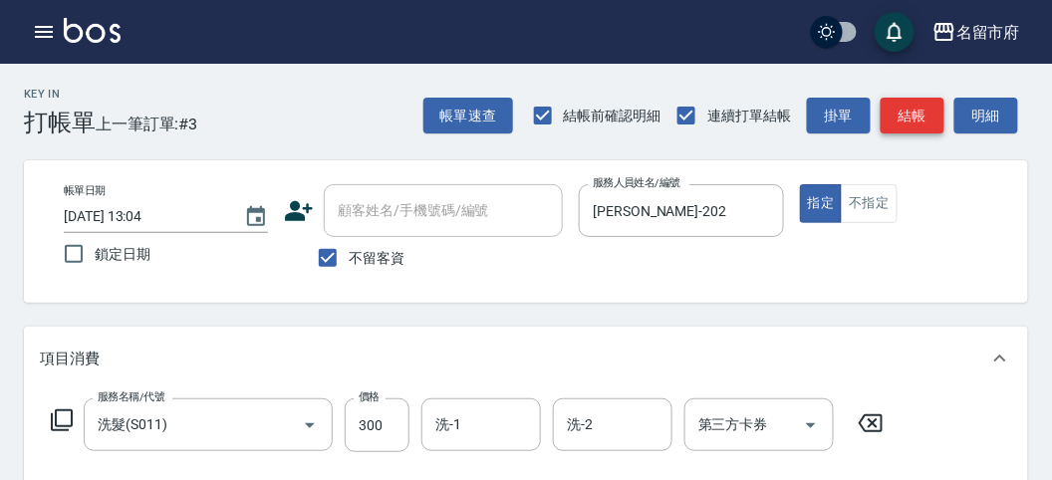
click at [903, 109] on button "結帳" at bounding box center [913, 116] width 64 height 37
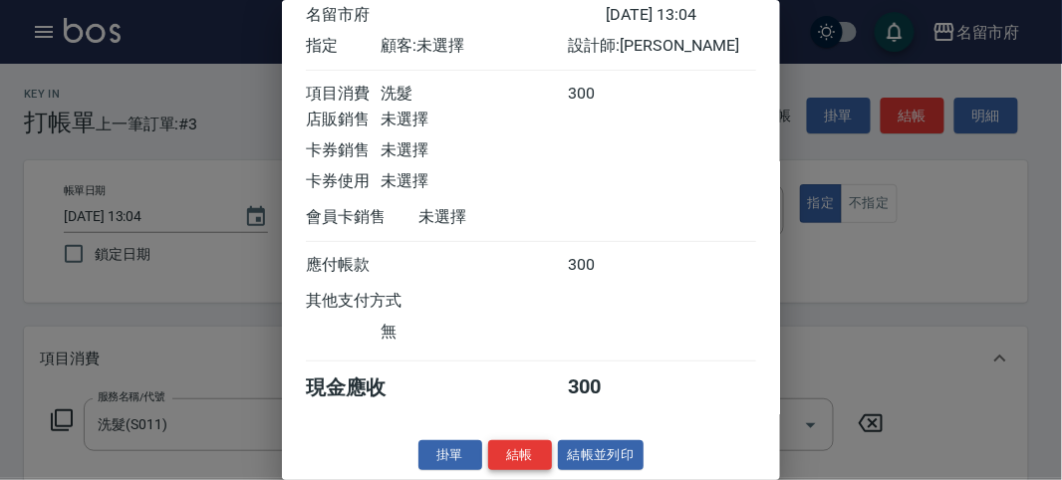
click at [511, 446] on button "結帳" at bounding box center [520, 455] width 64 height 31
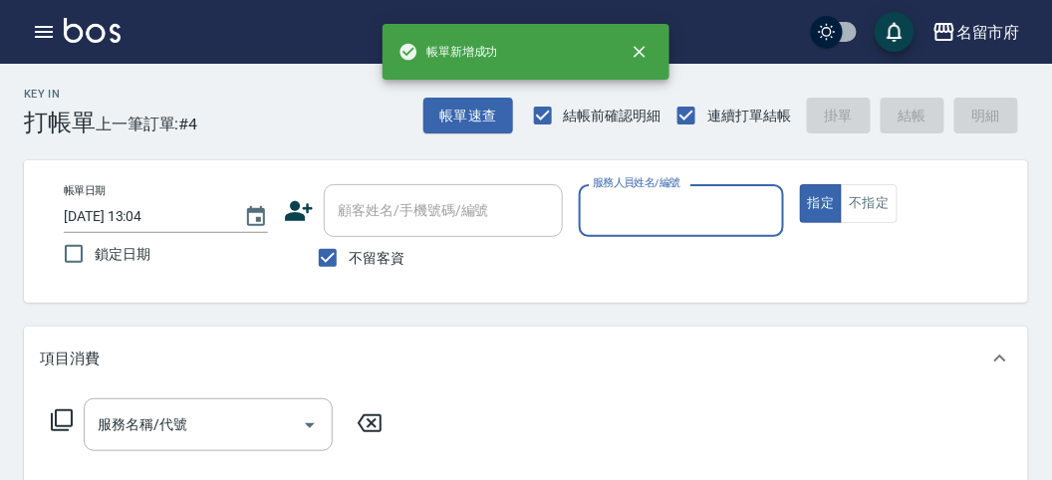
click at [687, 202] on input "服務人員姓名/編號" at bounding box center [681, 210] width 186 height 35
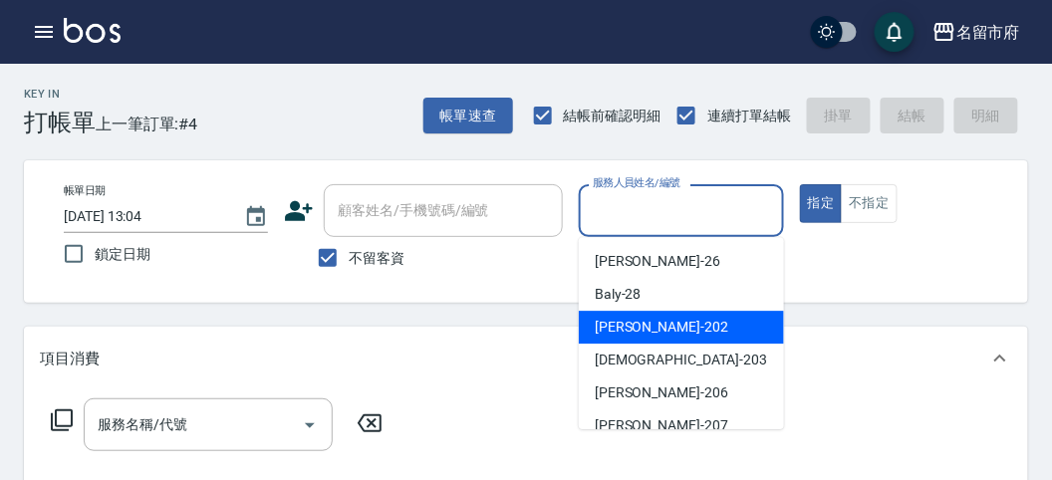
click at [655, 327] on div "[PERSON_NAME] -202" at bounding box center [681, 327] width 205 height 33
type input "[PERSON_NAME]-202"
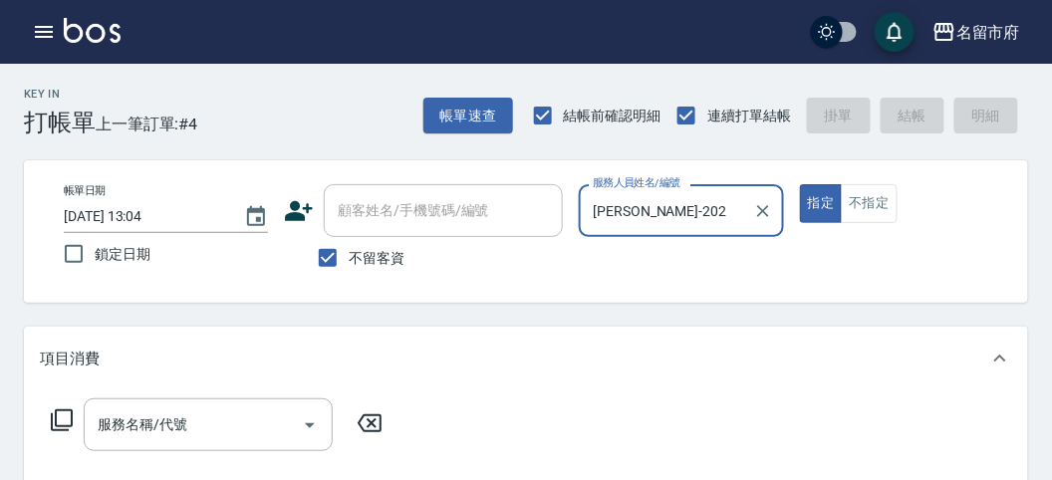
click at [62, 418] on icon at bounding box center [62, 420] width 24 height 24
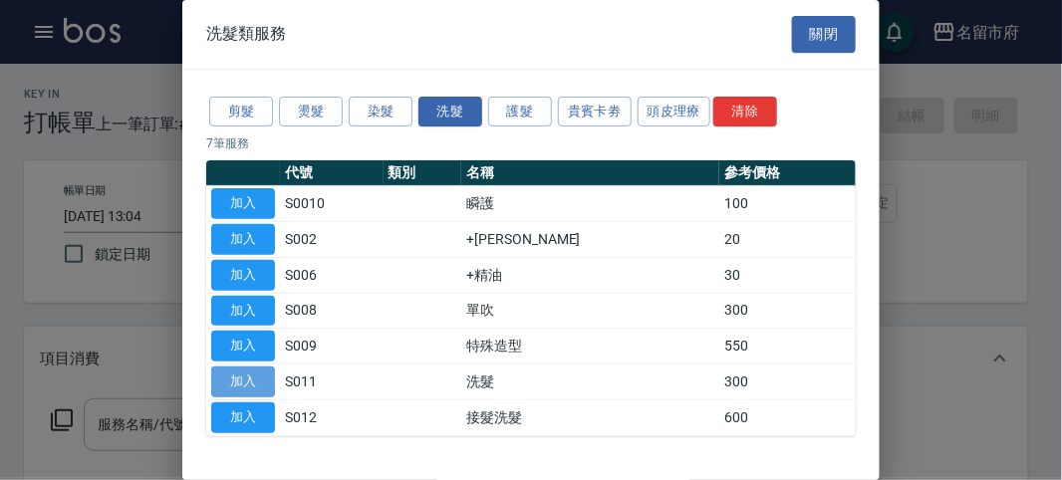
click at [250, 380] on button "加入" at bounding box center [243, 382] width 64 height 31
type input "洗髮(S011)"
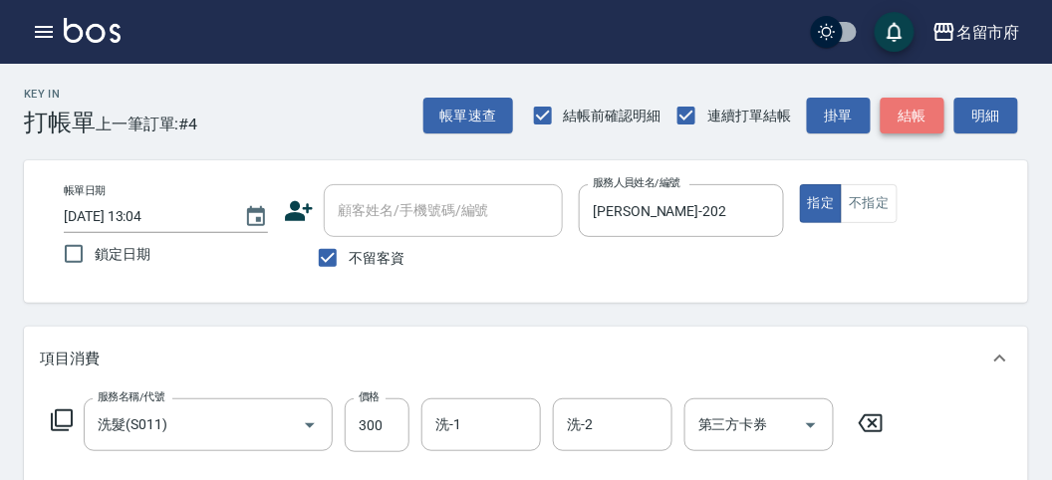
click at [902, 123] on button "結帳" at bounding box center [913, 116] width 64 height 37
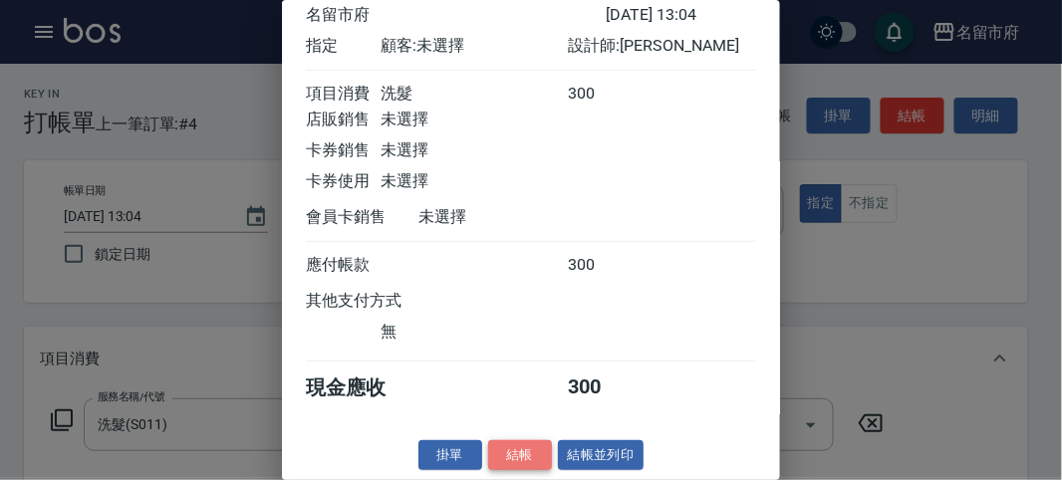
drag, startPoint x: 517, startPoint y: 455, endPoint x: 578, endPoint y: 439, distance: 62.8
click at [517, 453] on button "結帳" at bounding box center [520, 455] width 64 height 31
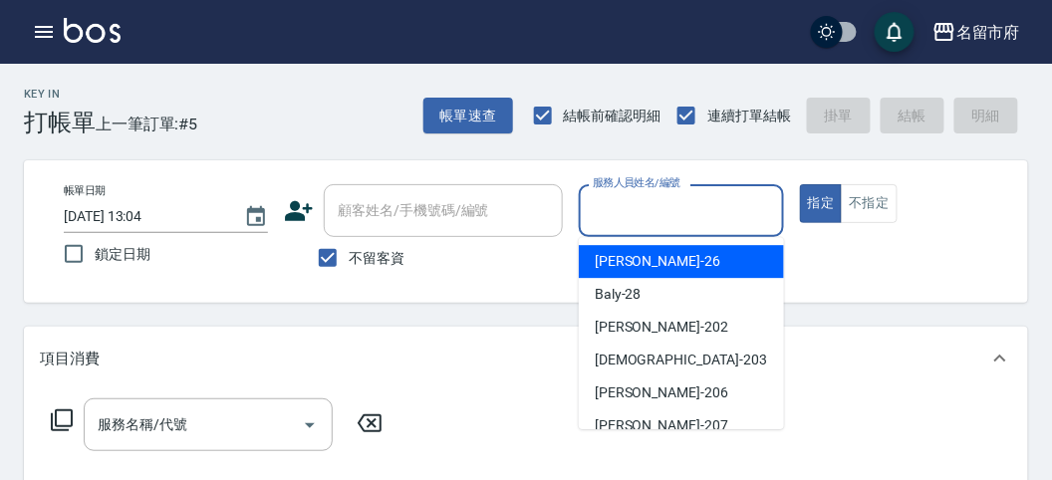
click at [625, 195] on input "服務人員姓名/編號" at bounding box center [681, 210] width 186 height 35
click at [658, 260] on div "[PERSON_NAME] -26" at bounding box center [681, 261] width 205 height 33
type input "[PERSON_NAME]-26"
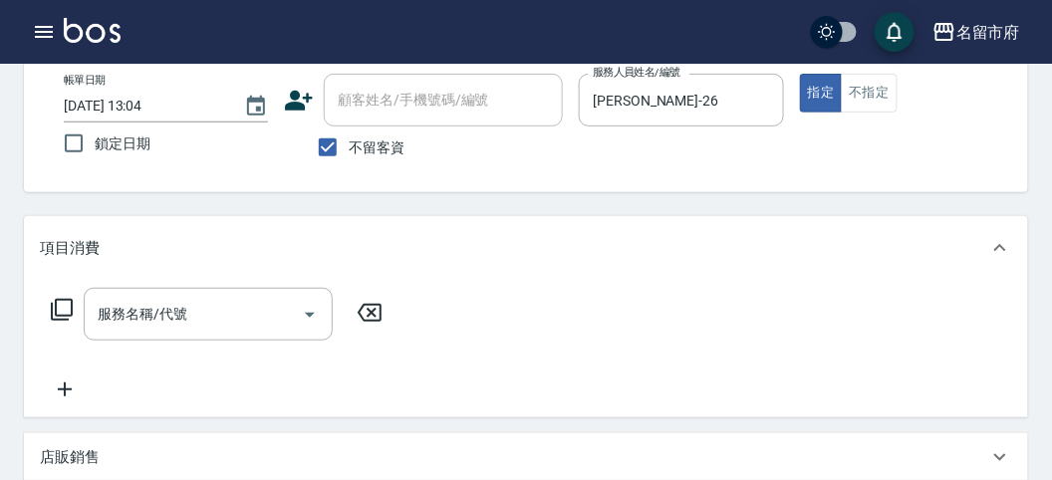
click at [54, 309] on icon at bounding box center [62, 310] width 24 height 24
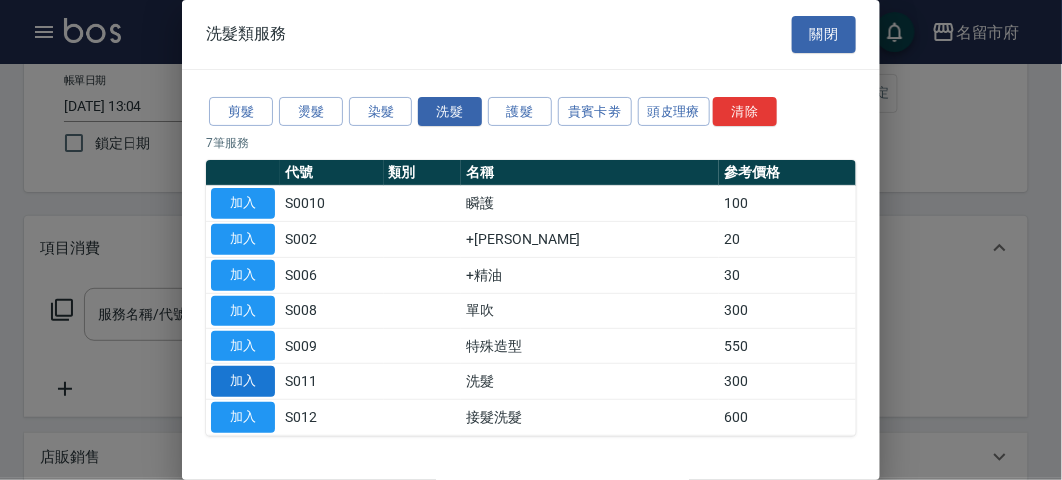
click at [255, 381] on button "加入" at bounding box center [243, 382] width 64 height 31
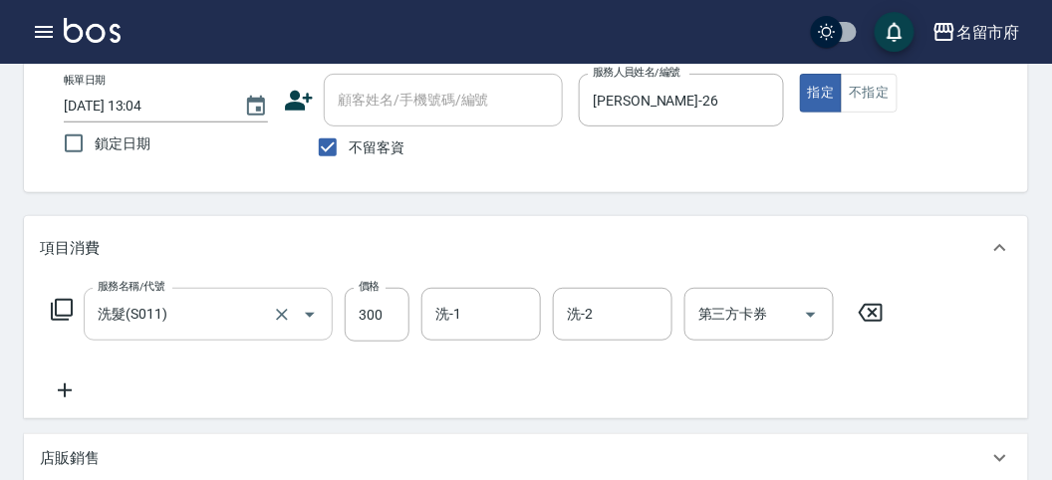
click at [316, 326] on icon "Open" at bounding box center [310, 315] width 24 height 24
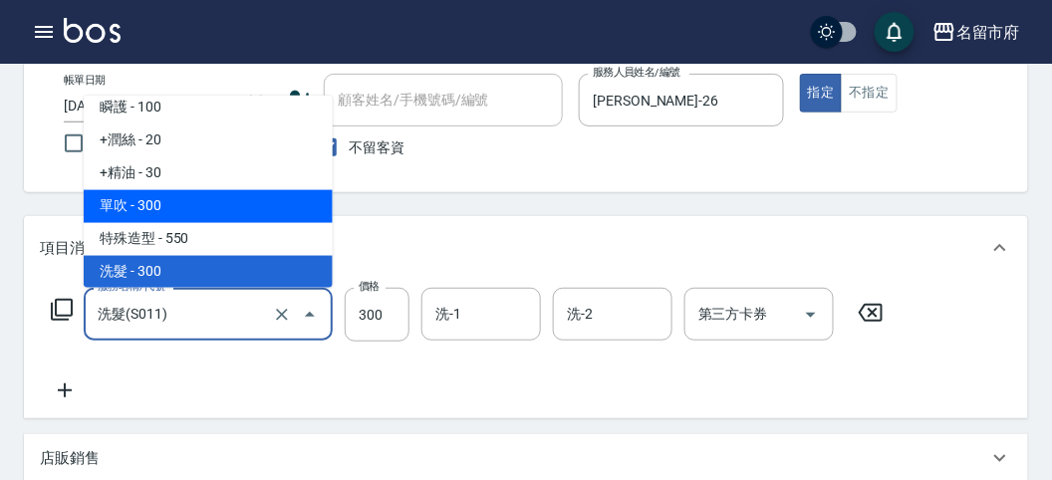
scroll to position [986, 0]
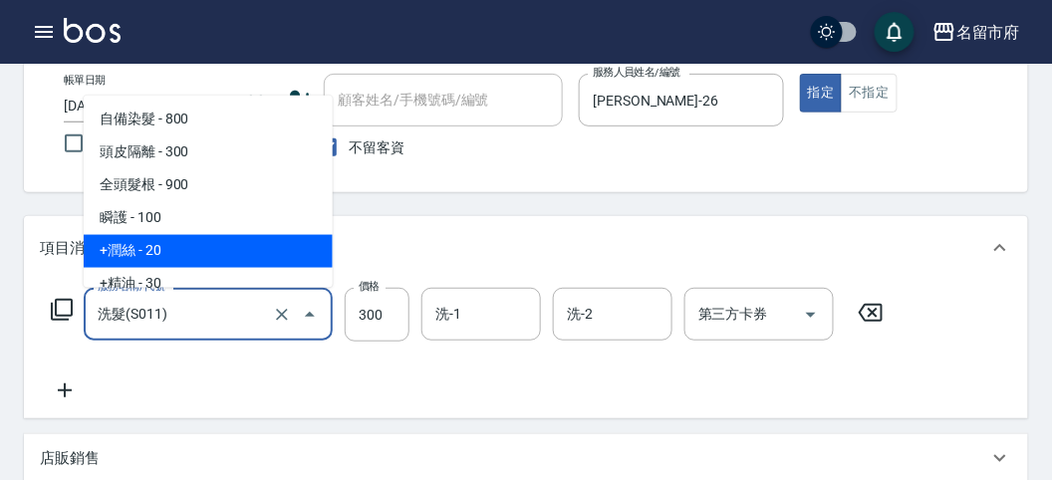
click at [167, 240] on span "+潤絲 - 20" at bounding box center [208, 251] width 249 height 33
type input "+[PERSON_NAME](S002)"
type input "20"
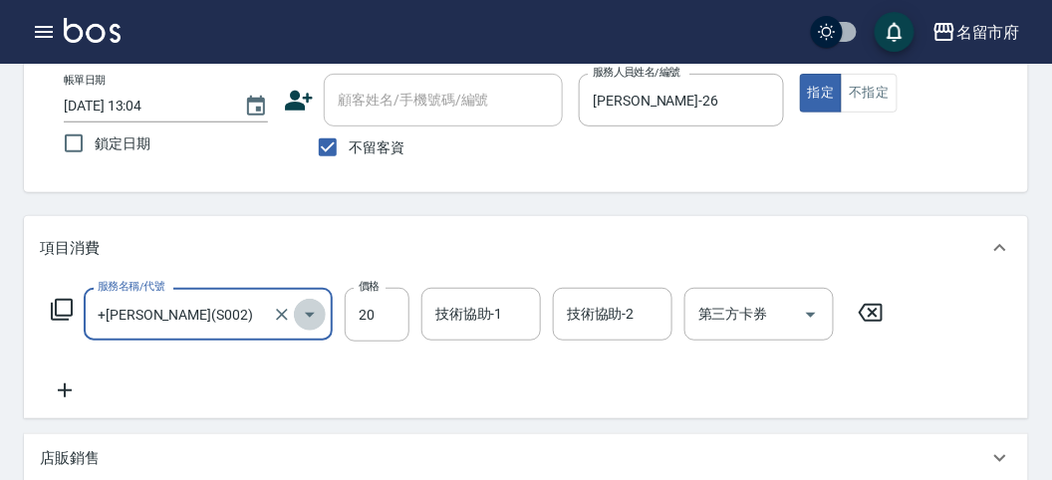
click at [314, 320] on icon "Open" at bounding box center [310, 315] width 24 height 24
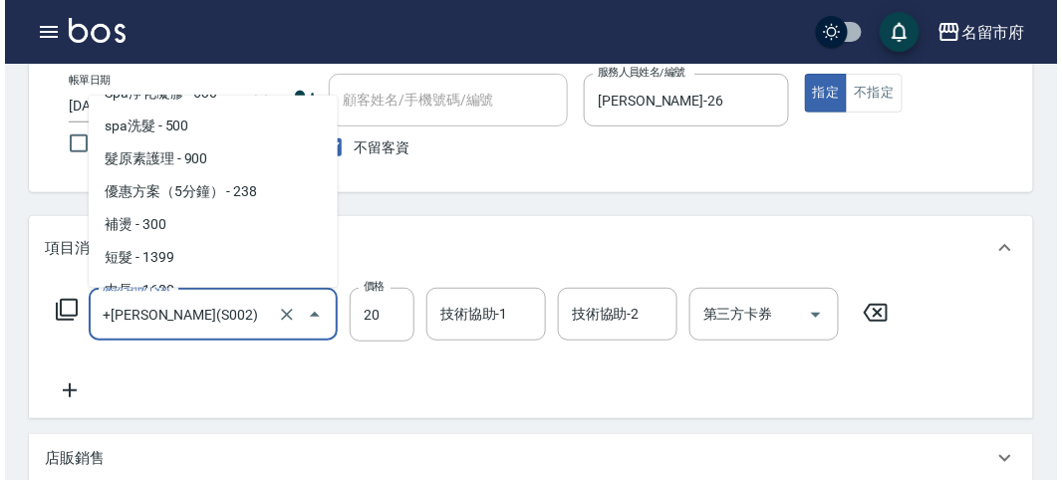
scroll to position [81, 0]
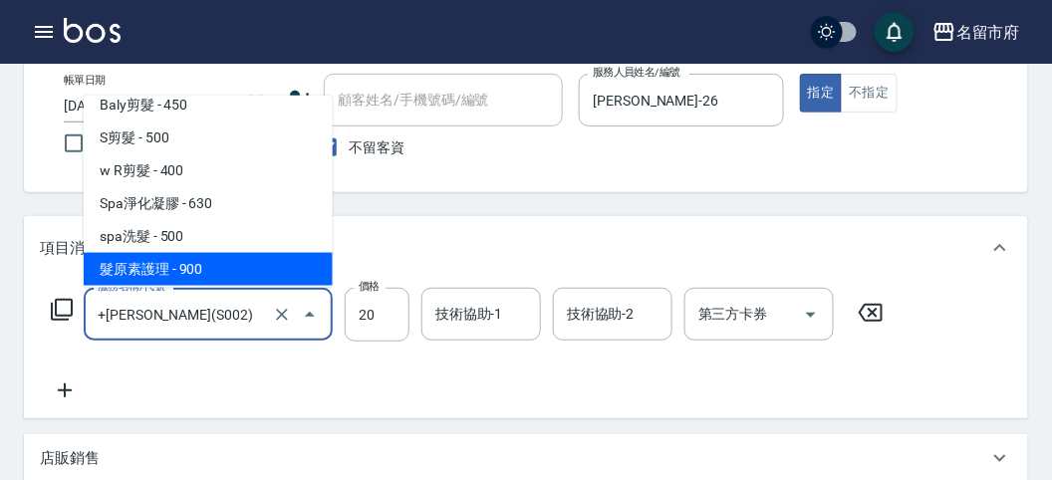
click at [73, 308] on div "服務名稱/代號 +[PERSON_NAME](S002) 服務名稱/代號 價格 20 價格 技術協助-1 技術協助-1 技術協助-2 技術協助-2 第三方卡券…" at bounding box center [468, 315] width 856 height 54
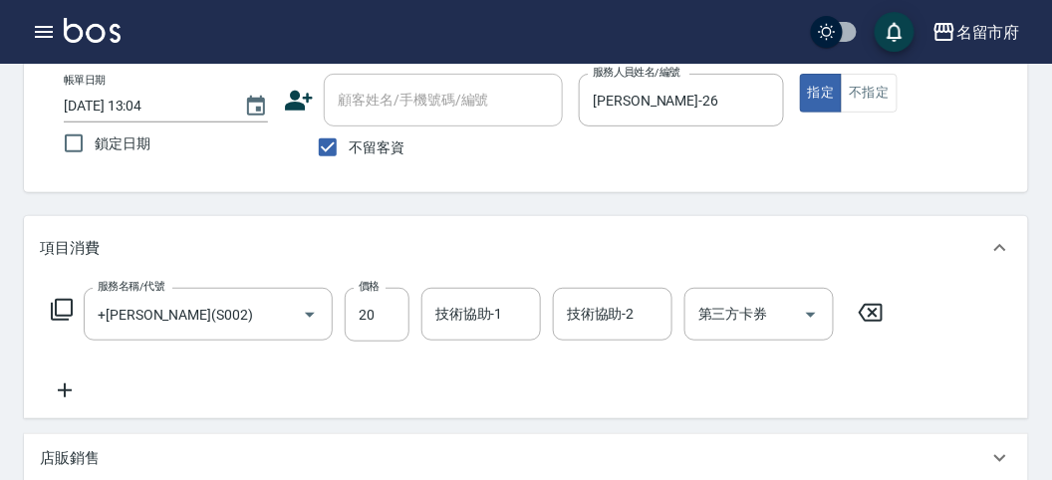
click at [73, 308] on icon at bounding box center [62, 310] width 24 height 24
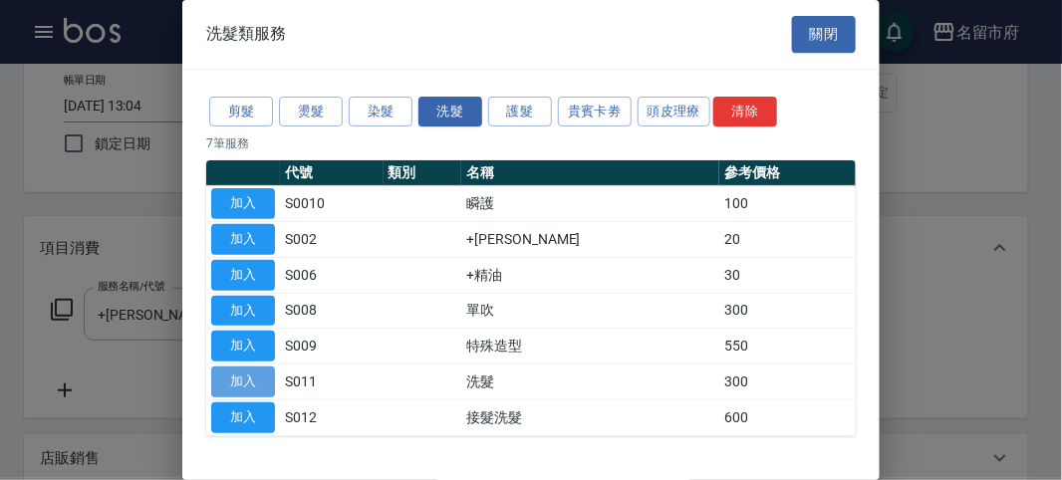
click at [251, 386] on button "加入" at bounding box center [243, 382] width 64 height 31
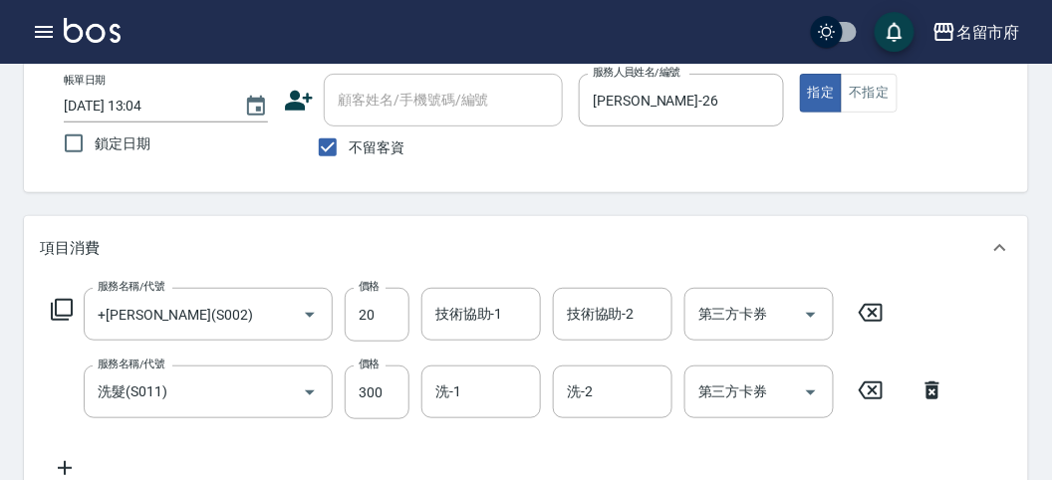
click at [69, 312] on icon at bounding box center [62, 310] width 24 height 24
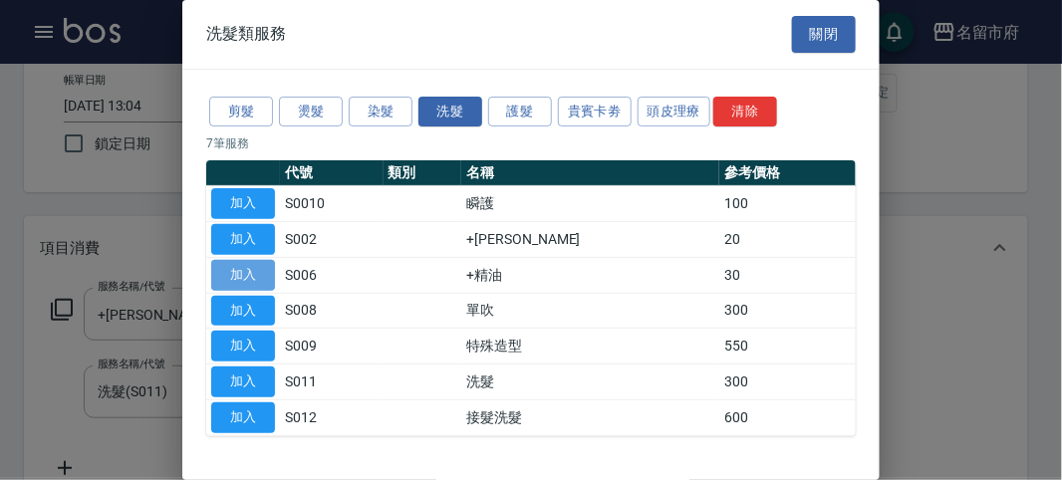
click at [244, 270] on button "加入" at bounding box center [243, 275] width 64 height 31
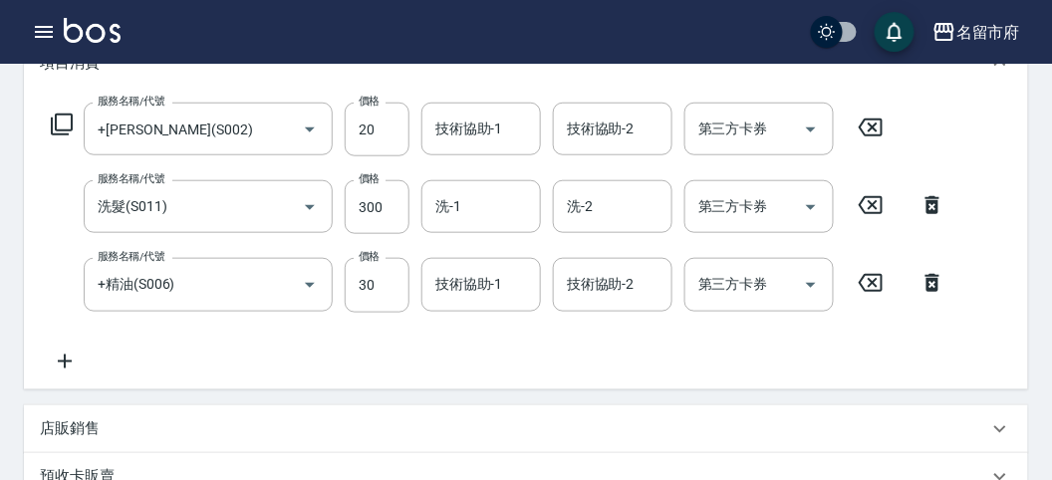
scroll to position [185, 0]
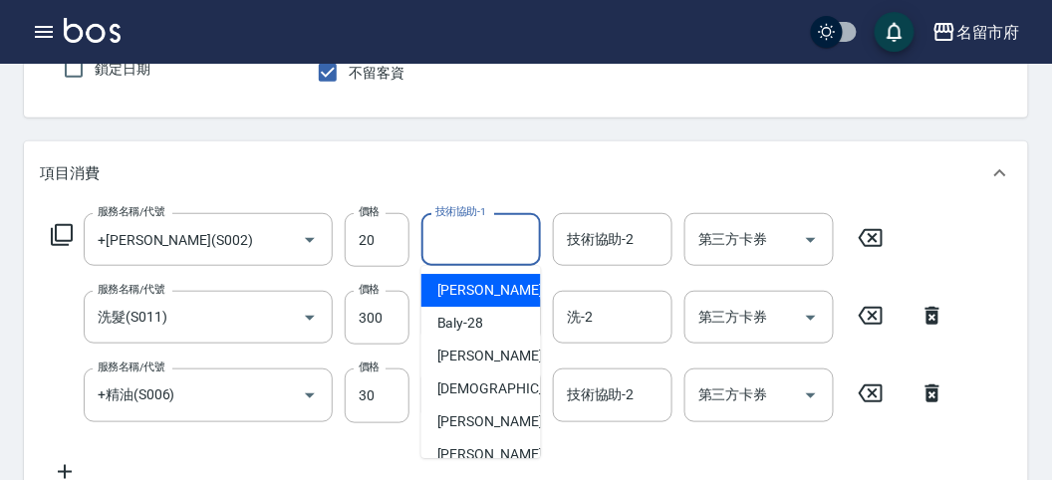
click at [492, 255] on input "技術協助-1" at bounding box center [481, 239] width 102 height 35
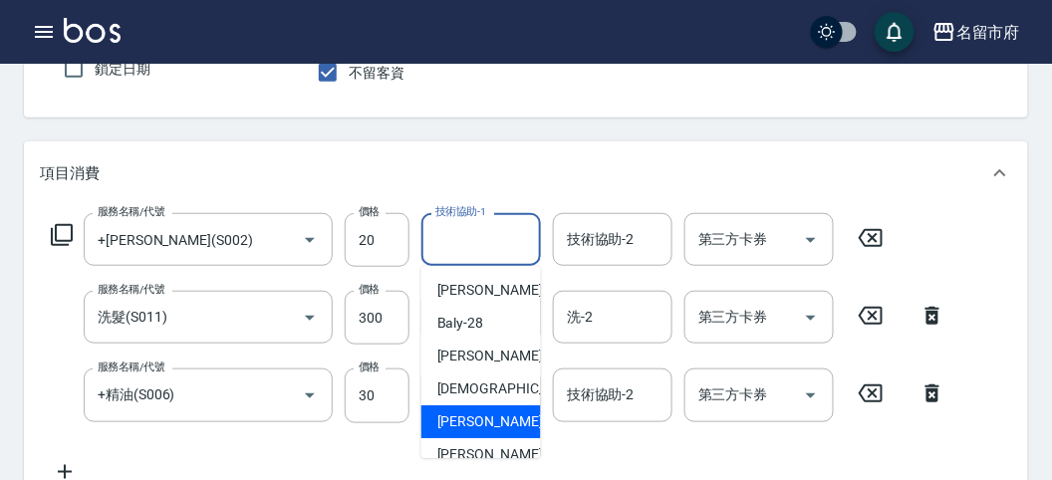
scroll to position [217, 0]
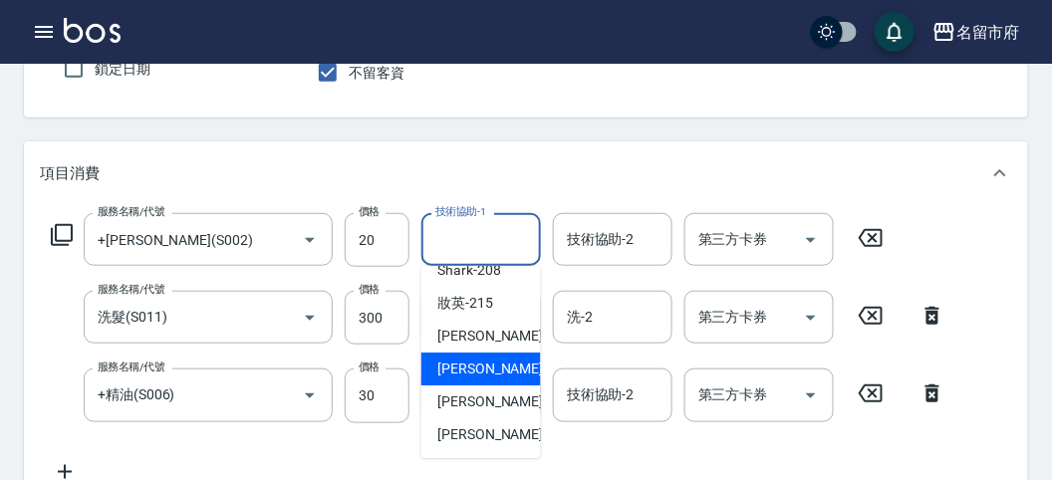
click at [492, 380] on div "Min Min -218" at bounding box center [481, 369] width 120 height 33
type input "Min Min-218"
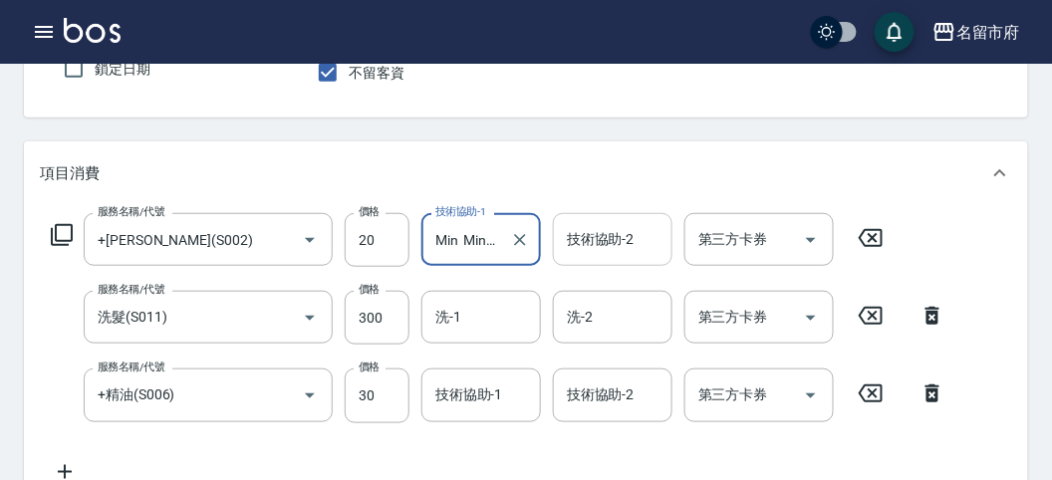
click at [609, 257] on div "技術協助-2" at bounding box center [613, 239] width 120 height 53
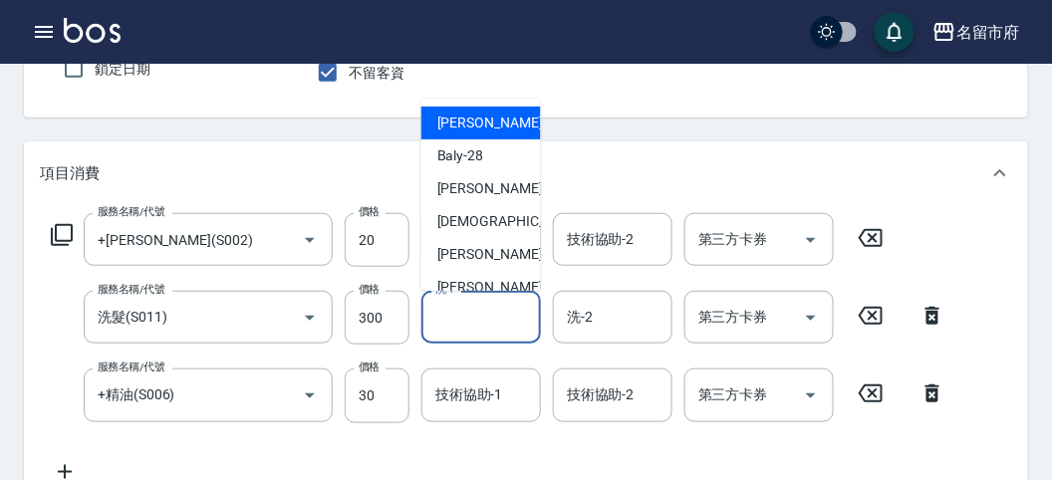
click at [528, 308] on input "洗-1" at bounding box center [481, 317] width 102 height 35
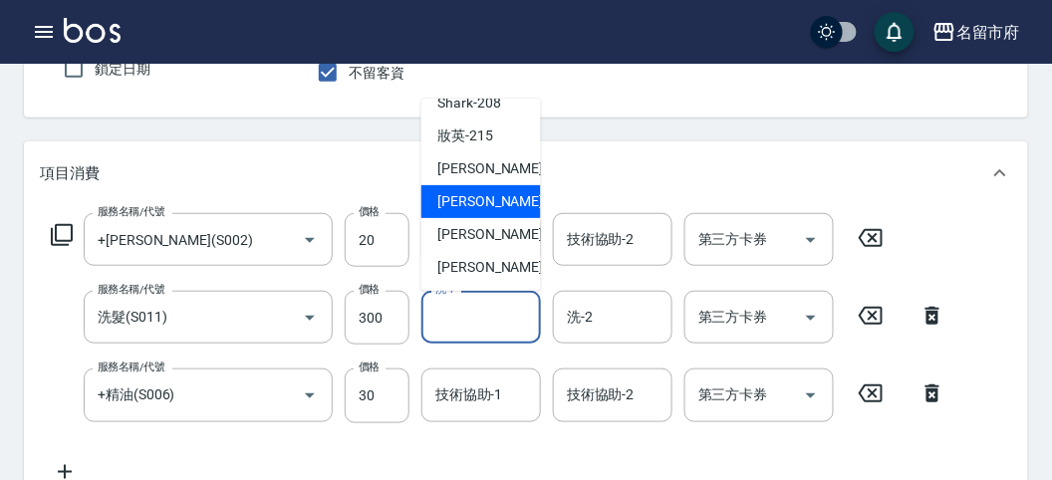
click at [478, 207] on span "Min Min -218" at bounding box center [504, 201] width 134 height 21
type input "Min Min-218"
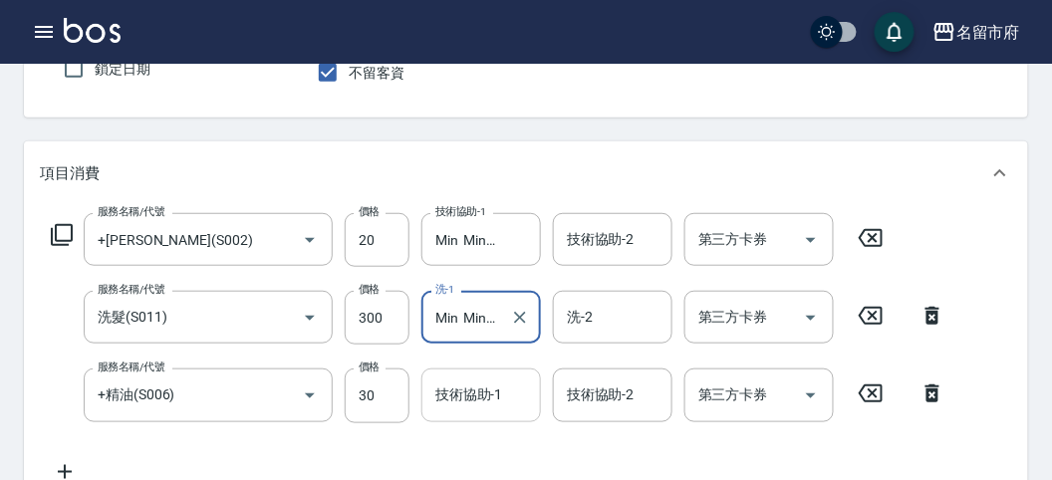
click at [493, 403] on input "技術協助-1" at bounding box center [481, 395] width 102 height 35
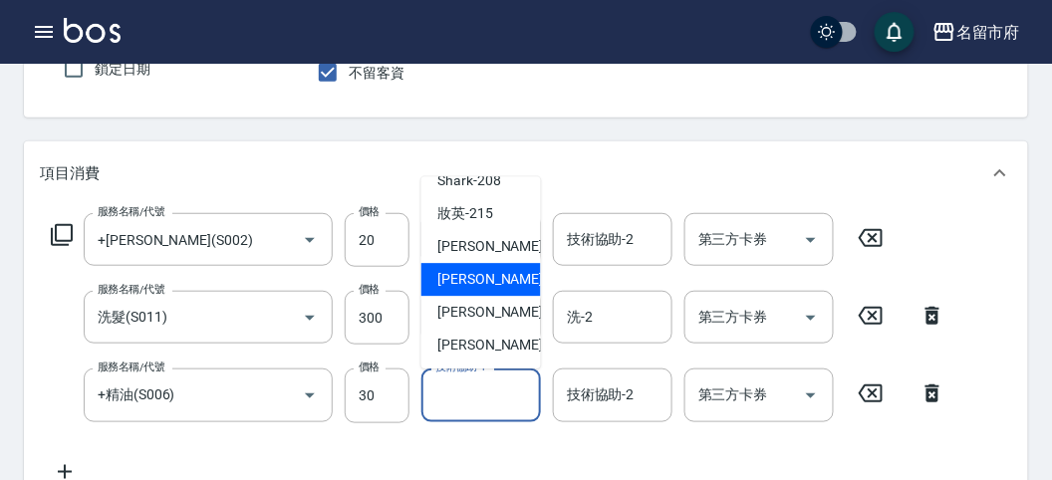
click at [485, 276] on span "Min Min -218" at bounding box center [504, 280] width 134 height 21
type input "Min Min-218"
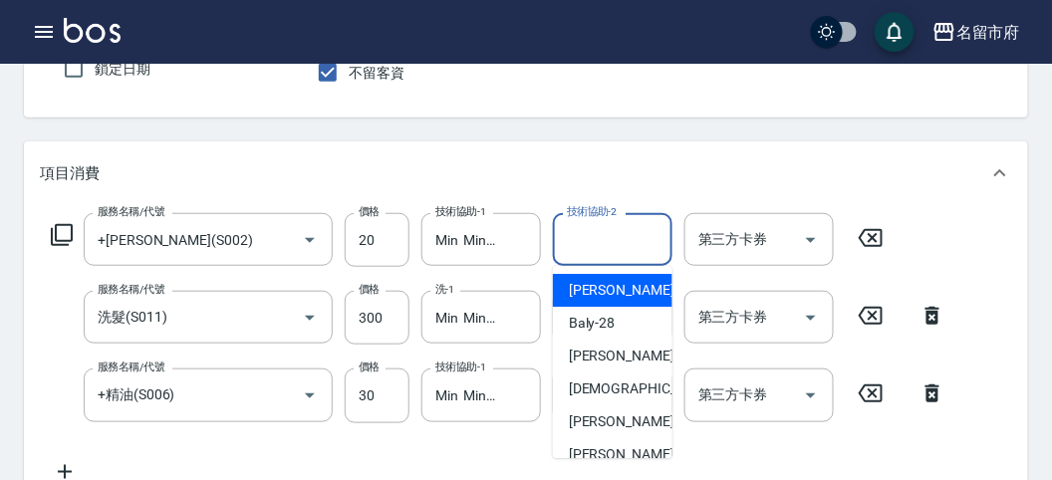
click at [636, 256] on input "技術協助-2" at bounding box center [613, 239] width 102 height 35
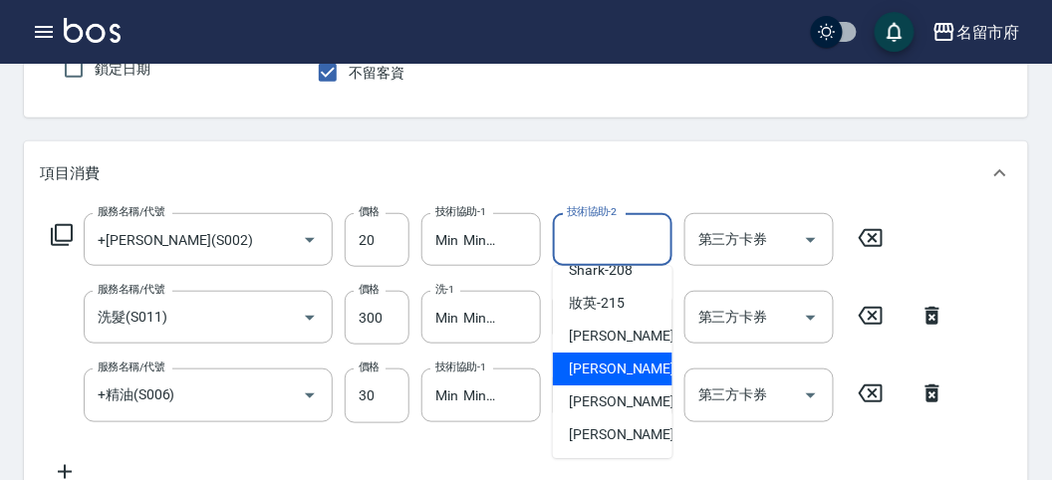
click at [626, 370] on span "Min Min -218" at bounding box center [636, 369] width 134 height 21
type input "Min Min-218"
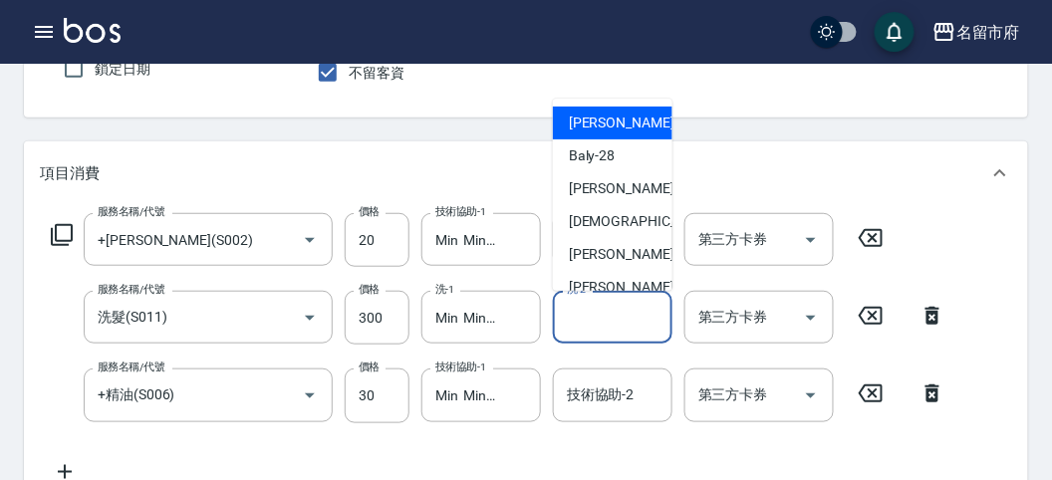
click at [626, 323] on input "洗-2" at bounding box center [613, 317] width 102 height 35
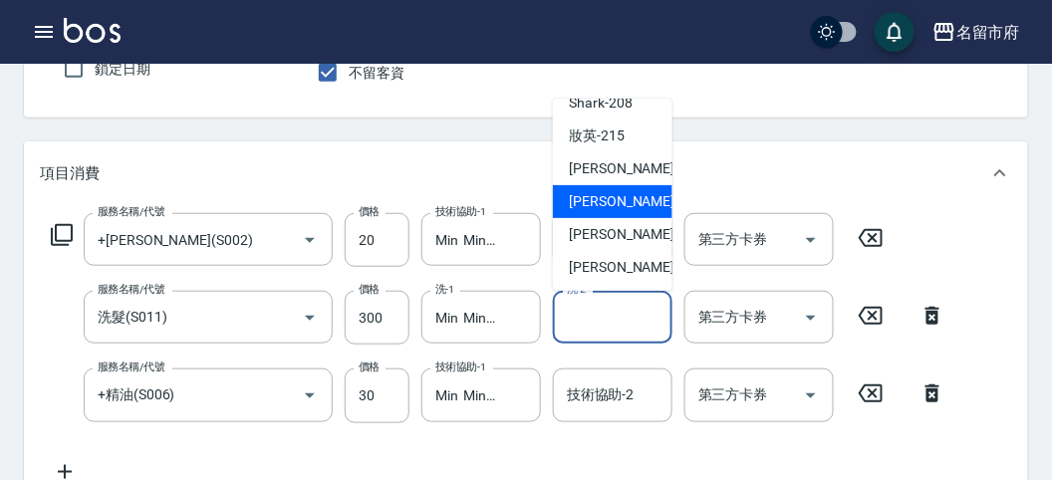
click at [621, 204] on span "Min Min -218" at bounding box center [636, 201] width 134 height 21
type input "Min Min-218"
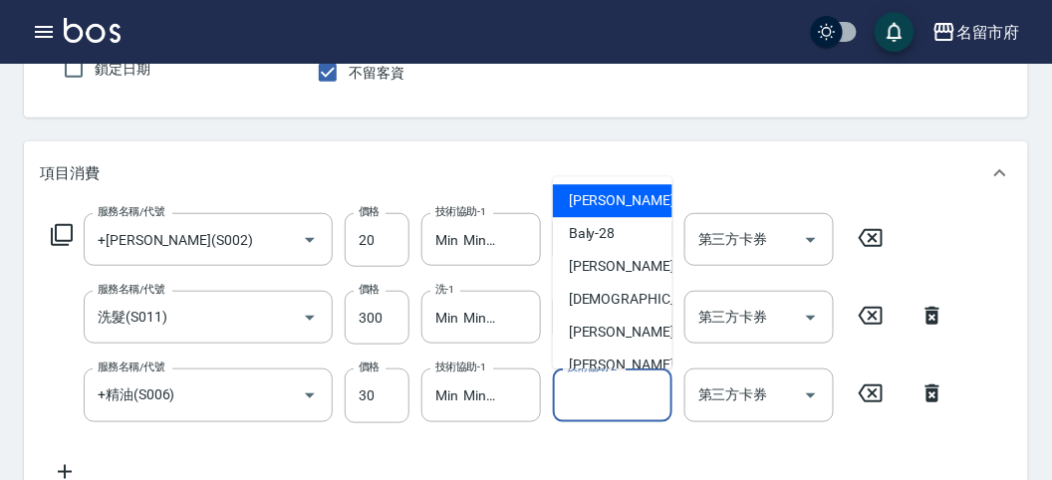
click at [606, 394] on input "技術協助-2" at bounding box center [613, 395] width 102 height 35
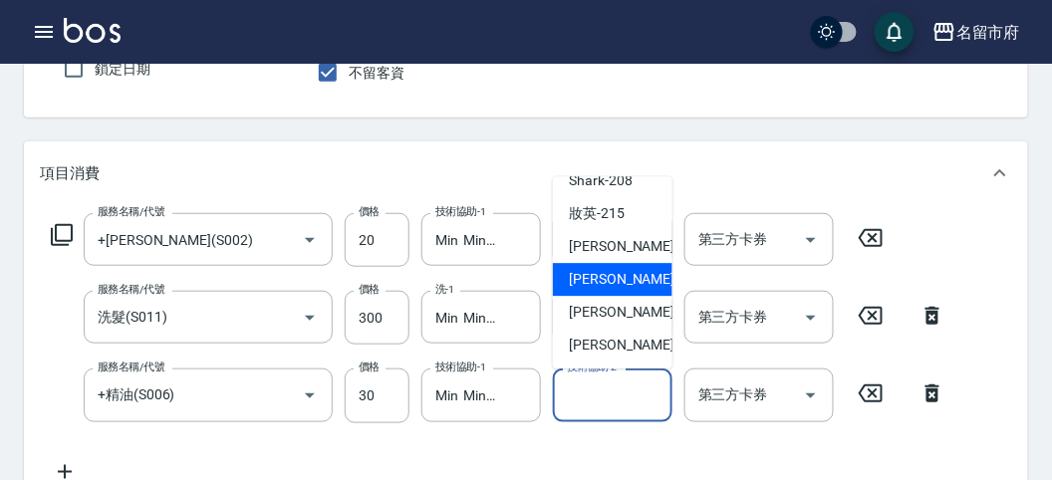
click at [628, 275] on span "Min Min -218" at bounding box center [636, 280] width 134 height 21
type input "Min Min-218"
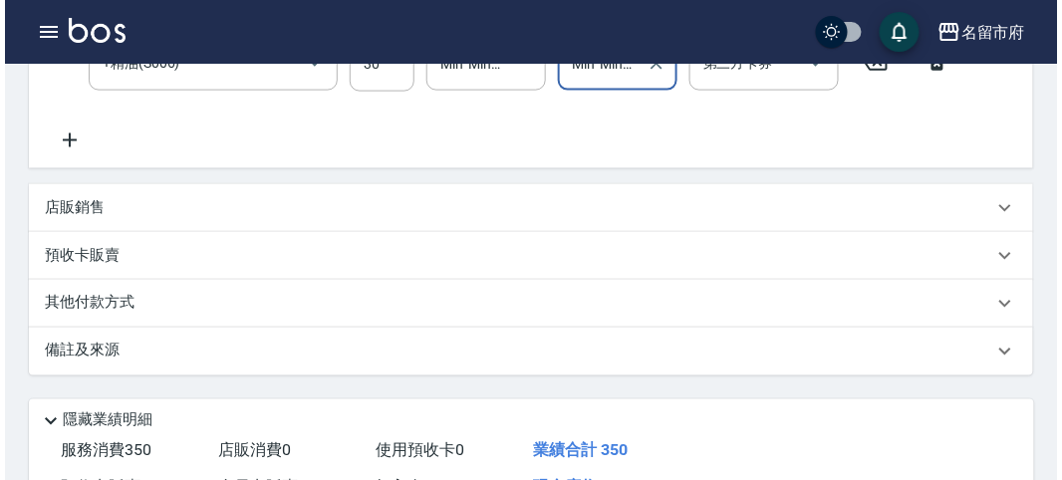
scroll to position [738, 0]
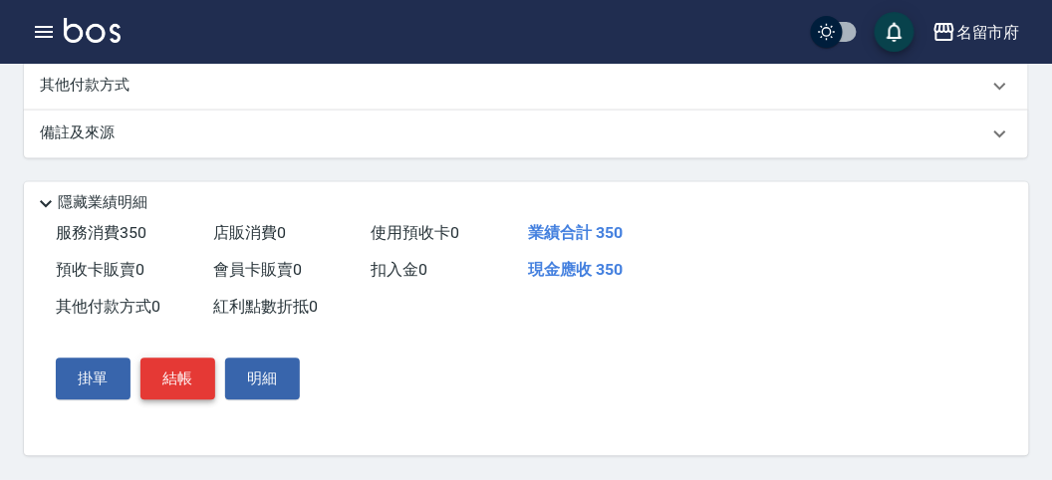
click at [200, 386] on button "結帳" at bounding box center [177, 380] width 75 height 42
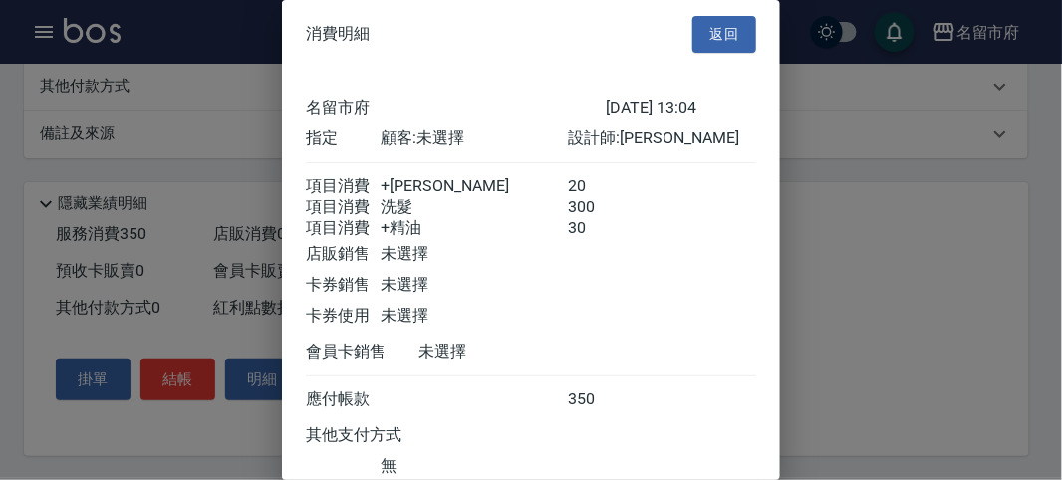
scroll to position [155, 0]
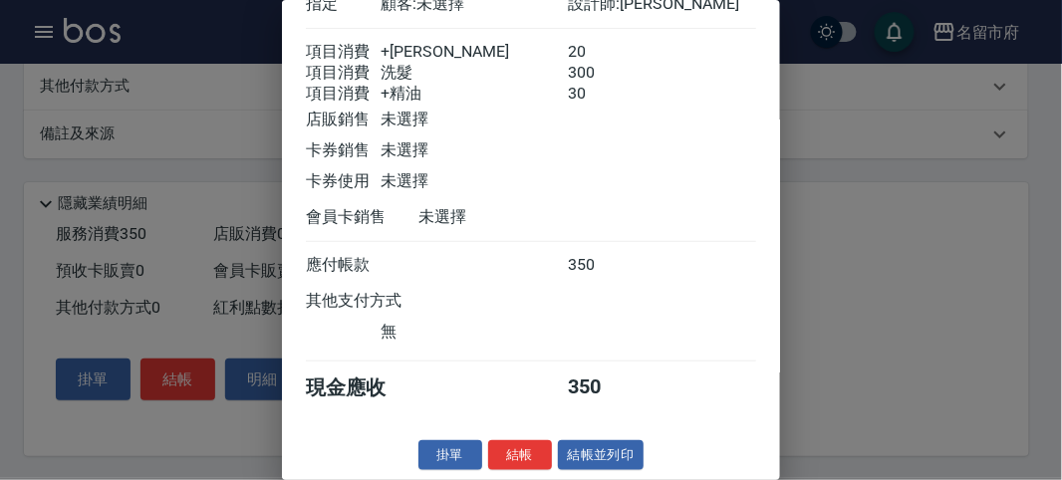
click at [530, 449] on button "結帳" at bounding box center [520, 455] width 64 height 31
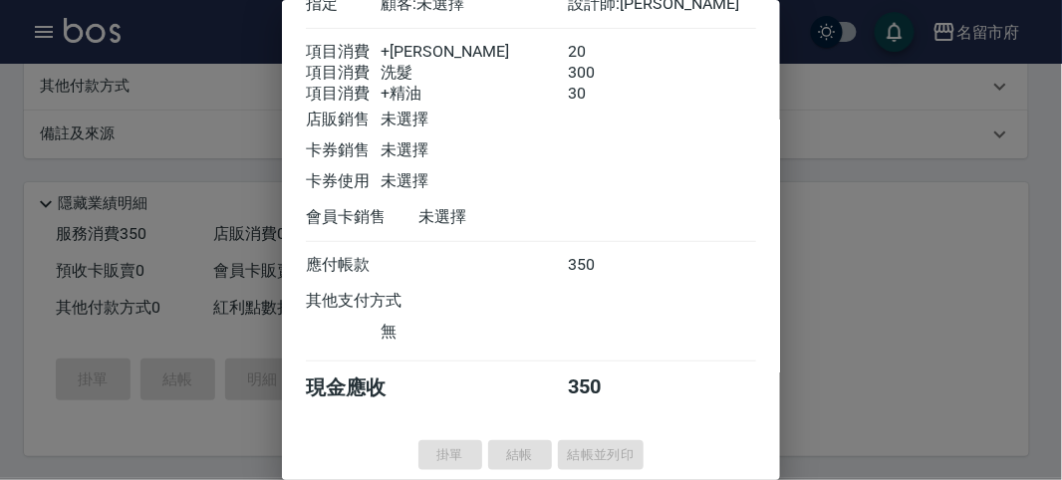
type input "[DATE] 13:13"
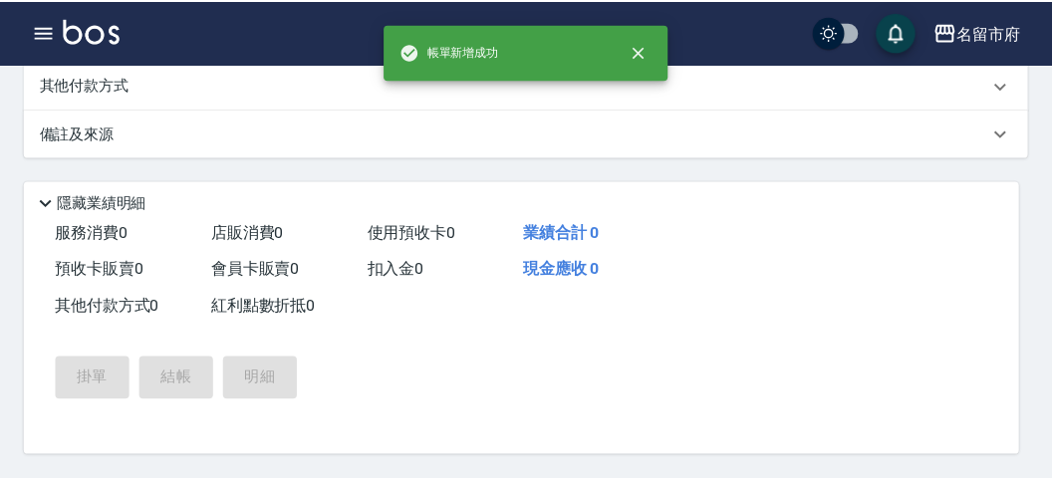
scroll to position [0, 0]
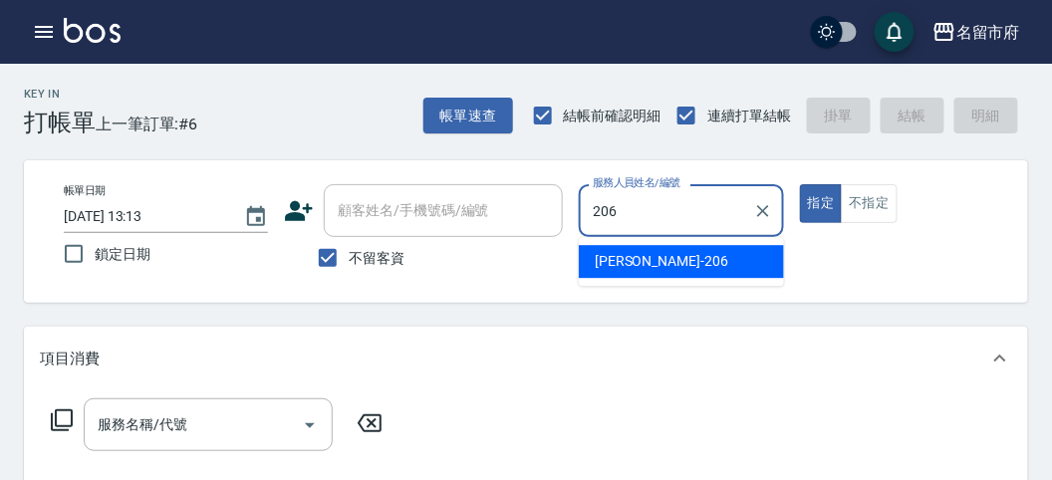
type input "[PERSON_NAME]-206"
type button "true"
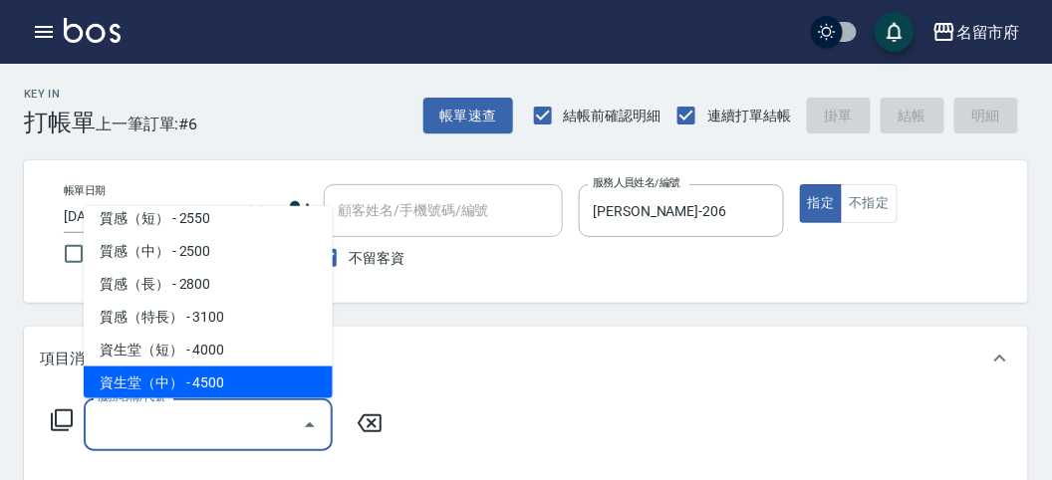
scroll to position [638, 0]
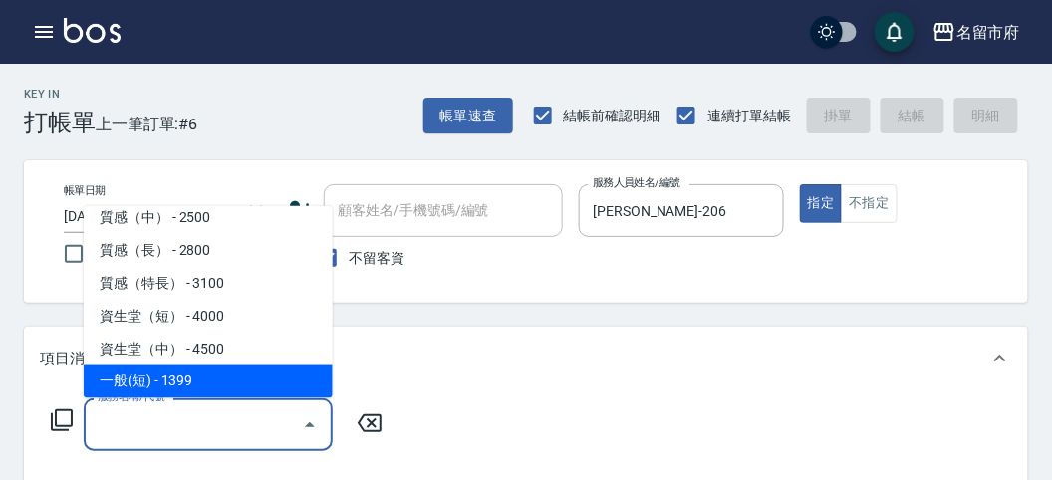
type input "一般(短)(R000)"
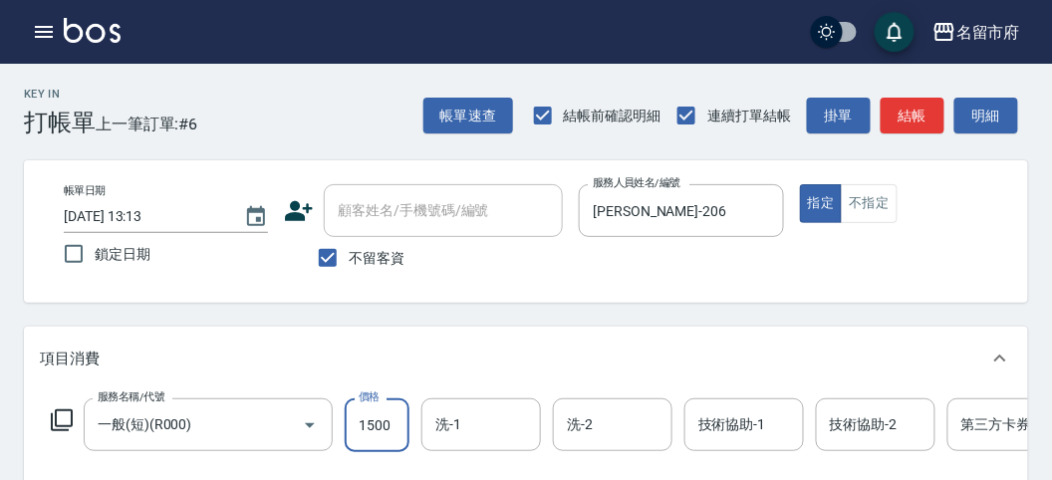
type input "1500"
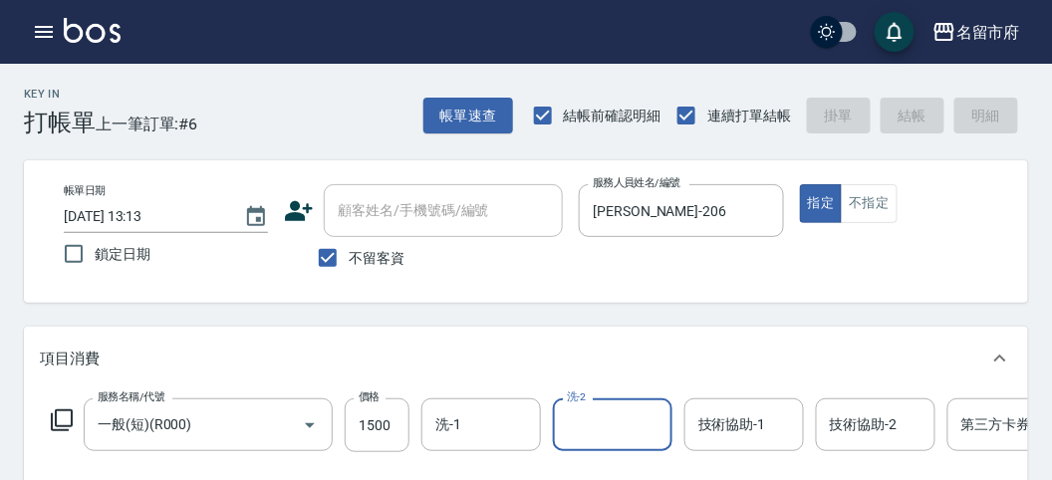
type input "[DATE] 13:16"
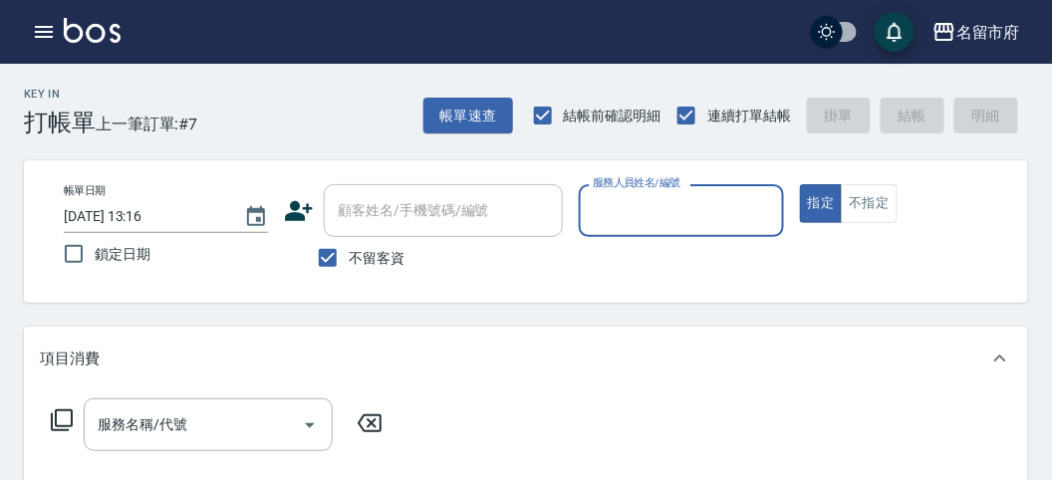
drag, startPoint x: 606, startPoint y: 201, endPoint x: 614, endPoint y: 229, distance: 29.0
click at [608, 201] on input "服務人員姓名/編號" at bounding box center [681, 210] width 186 height 35
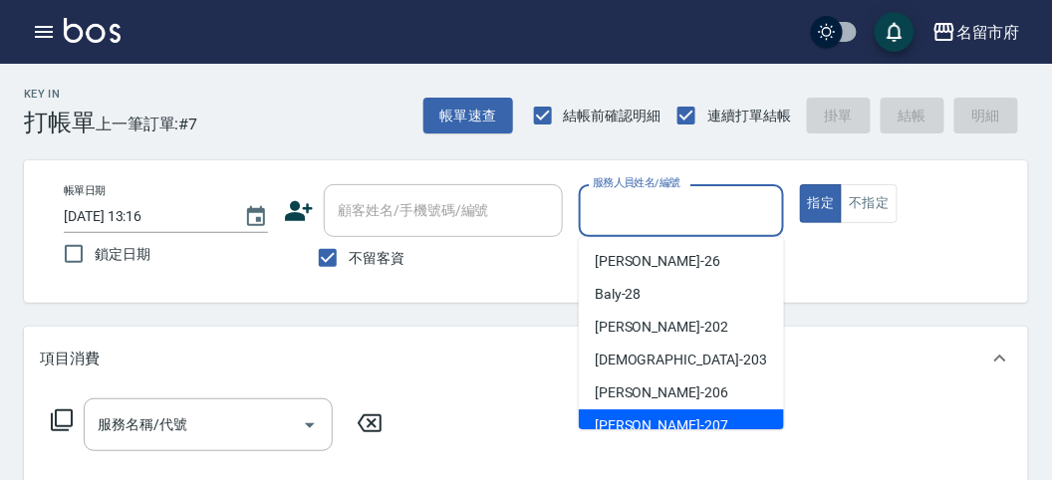
click at [653, 419] on div "[PERSON_NAME] -207" at bounding box center [681, 425] width 205 height 33
type input "[PERSON_NAME]-207"
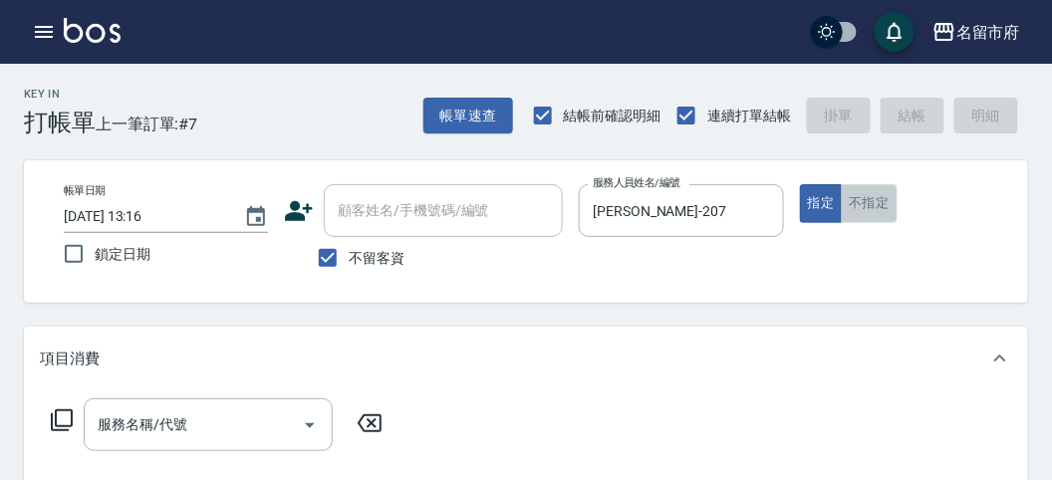
click at [869, 207] on button "不指定" at bounding box center [869, 203] width 56 height 39
click at [55, 426] on icon at bounding box center [62, 420] width 22 height 22
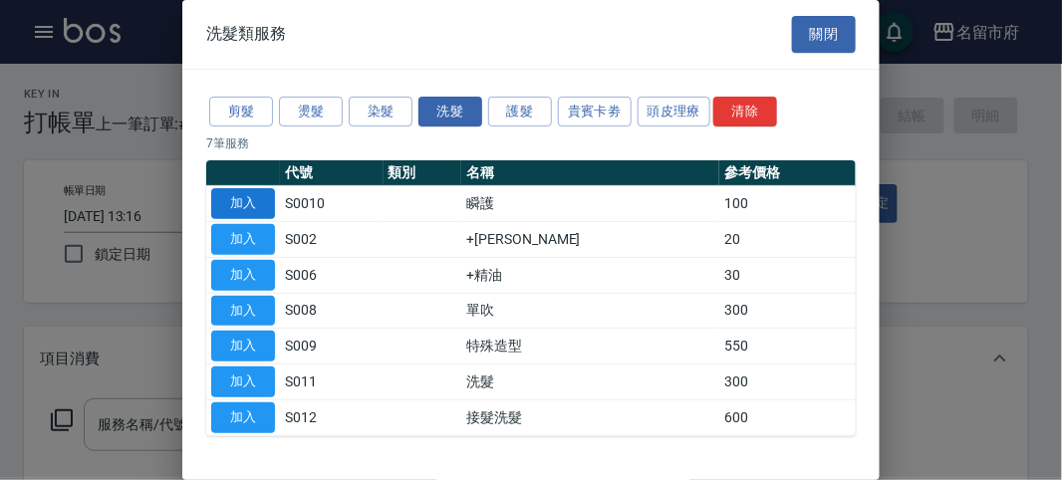
click at [240, 188] on button "加入" at bounding box center [243, 203] width 64 height 31
type input "瞬護(S0010)"
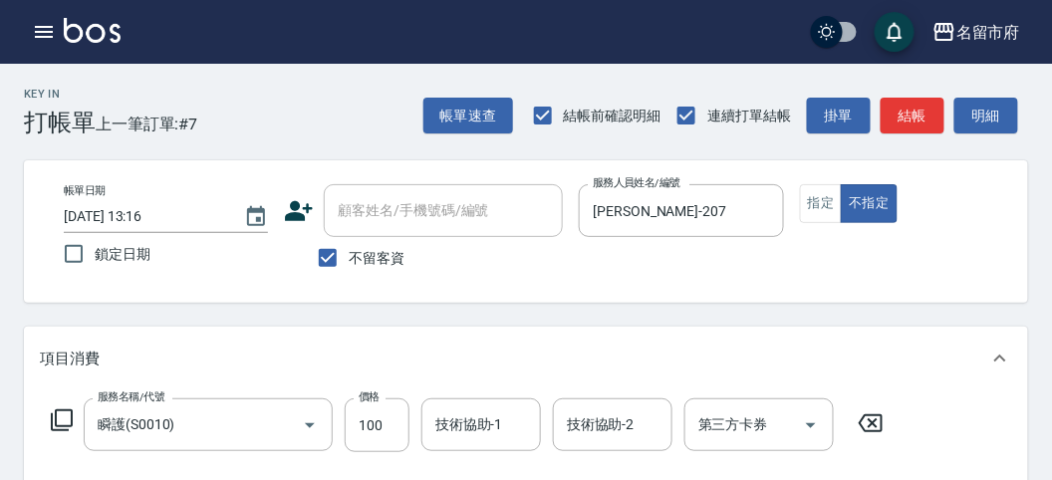
click at [68, 415] on icon at bounding box center [62, 420] width 24 height 24
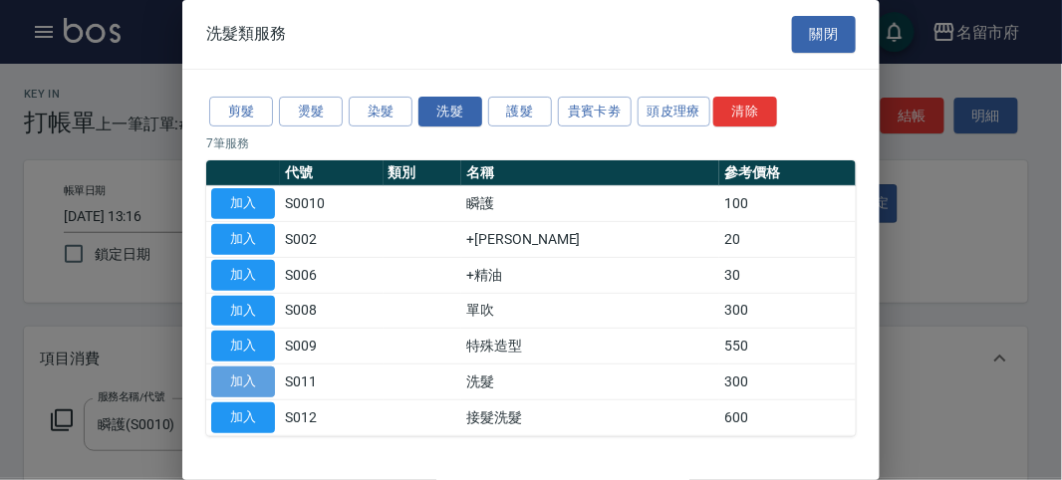
click at [255, 376] on button "加入" at bounding box center [243, 382] width 64 height 31
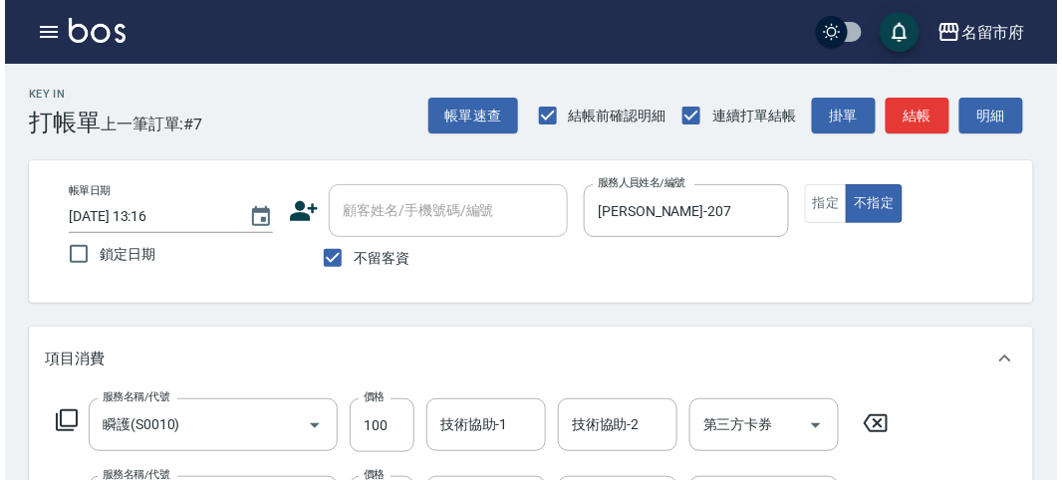
scroll to position [661, 0]
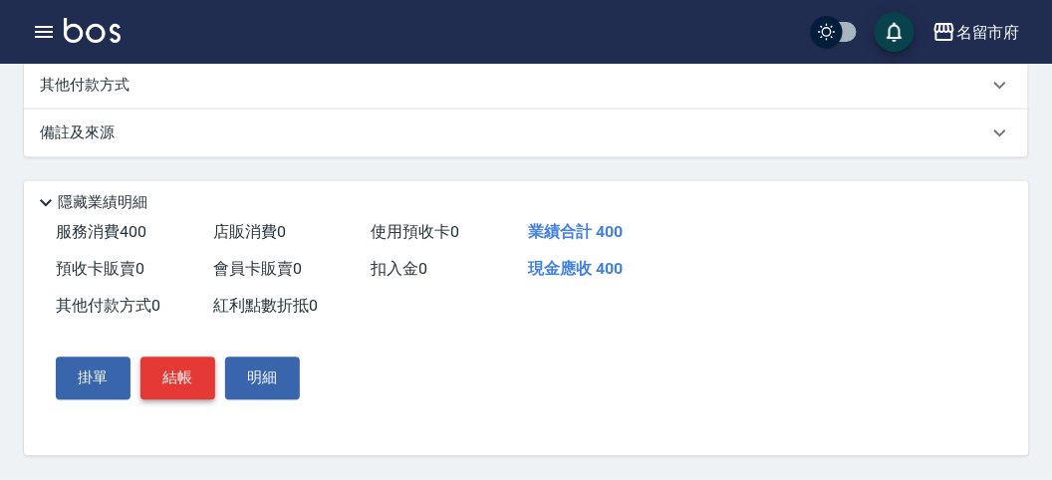
click at [167, 384] on button "結帳" at bounding box center [177, 379] width 75 height 42
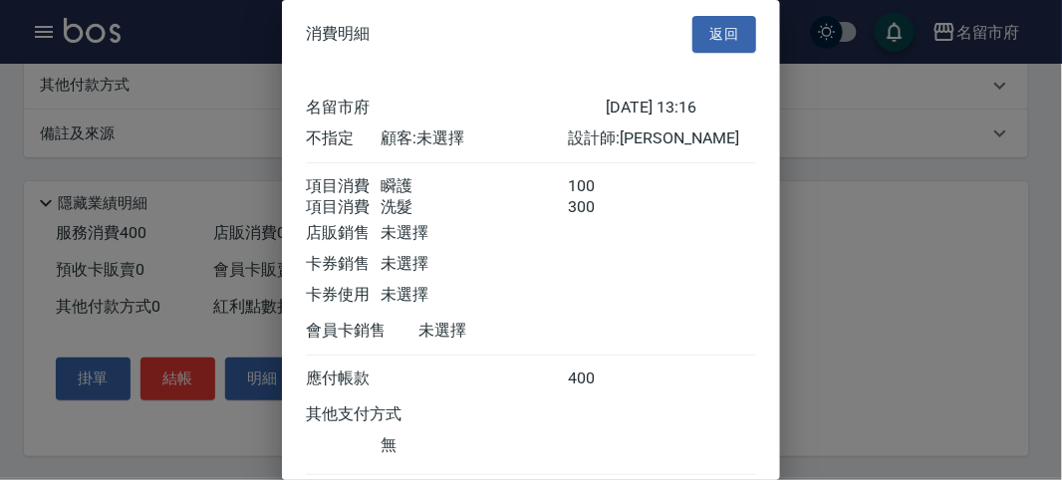
scroll to position [133, 0]
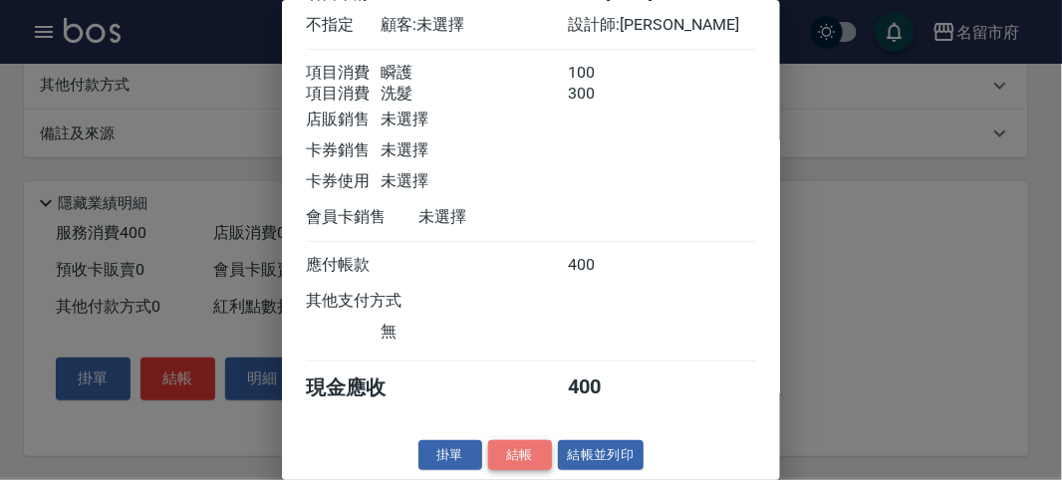
click at [524, 442] on button "結帳" at bounding box center [520, 455] width 64 height 31
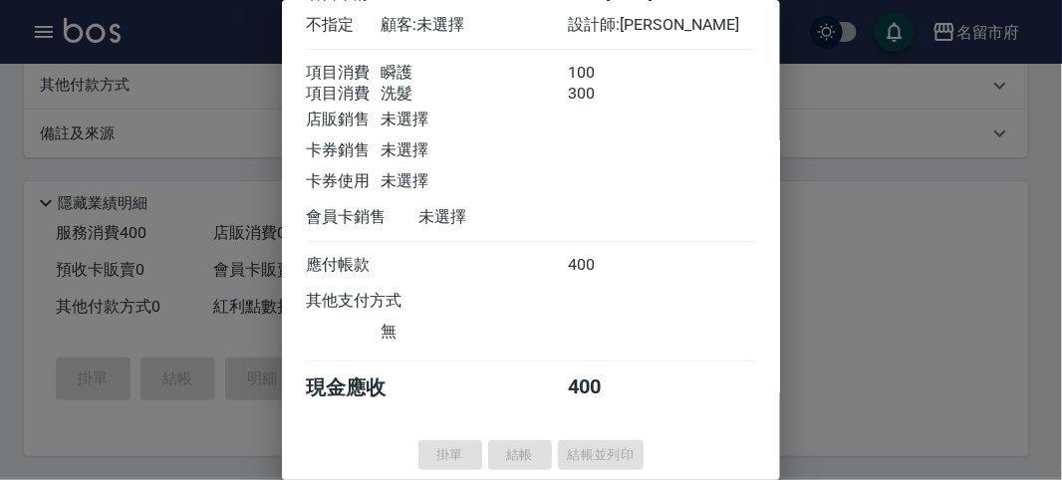
type input "[DATE] 13:20"
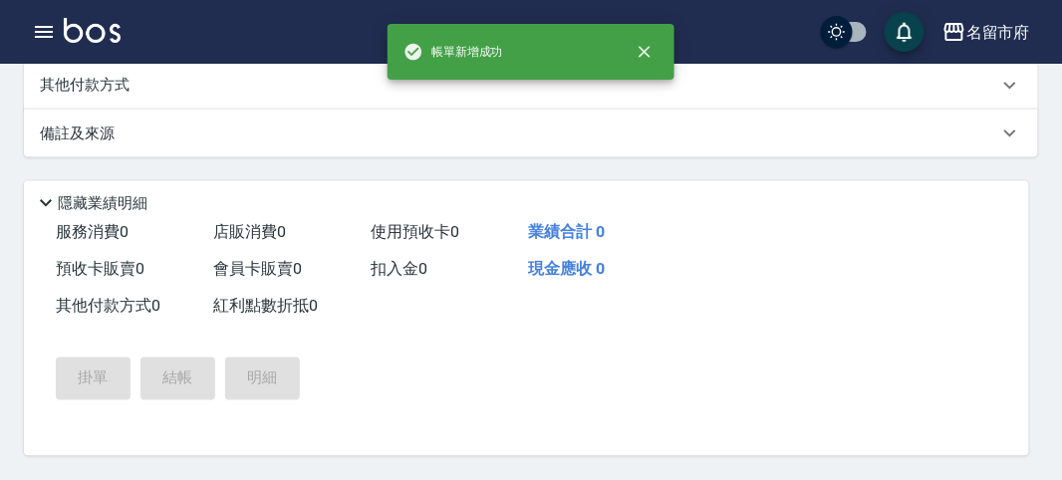
scroll to position [0, 0]
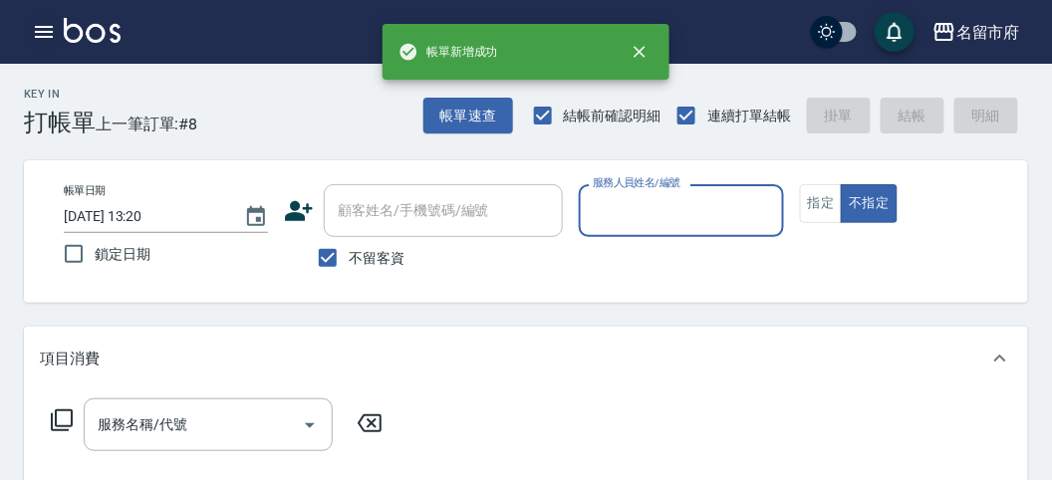
click at [51, 33] on icon "button" at bounding box center [44, 32] width 24 height 24
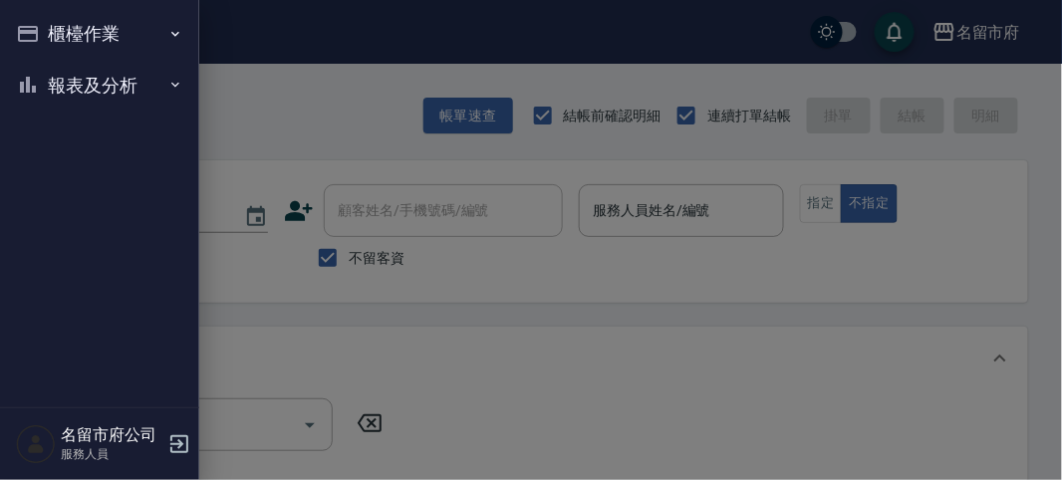
click at [49, 58] on button "櫃檯作業" at bounding box center [99, 34] width 183 height 52
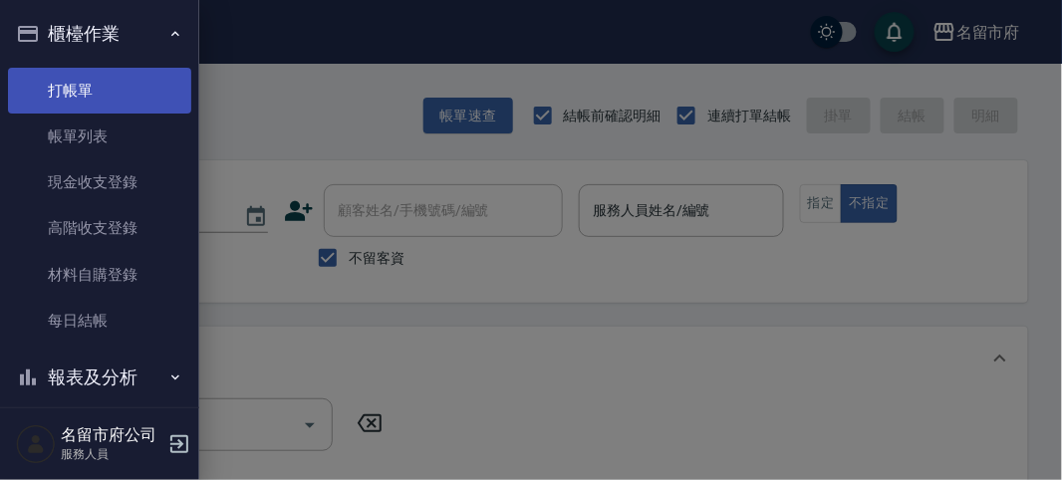
click at [84, 94] on link "打帳單" at bounding box center [99, 91] width 183 height 46
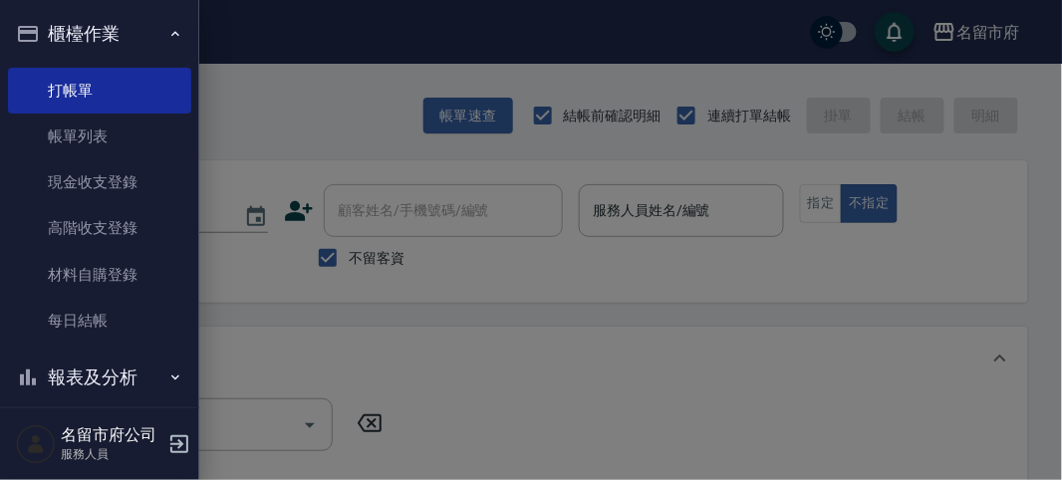
click at [105, 375] on button "報表及分析" at bounding box center [99, 378] width 183 height 52
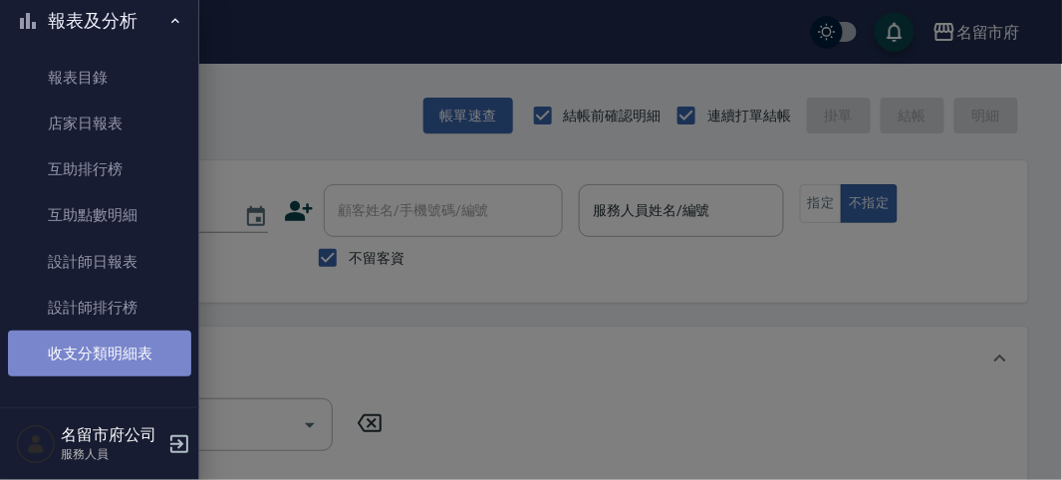
click at [114, 343] on link "收支分類明細表" at bounding box center [99, 354] width 183 height 46
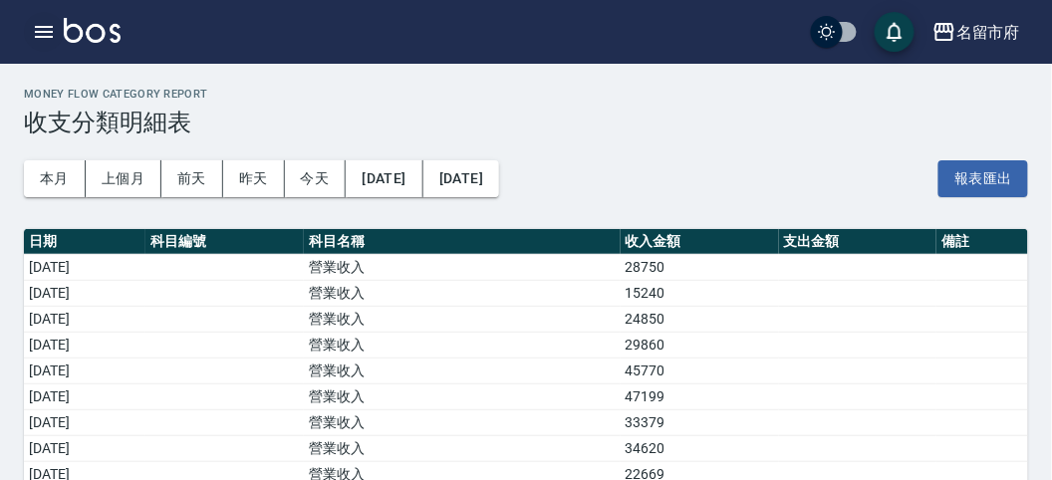
click at [41, 34] on icon "button" at bounding box center [44, 32] width 24 height 24
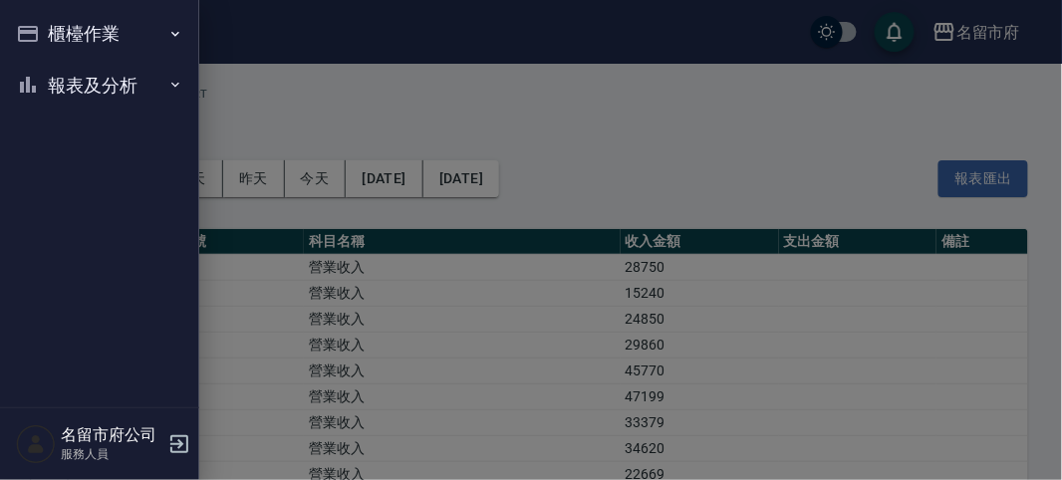
click at [53, 67] on button "報表及分析" at bounding box center [99, 86] width 183 height 52
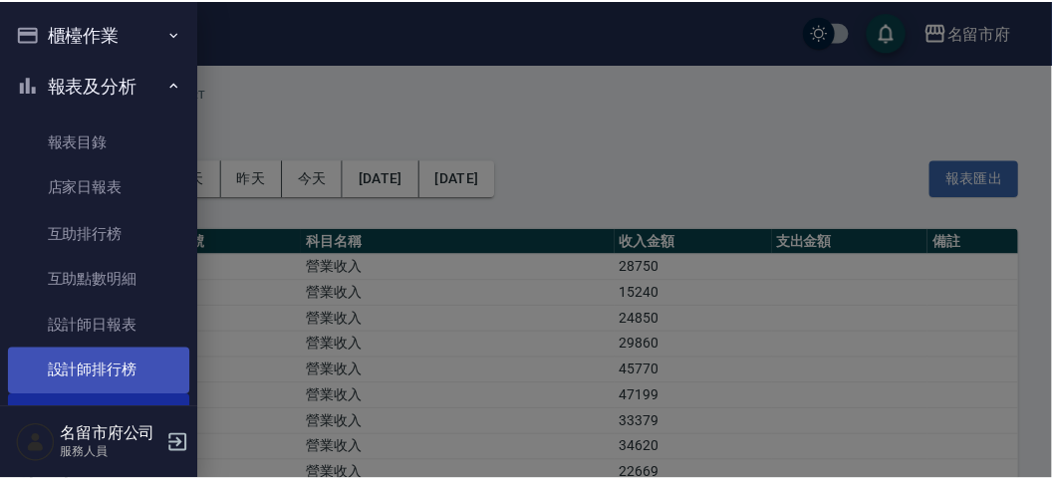
scroll to position [65, 0]
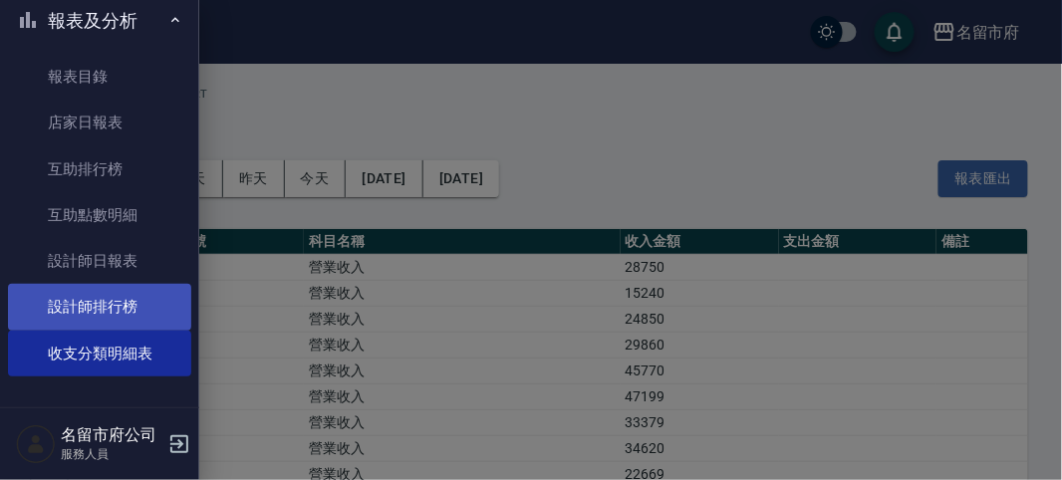
click at [139, 306] on link "設計師排行榜" at bounding box center [99, 307] width 183 height 46
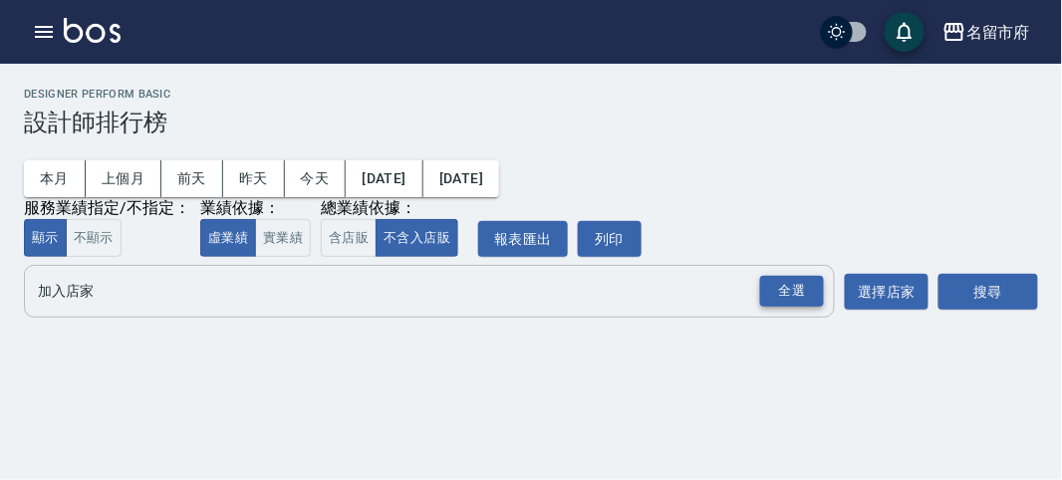
click at [778, 288] on div "全選" at bounding box center [792, 291] width 64 height 31
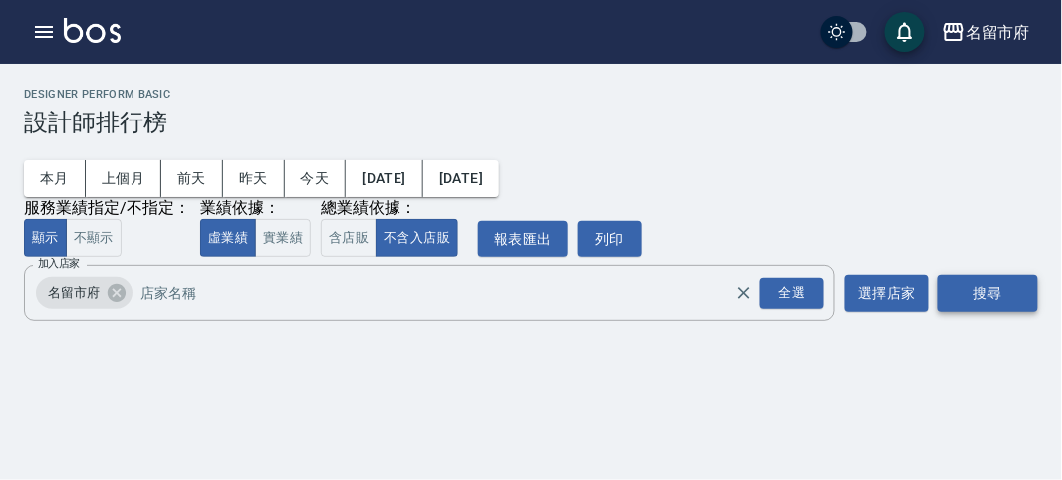
click at [1033, 291] on button "搜尋" at bounding box center [989, 293] width 100 height 37
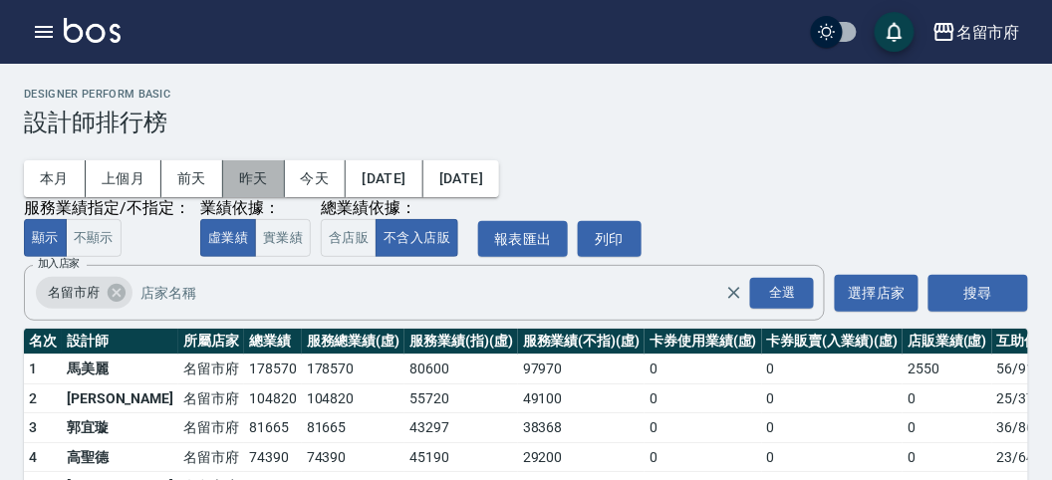
click at [259, 179] on button "昨天" at bounding box center [254, 178] width 62 height 37
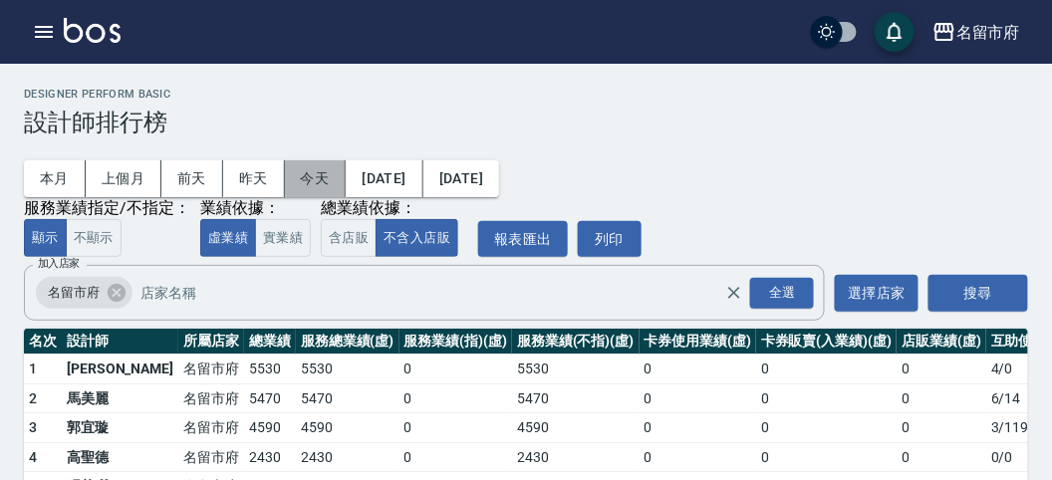
click at [304, 174] on button "今天" at bounding box center [316, 178] width 62 height 37
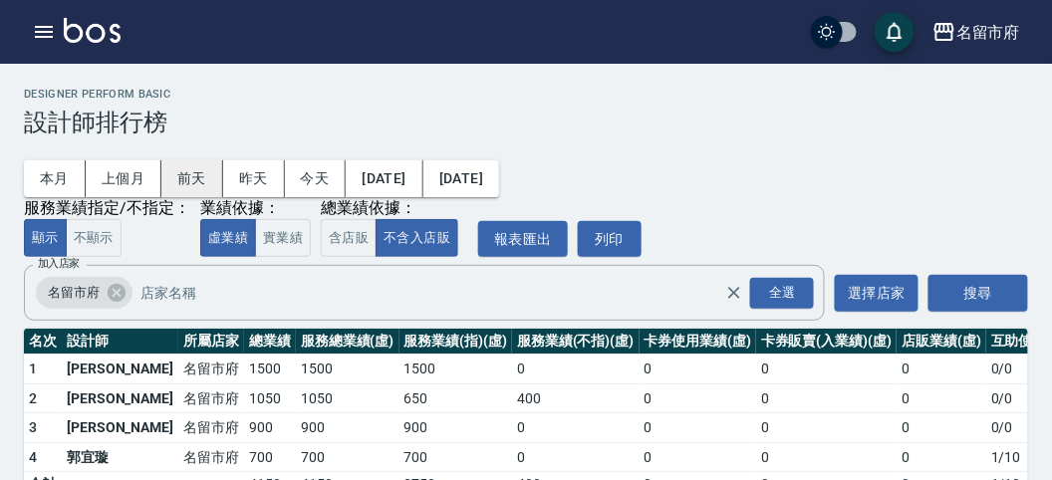
scroll to position [58, 0]
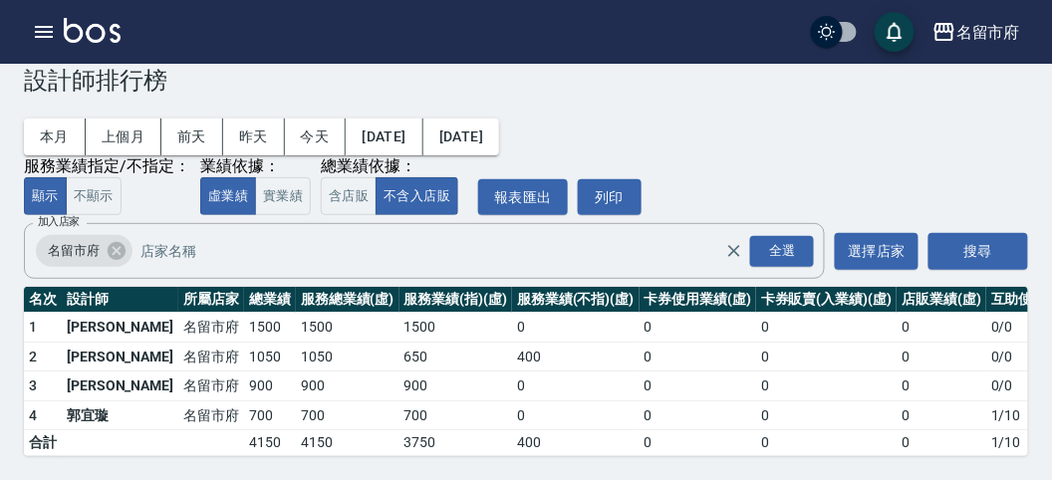
click at [71, 36] on img at bounding box center [92, 30] width 57 height 25
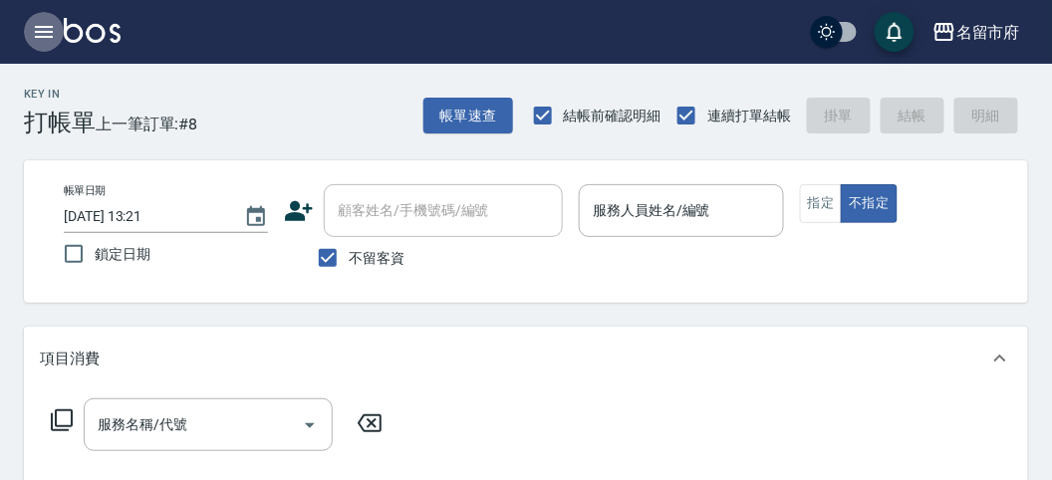
click at [47, 44] on button "button" at bounding box center [44, 32] width 40 height 40
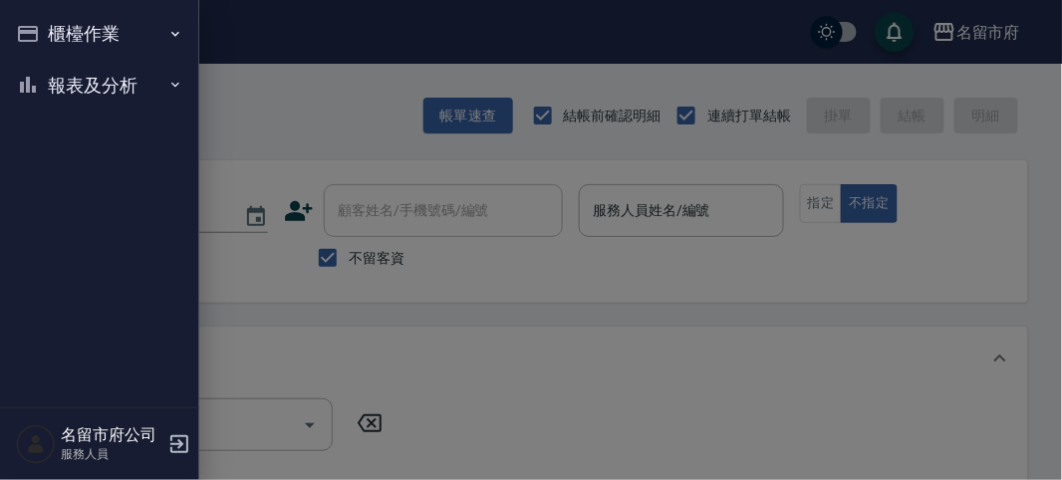
click at [59, 101] on button "報表及分析" at bounding box center [99, 86] width 183 height 52
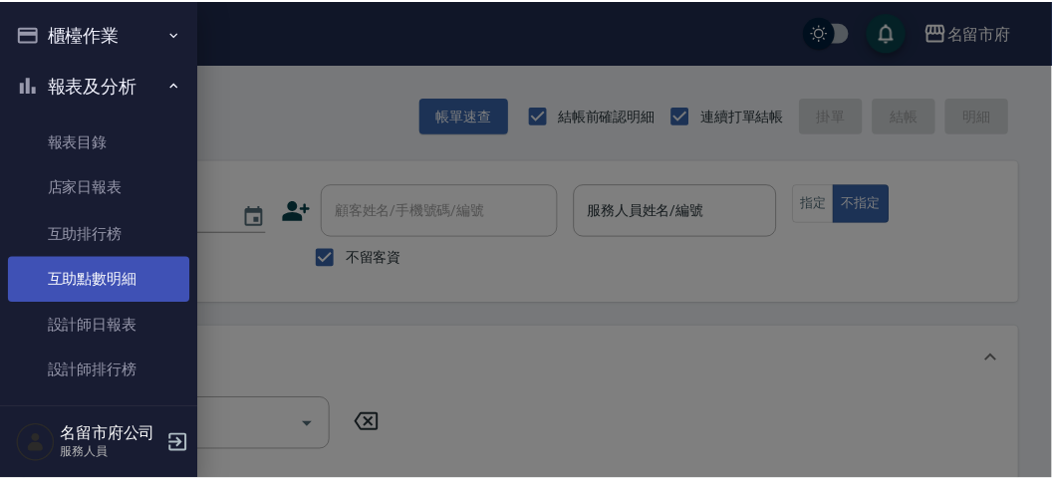
scroll to position [65, 0]
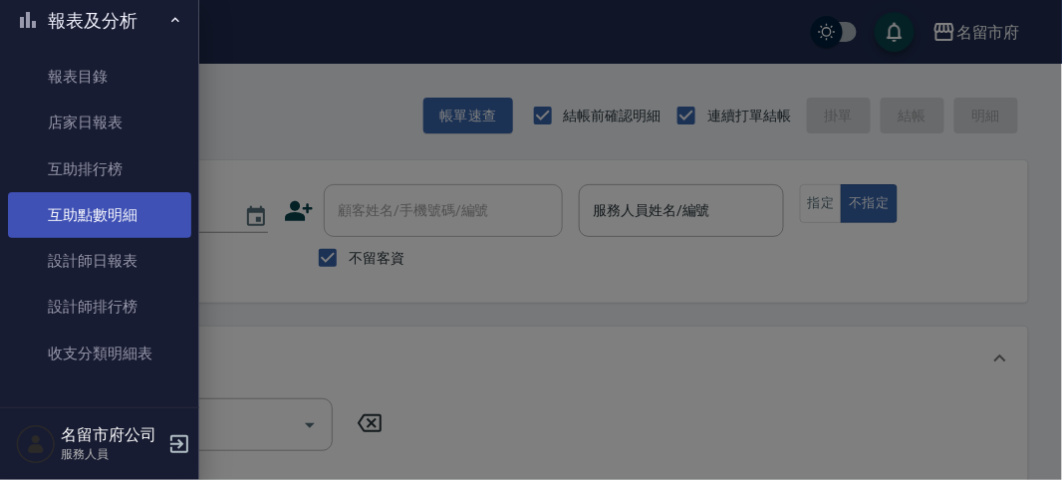
click at [113, 212] on link "互助點數明細" at bounding box center [99, 215] width 183 height 46
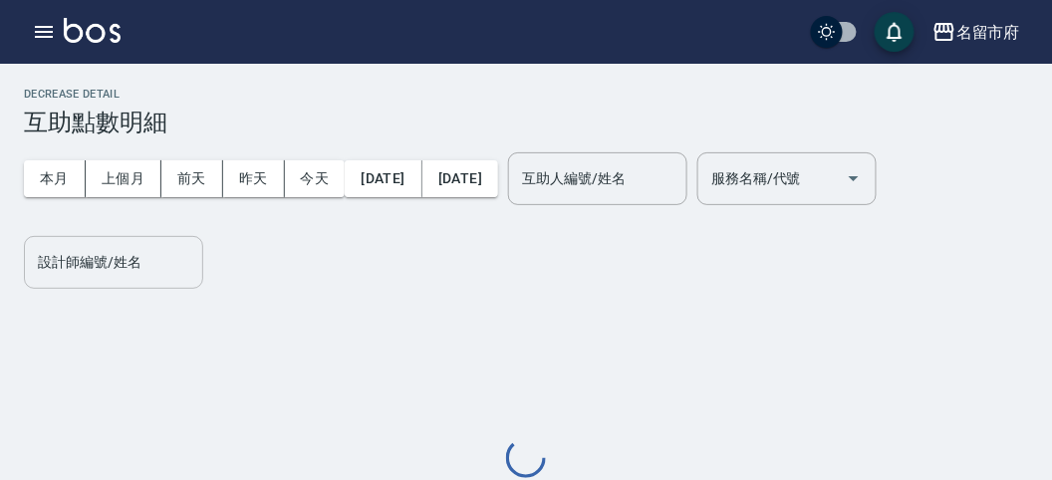
click at [97, 270] on input "設計師編號/姓名" at bounding box center [113, 262] width 161 height 35
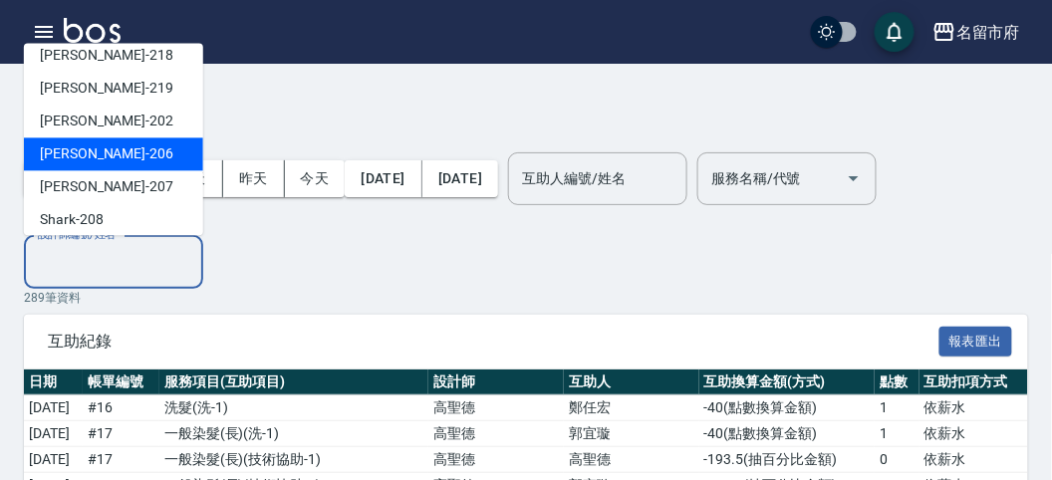
scroll to position [107, 0]
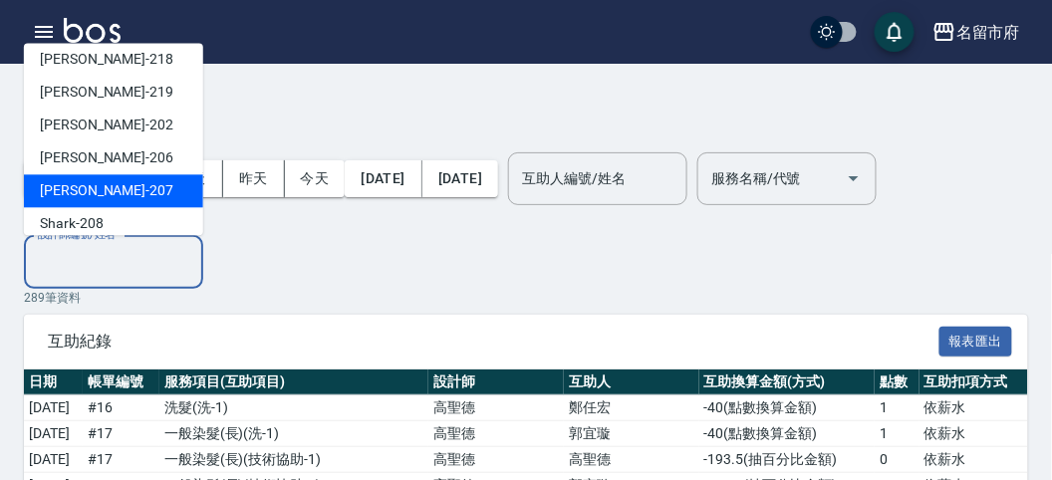
click at [103, 186] on div "[PERSON_NAME] -207" at bounding box center [113, 191] width 179 height 33
type input "[PERSON_NAME]-207"
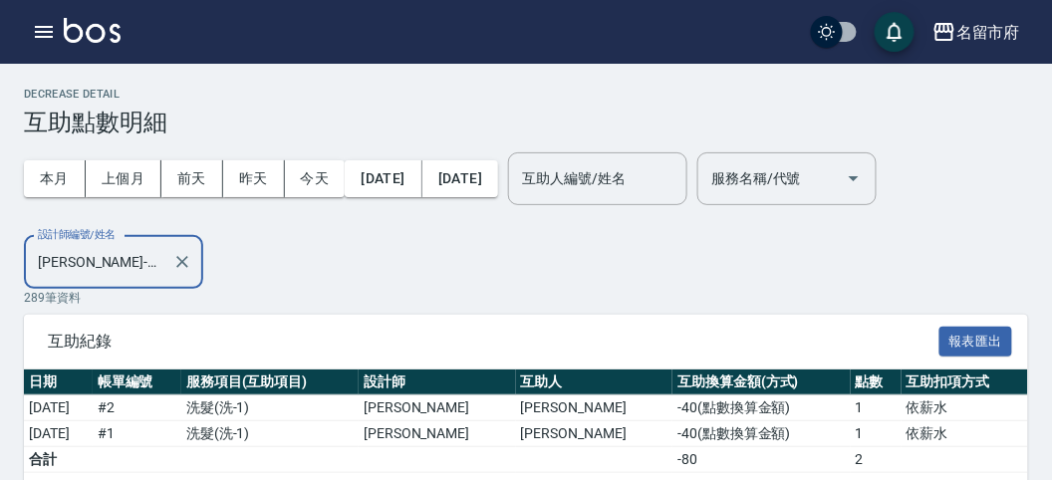
click at [376, 272] on div "本月 上個月 [DATE] [DATE] [DATE] [DATE] [DATE] 互助人編號/姓名 互助人編號/姓名 服務名稱/代號 服務名稱/代號 設計師…" at bounding box center [526, 212] width 1004 height 152
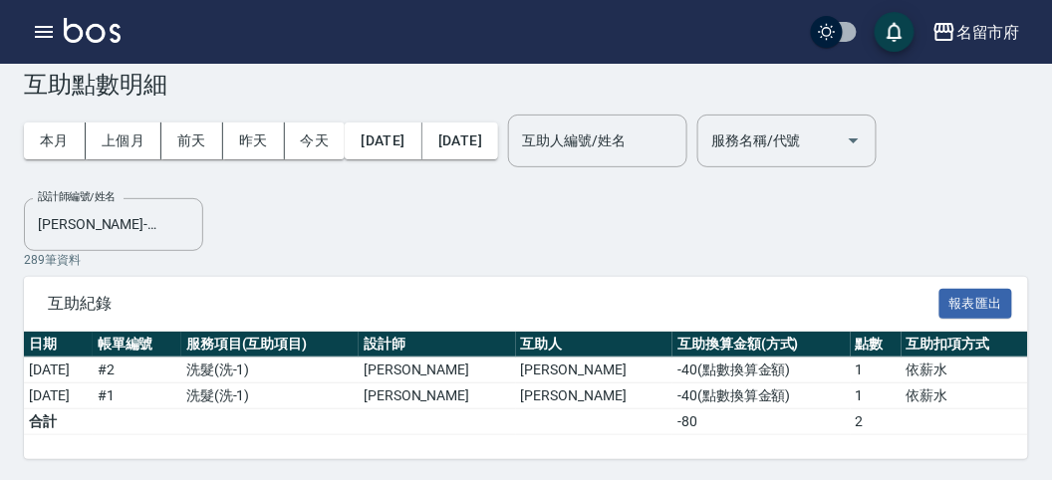
click at [90, 26] on img at bounding box center [92, 30] width 57 height 25
